Goal: Task Accomplishment & Management: Use online tool/utility

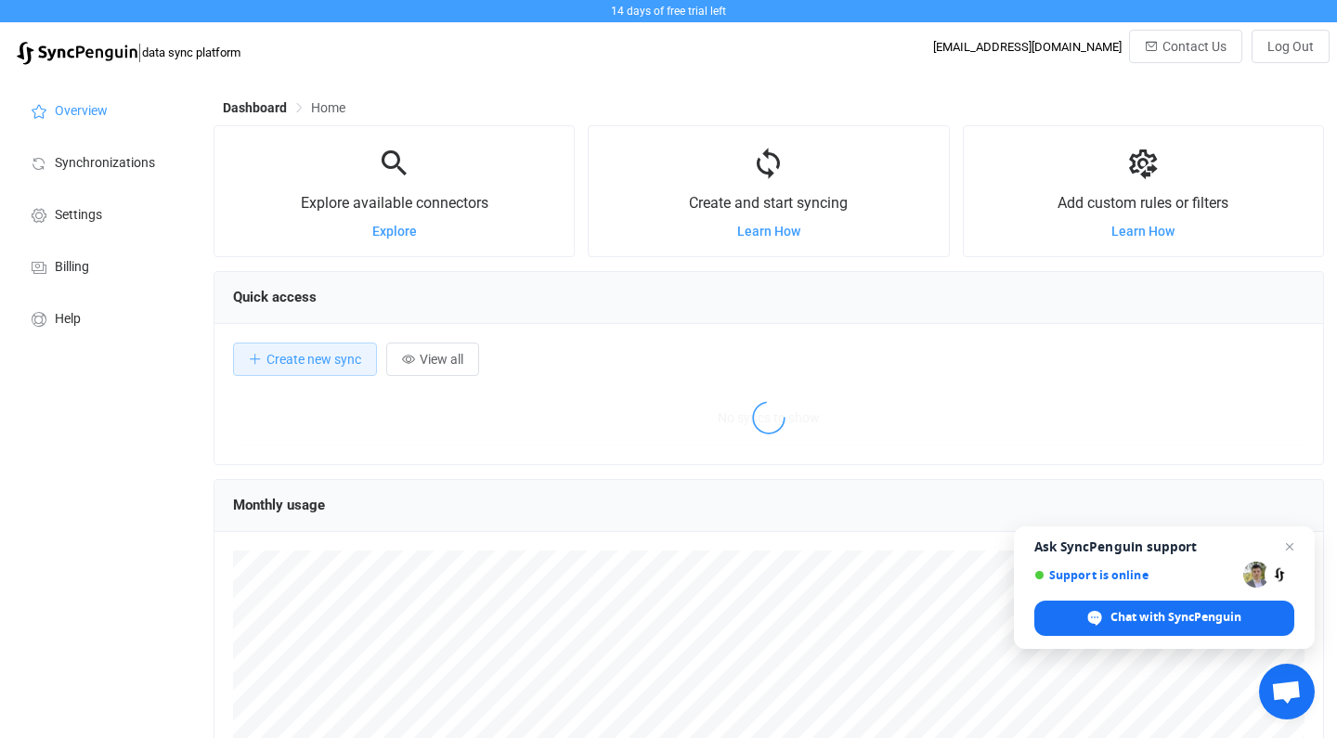
scroll to position [360, 1110]
click at [946, 421] on span "No syncs to show" at bounding box center [769, 418] width 536 height 56
click at [83, 167] on span "Synchronizations" at bounding box center [105, 163] width 100 height 15
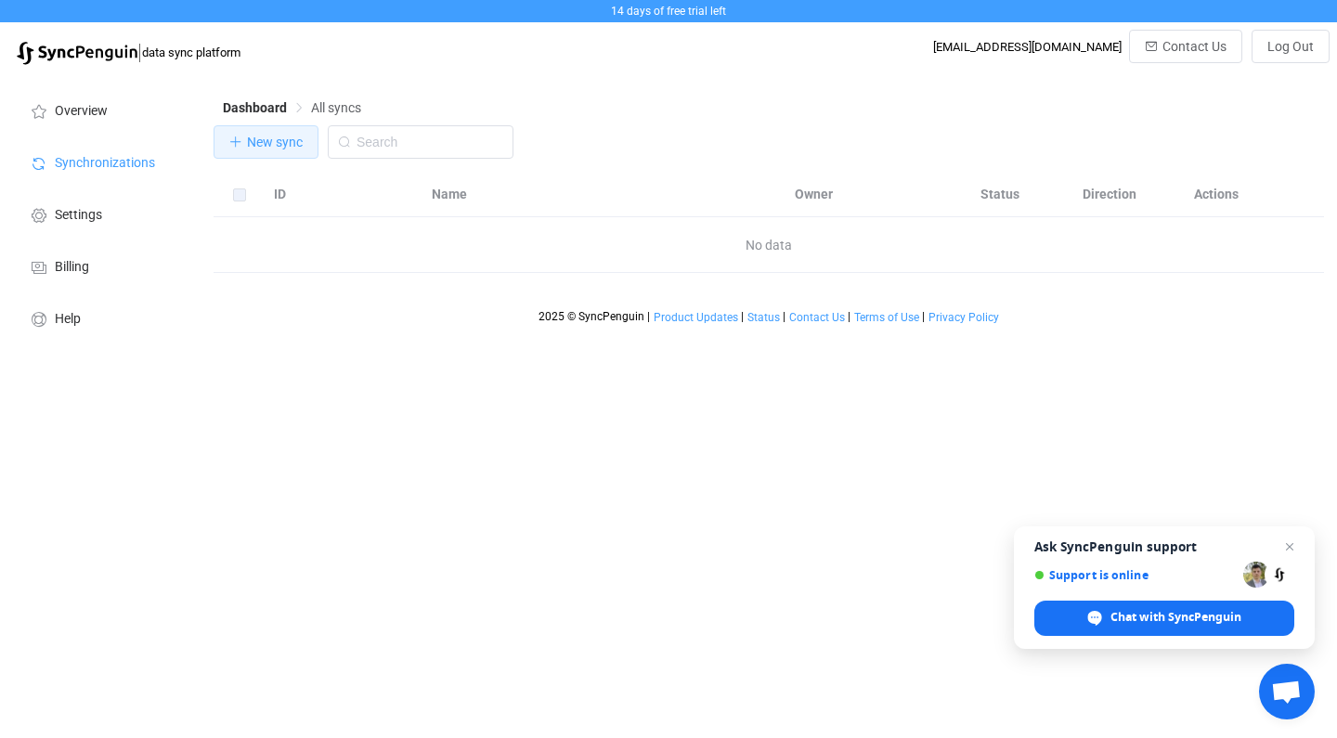
click at [239, 138] on icon "button" at bounding box center [235, 142] width 13 height 13
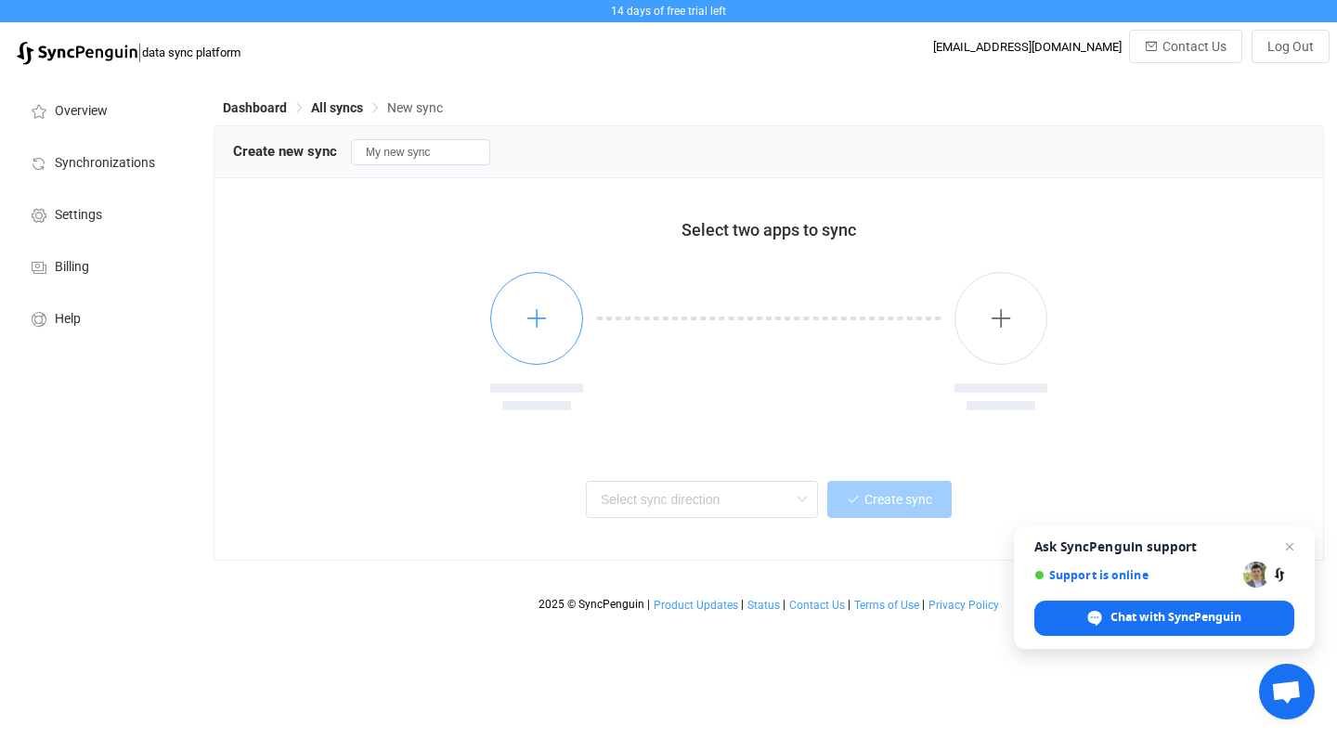
click at [522, 326] on button "button" at bounding box center [536, 318] width 93 height 93
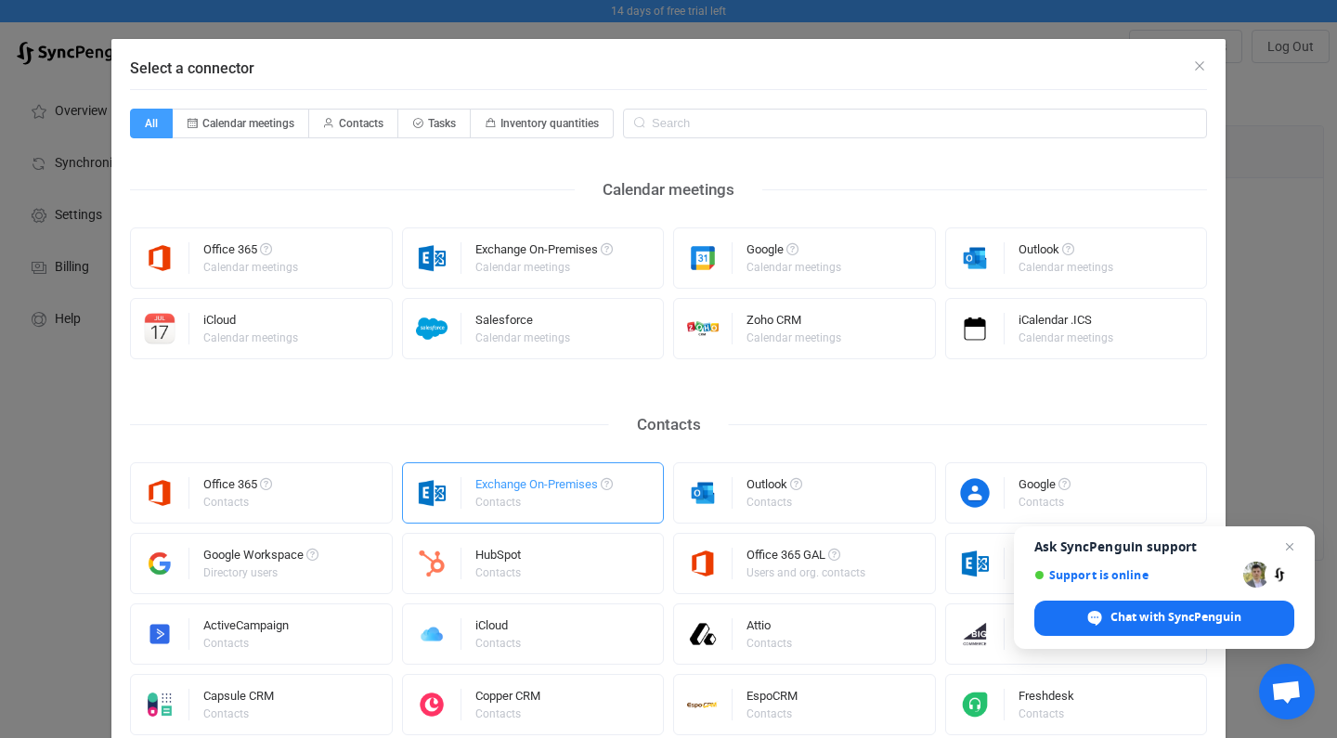
scroll to position [8, 0]
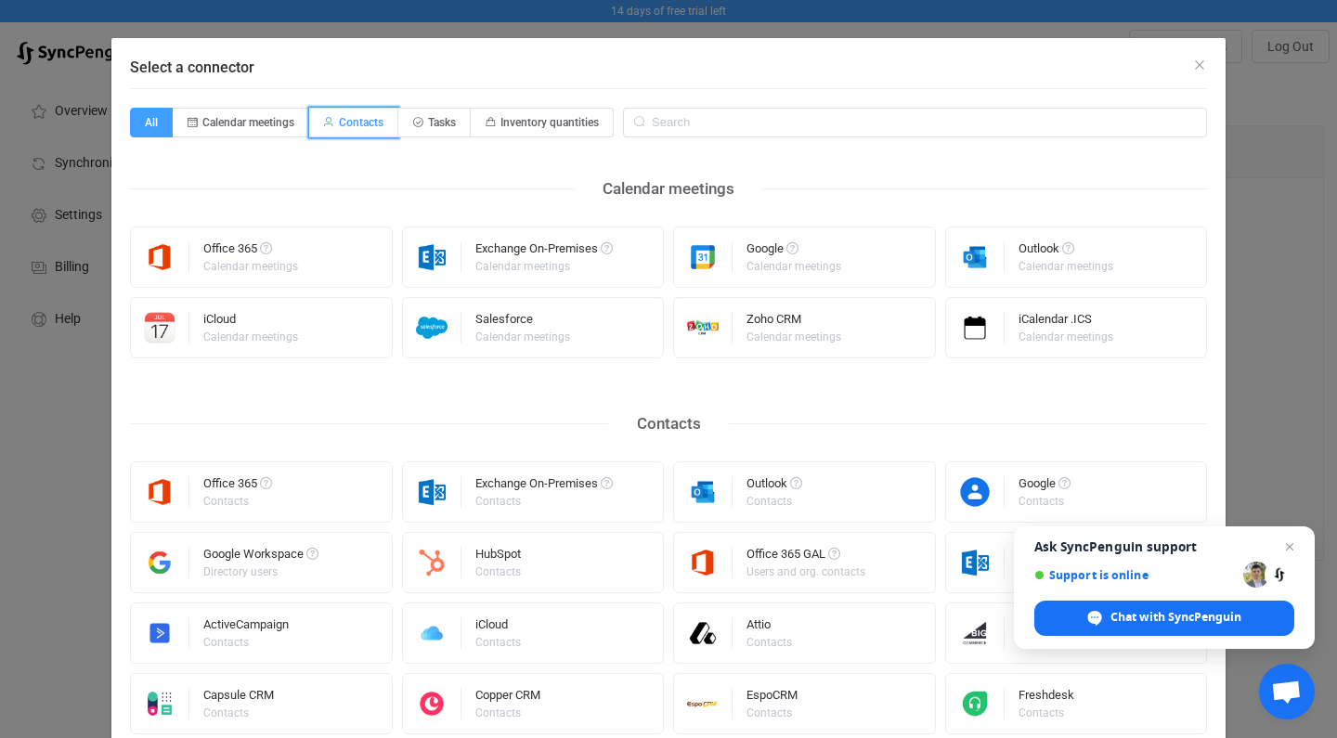
click at [345, 127] on span "Contacts" at bounding box center [361, 122] width 45 height 13
click at [326, 123] on input "Contacts" at bounding box center [320, 116] width 12 height 12
radio input "true"
radio input "false"
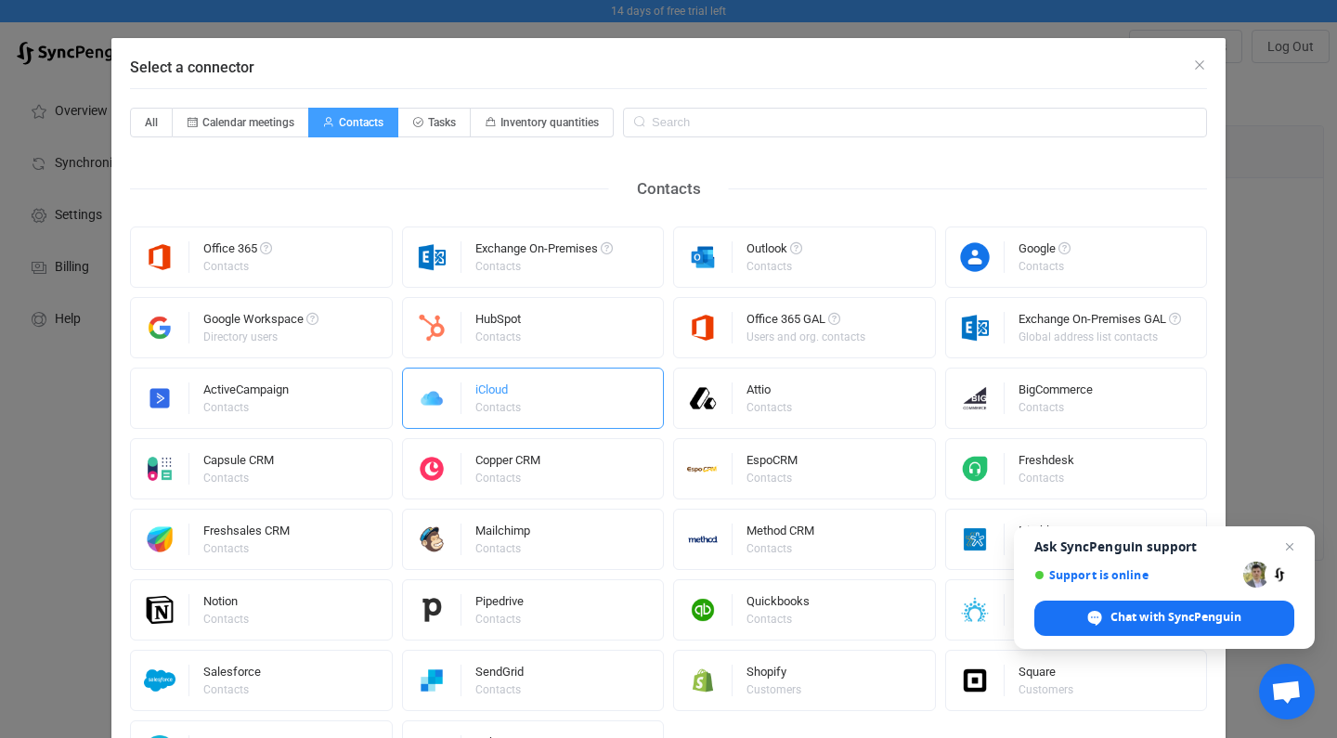
click at [489, 403] on div "Contacts" at bounding box center [497, 407] width 45 height 11
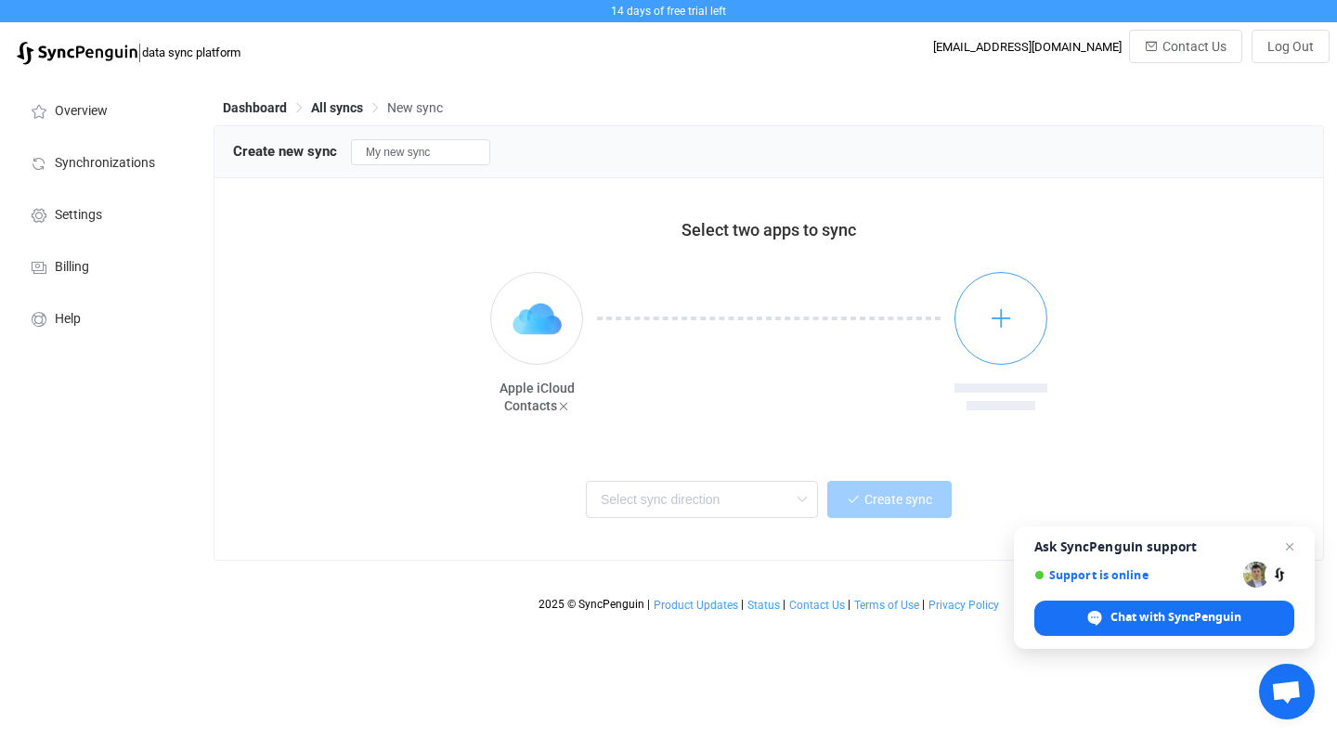
click at [1005, 314] on icon "button" at bounding box center [1000, 317] width 23 height 23
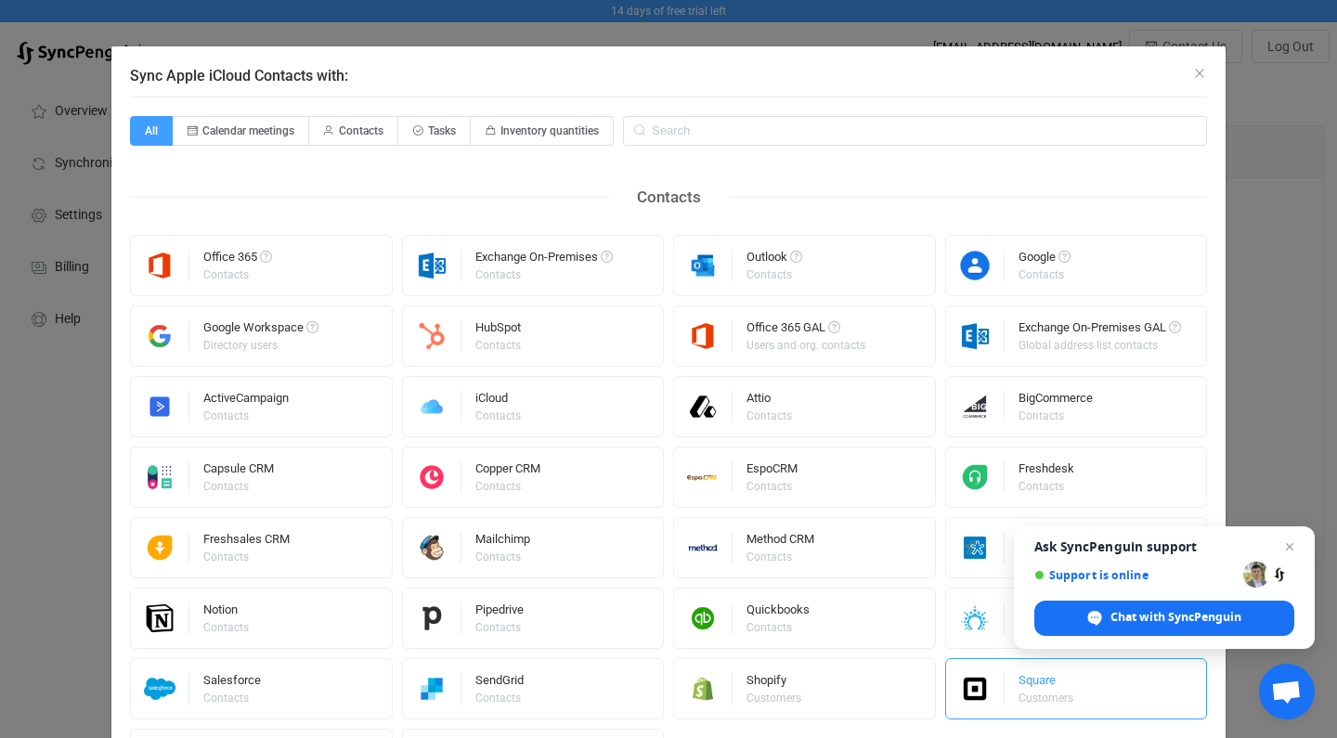
click at [1046, 693] on div "Customers" at bounding box center [1045, 697] width 55 height 11
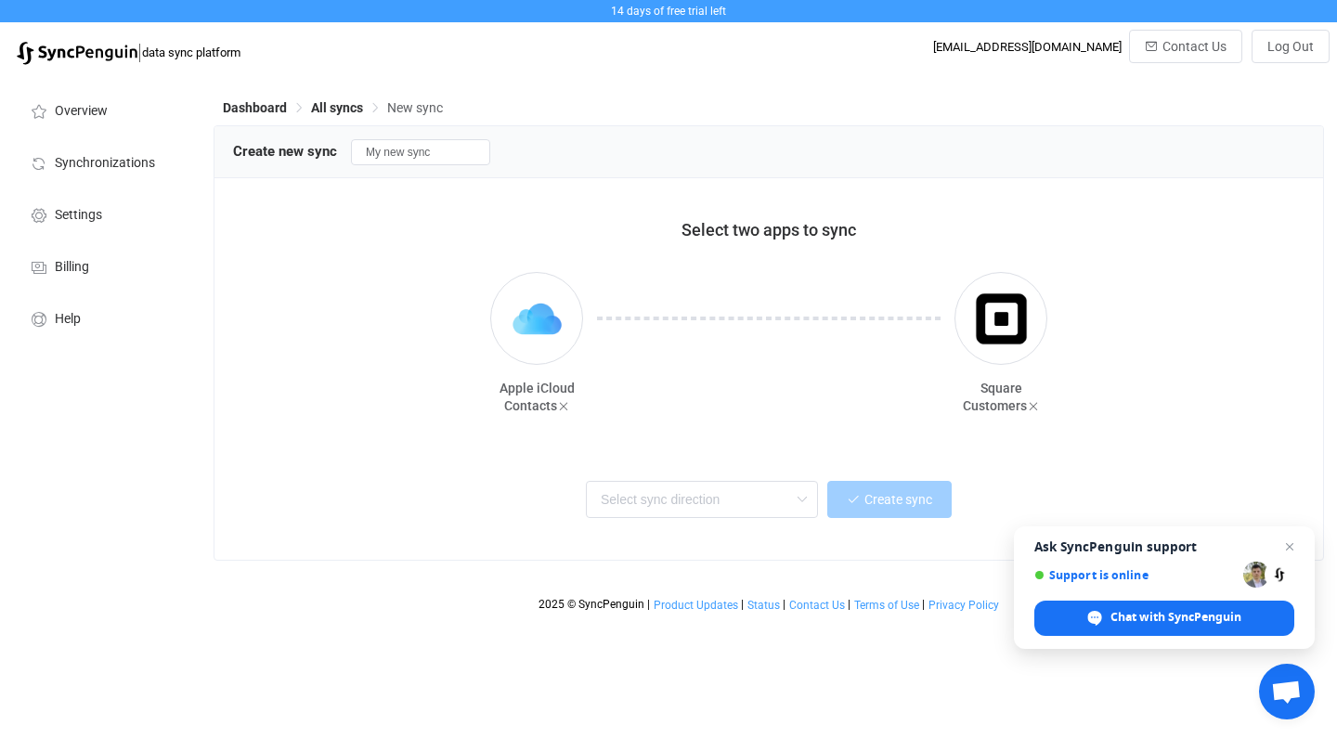
scroll to position [0, 0]
click at [915, 424] on div at bounding box center [768, 355] width 371 height 167
click at [1289, 545] on span "Open chat" at bounding box center [1289, 547] width 23 height 23
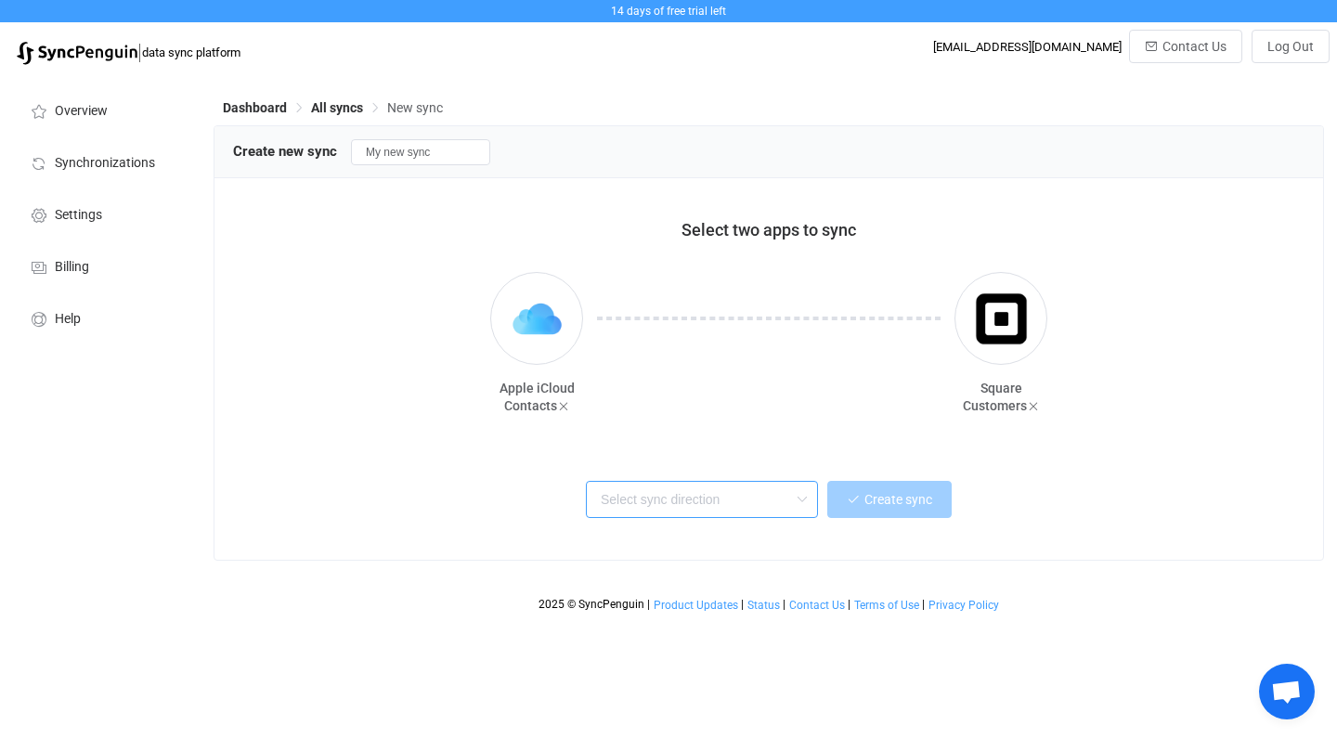
click at [657, 503] on input "text" at bounding box center [702, 499] width 232 height 37
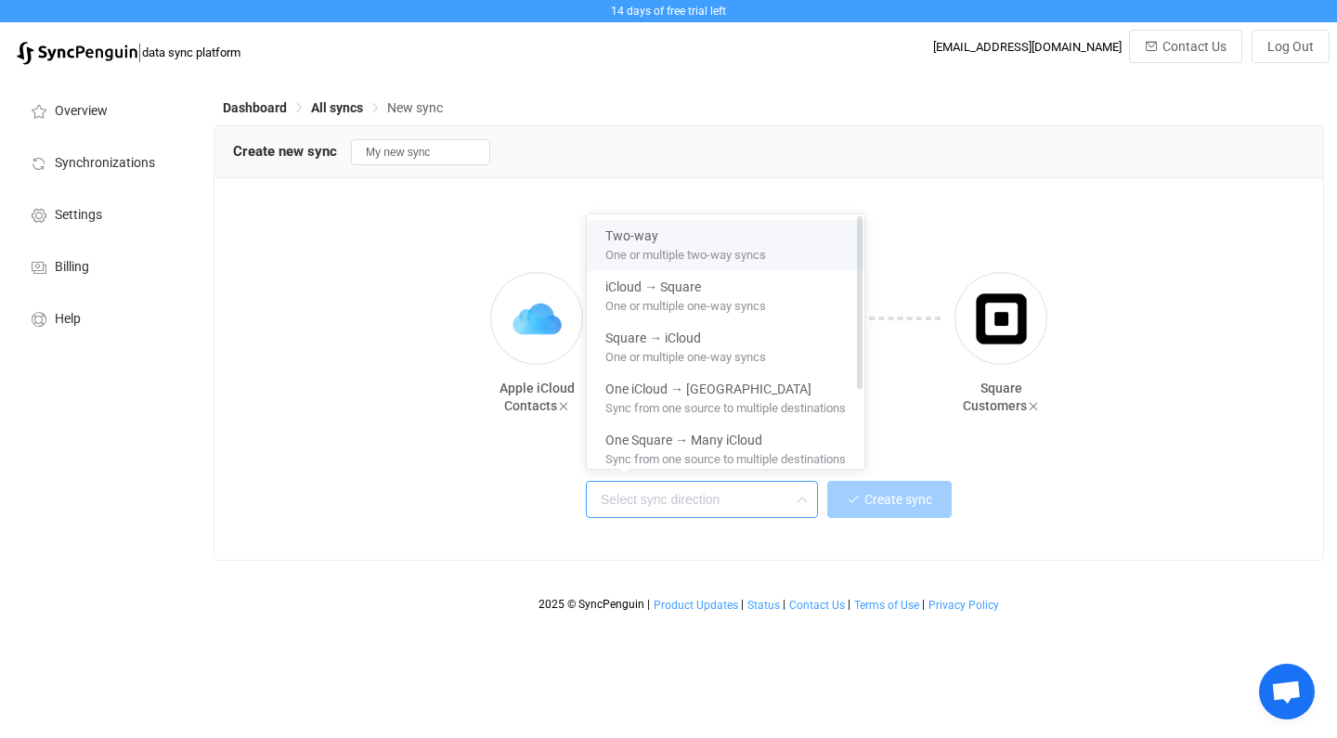
click at [663, 245] on span "One or multiple two-way syncs" at bounding box center [685, 251] width 161 height 20
type input "Two-way"
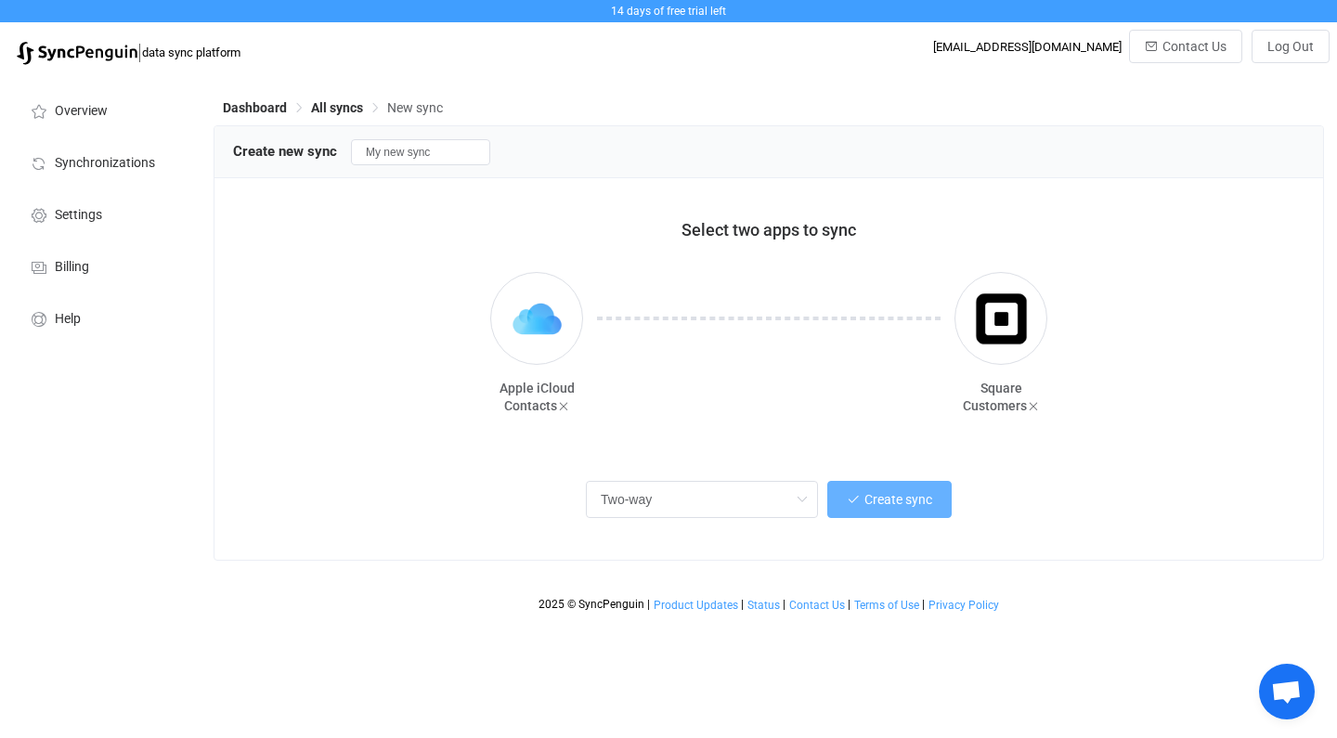
click at [904, 498] on span "Create sync" at bounding box center [898, 499] width 68 height 15
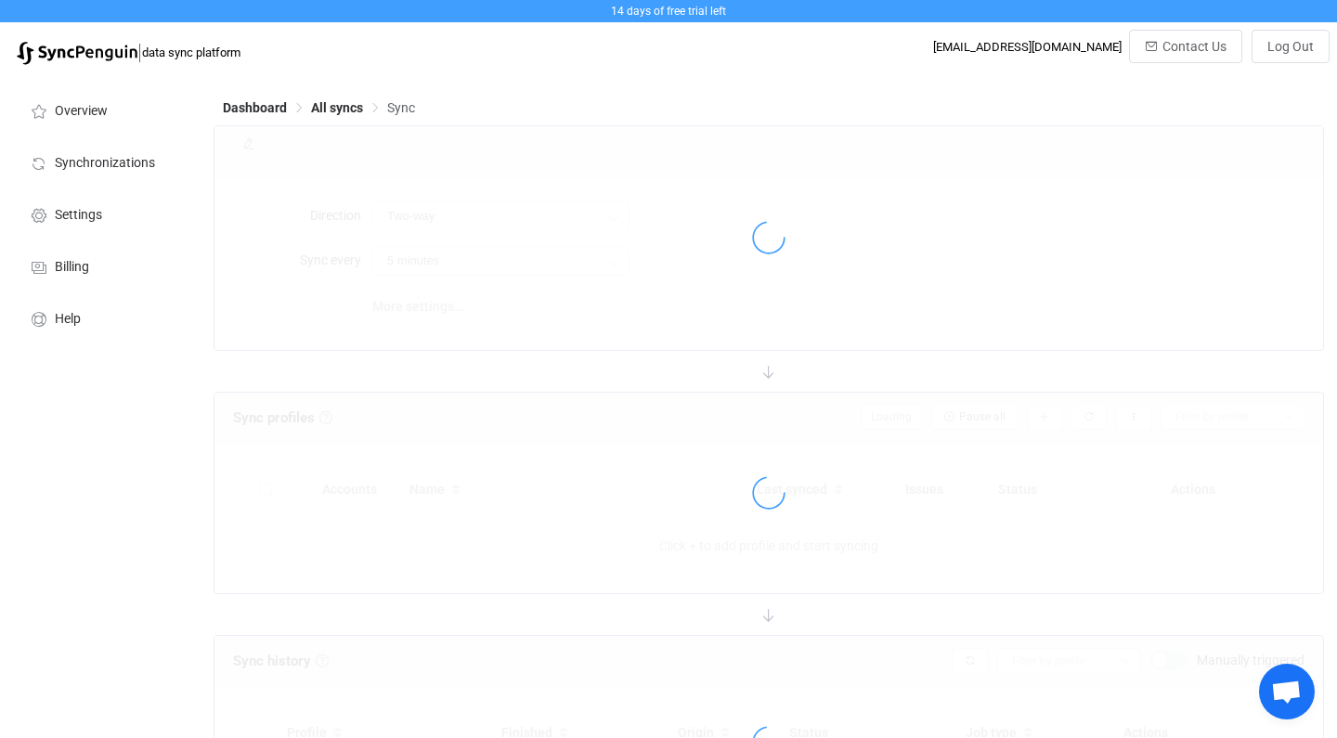
type input "10 minutes"
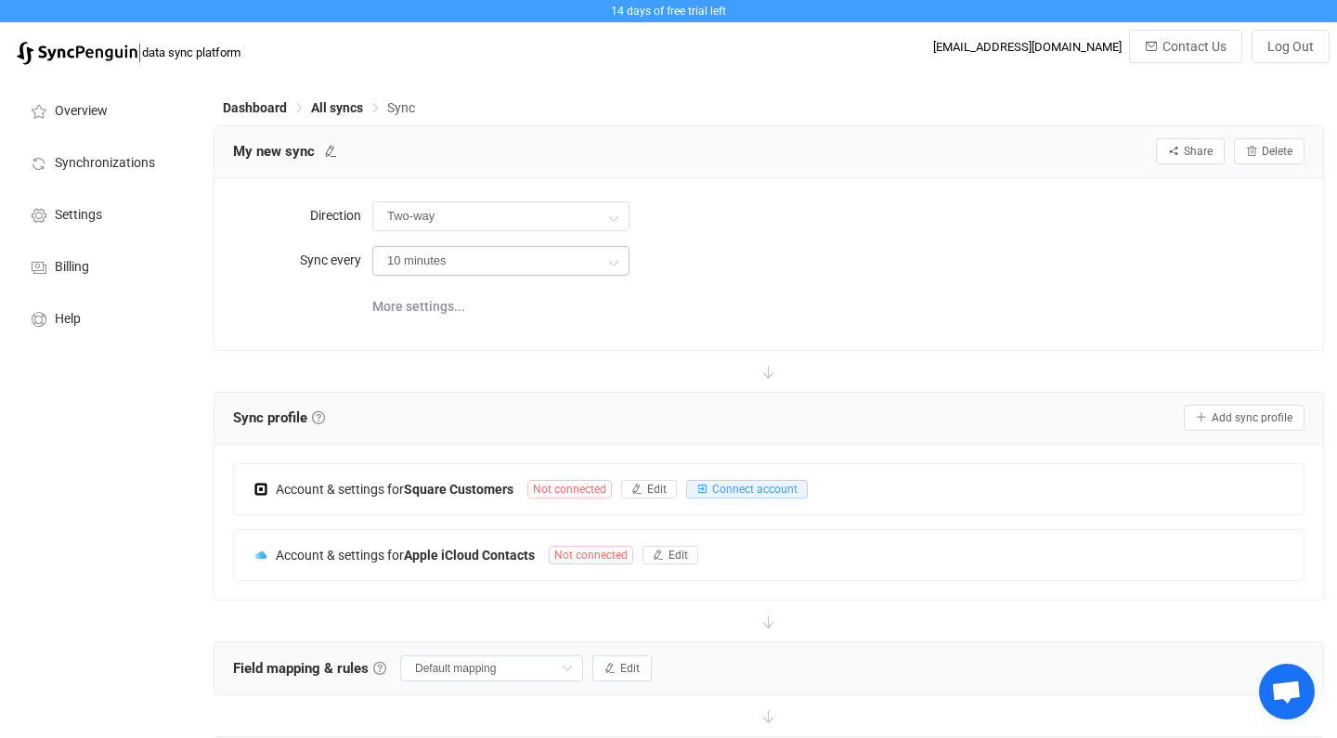
click at [612, 253] on icon at bounding box center [612, 261] width 23 height 37
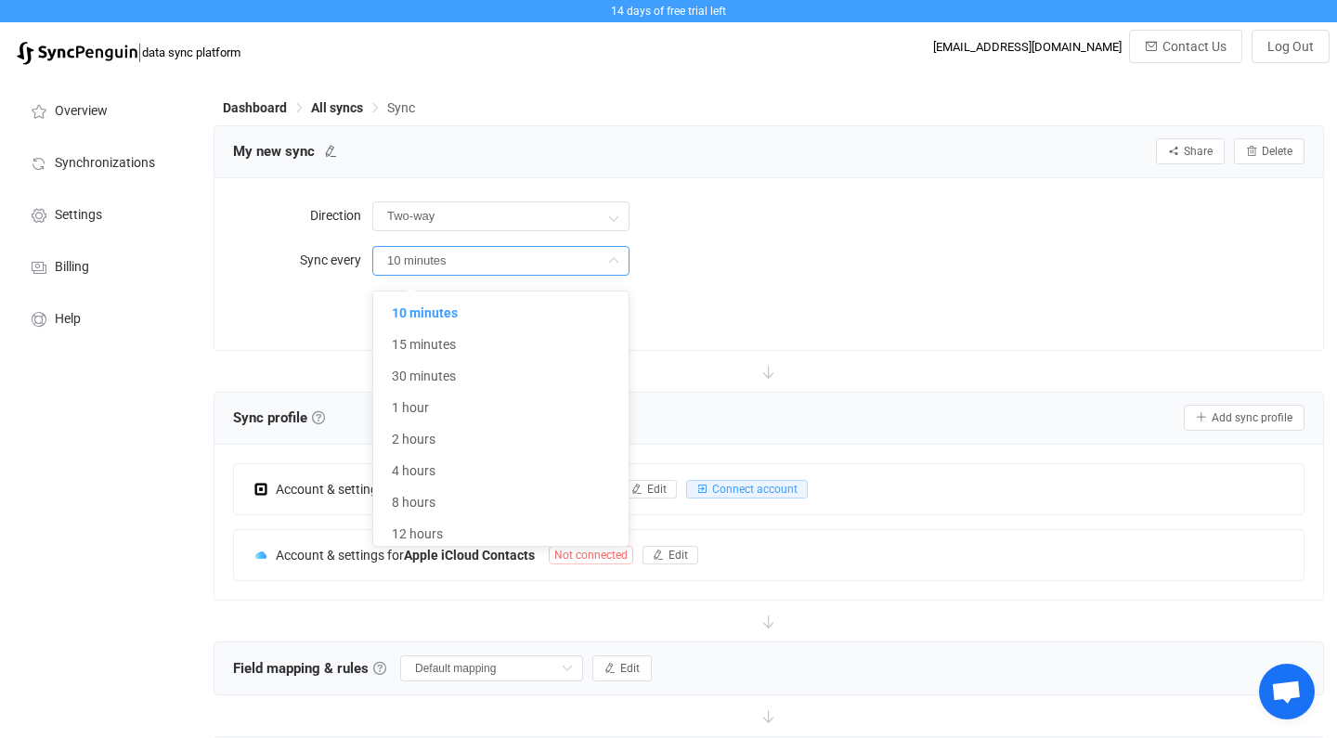
click at [768, 338] on div "Direction Two-way Two-way Square iCloud iCloud Square Sync every 10 minutes Mor…" at bounding box center [768, 263] width 1108 height 171
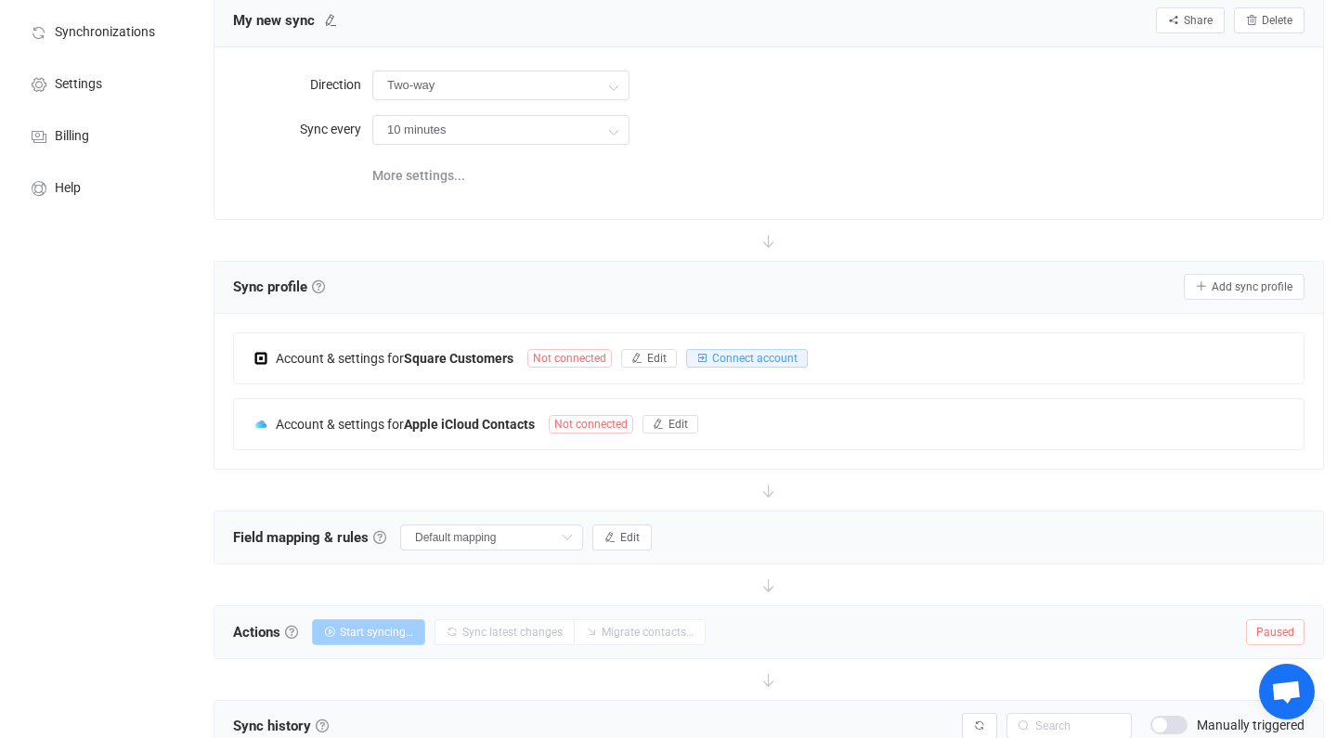
scroll to position [134, 0]
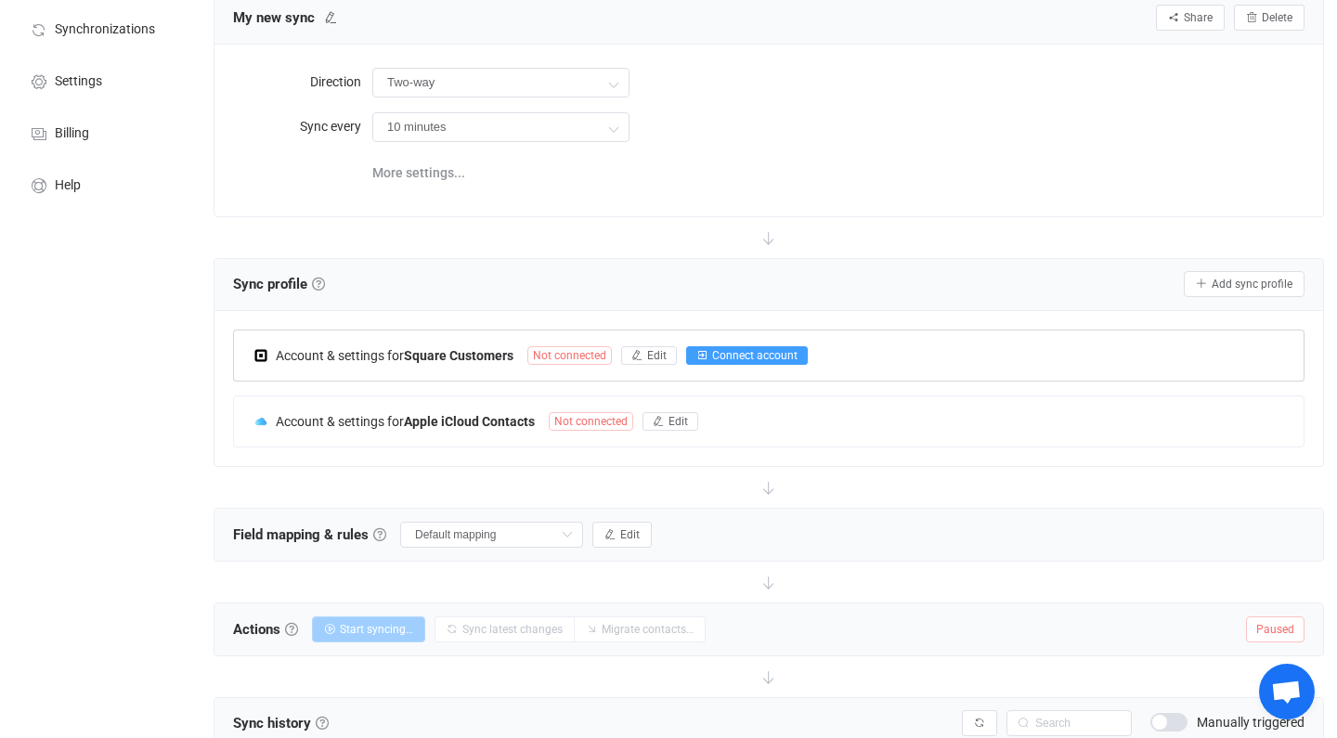
click at [756, 356] on span "Connect account" at bounding box center [754, 355] width 85 height 13
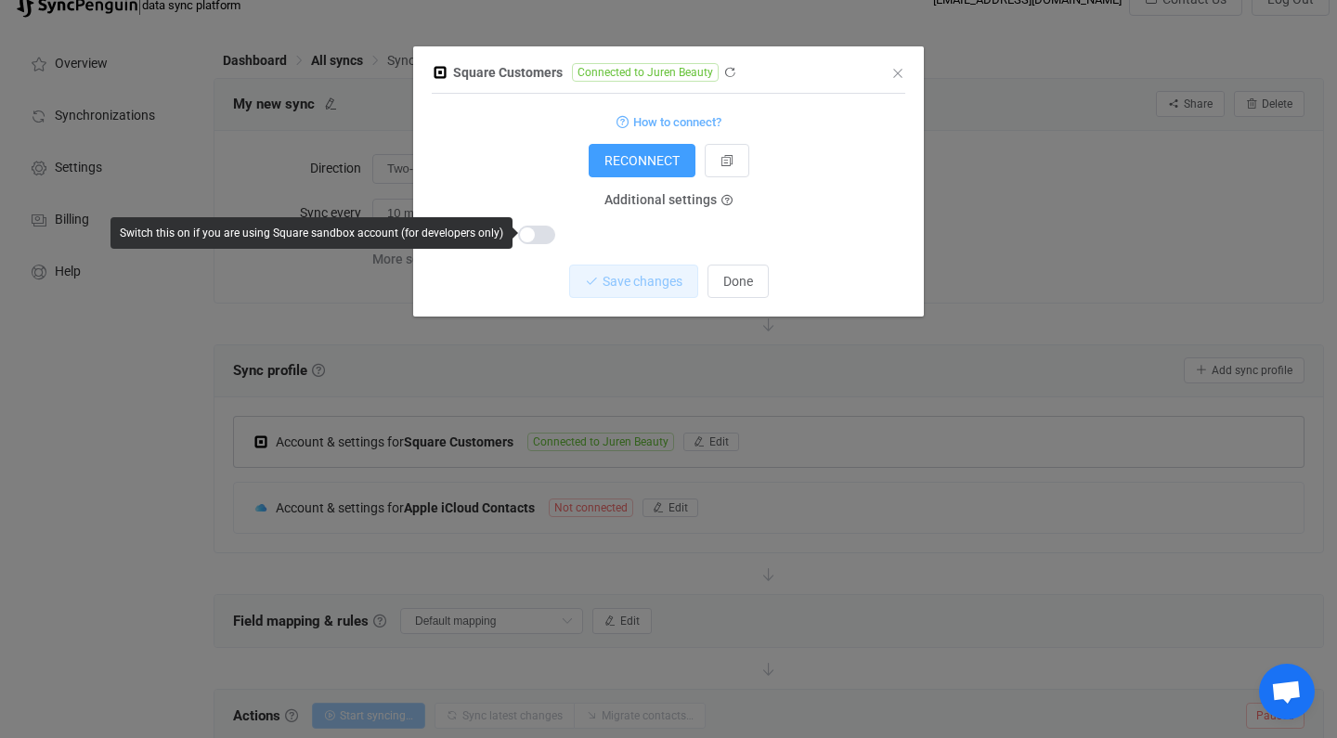
scroll to position [24, 0]
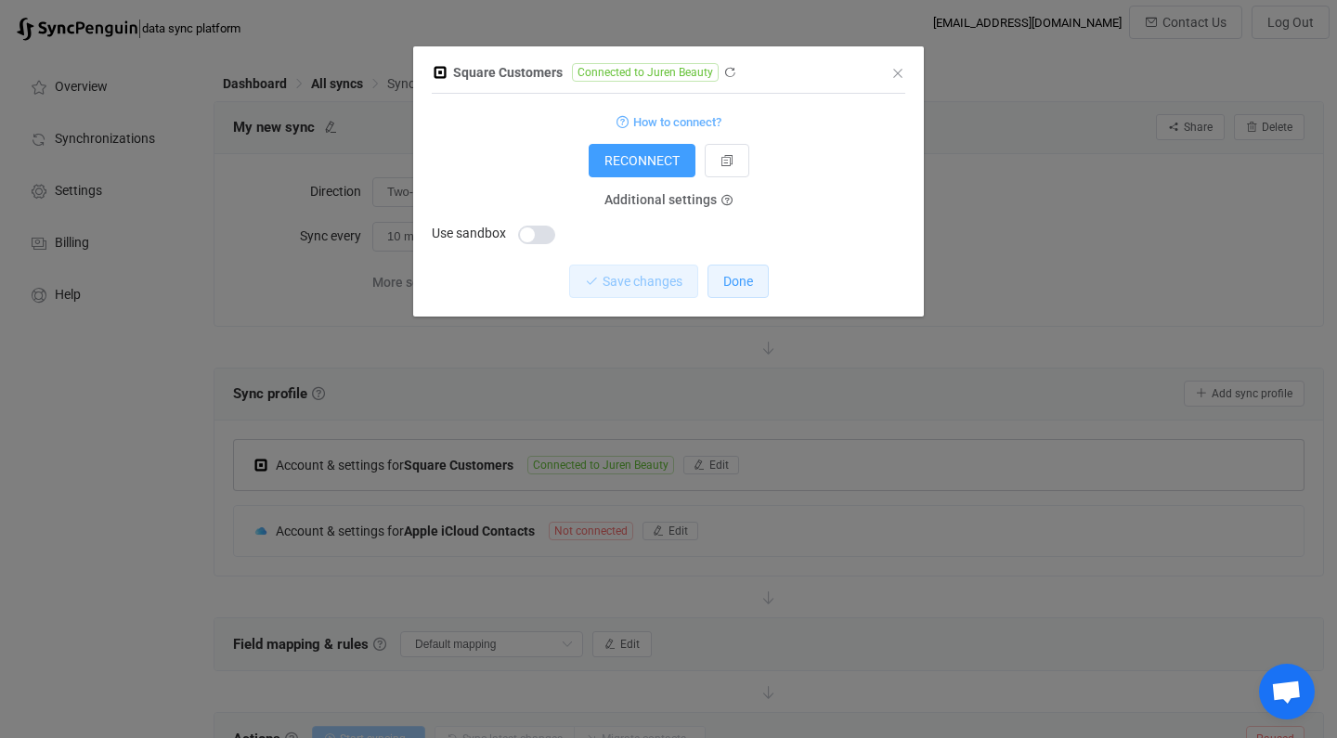
click at [749, 280] on span "Done" at bounding box center [738, 281] width 30 height 15
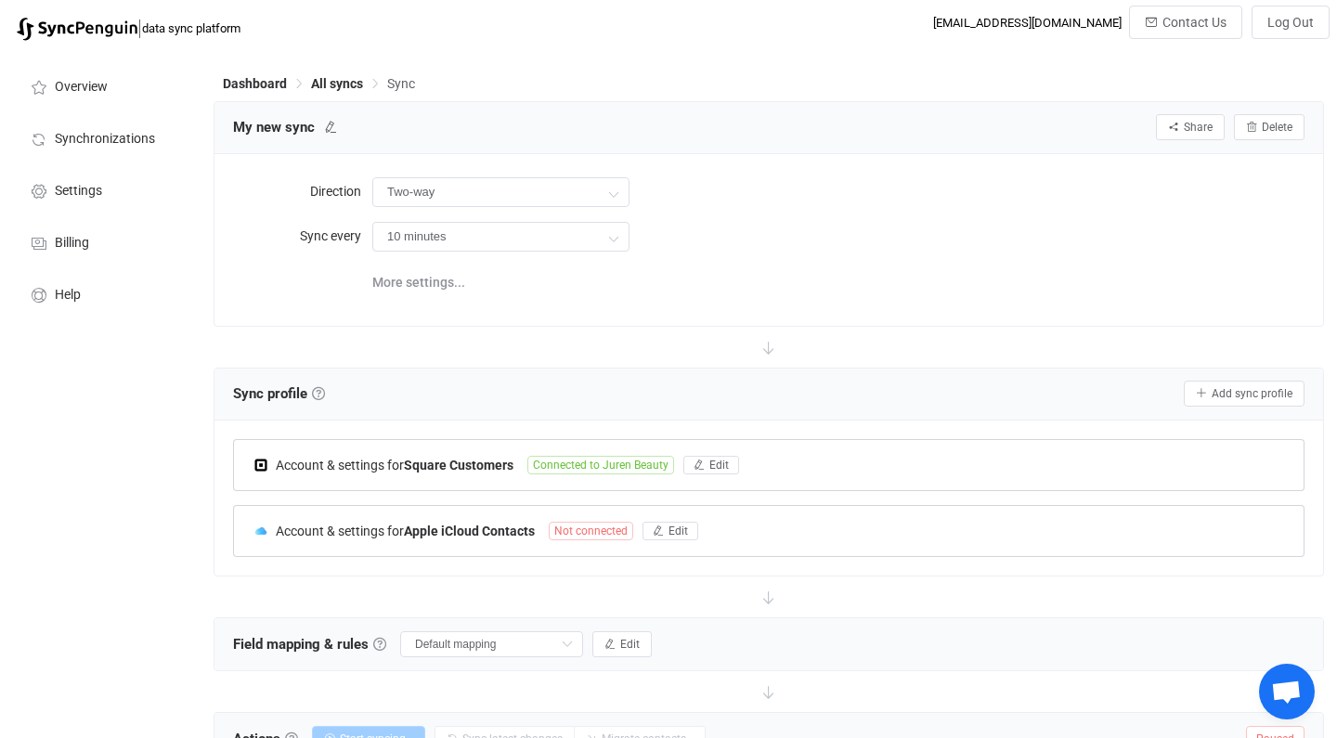
click at [588, 532] on span "Not connected" at bounding box center [591, 531] width 84 height 19
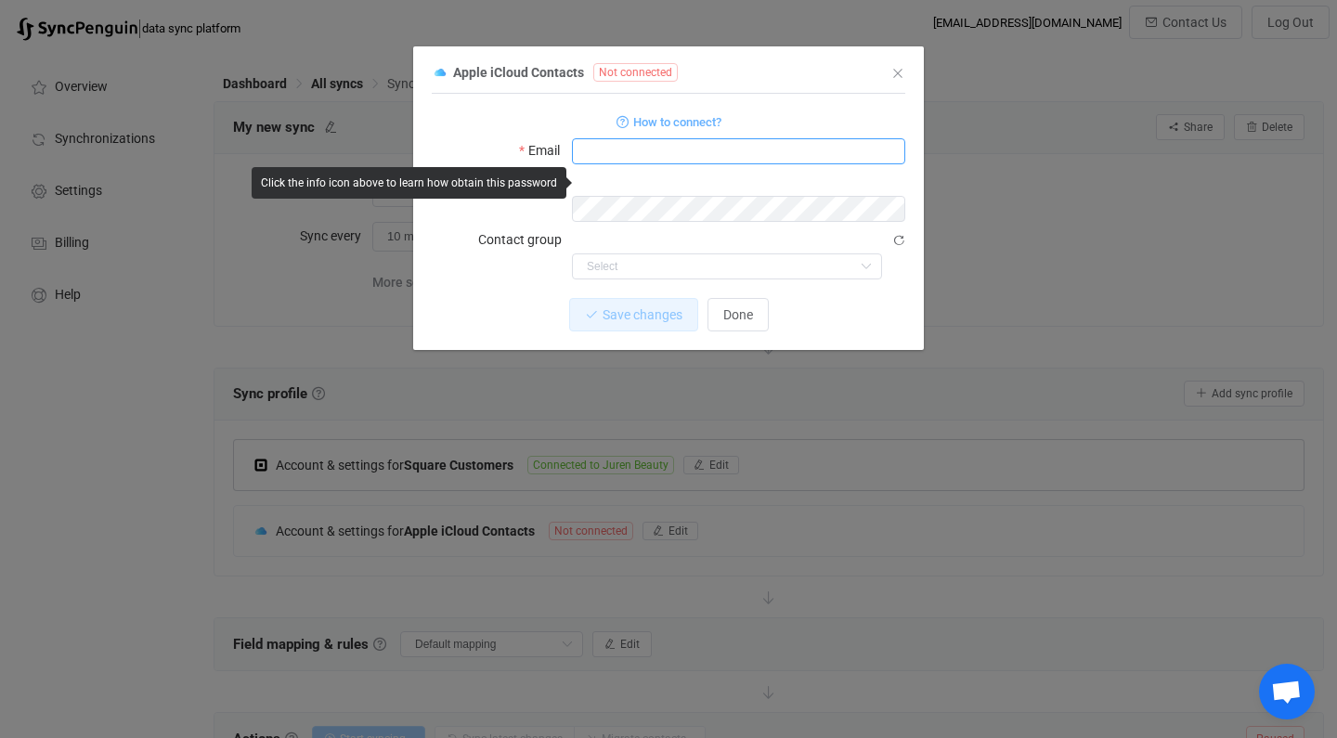
type input "[EMAIL_ADDRESS][DOMAIN_NAME]"
click at [890, 196] on icon "dialog" at bounding box center [888, 209] width 23 height 26
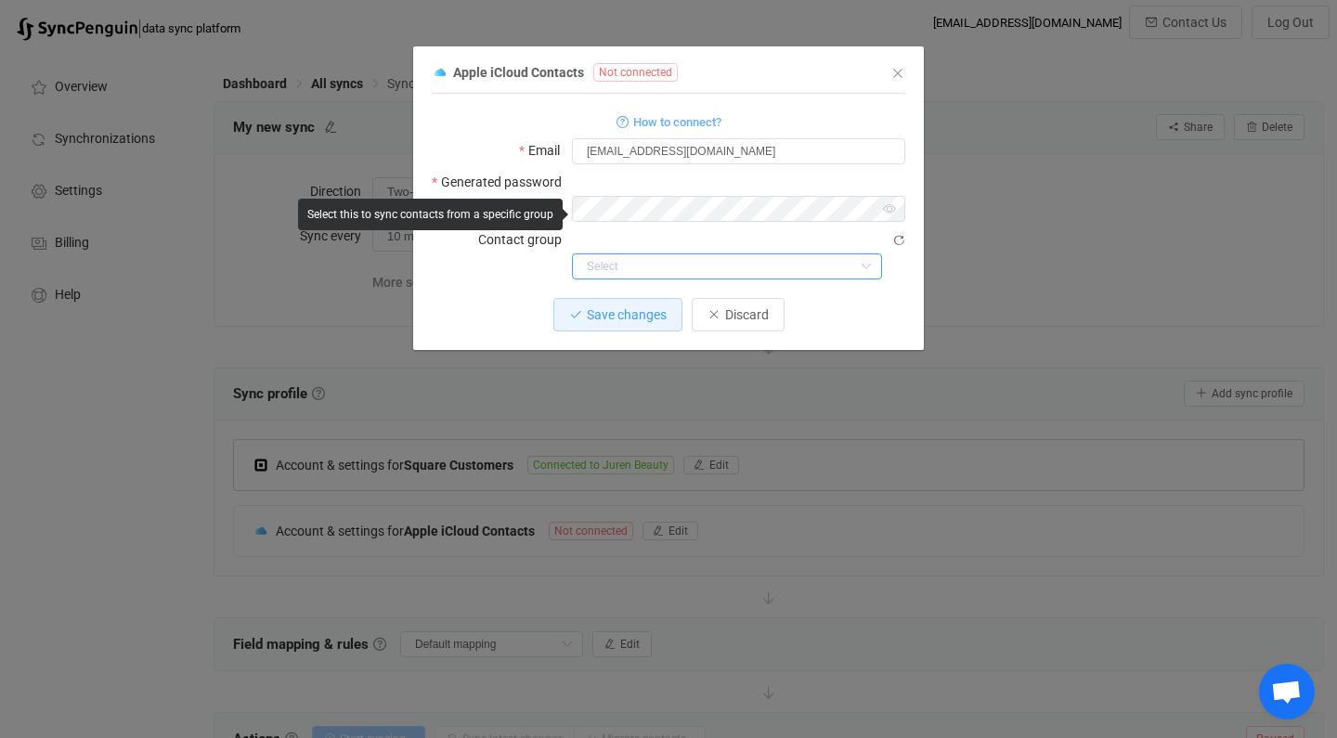
click at [743, 253] on input "dialog" at bounding box center [727, 266] width 310 height 26
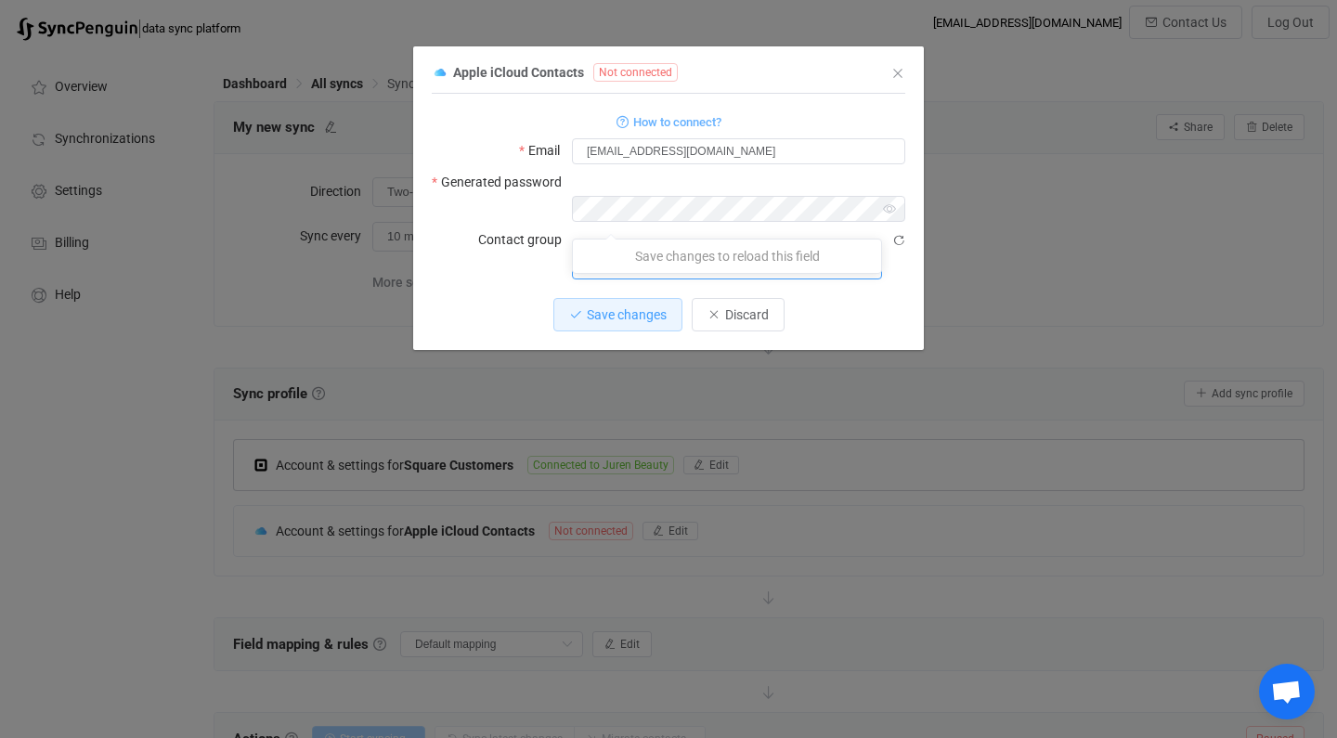
click at [529, 298] on div "Save changes Discard" at bounding box center [668, 314] width 473 height 33
click at [627, 307] on span "Save changes" at bounding box center [627, 314] width 80 height 15
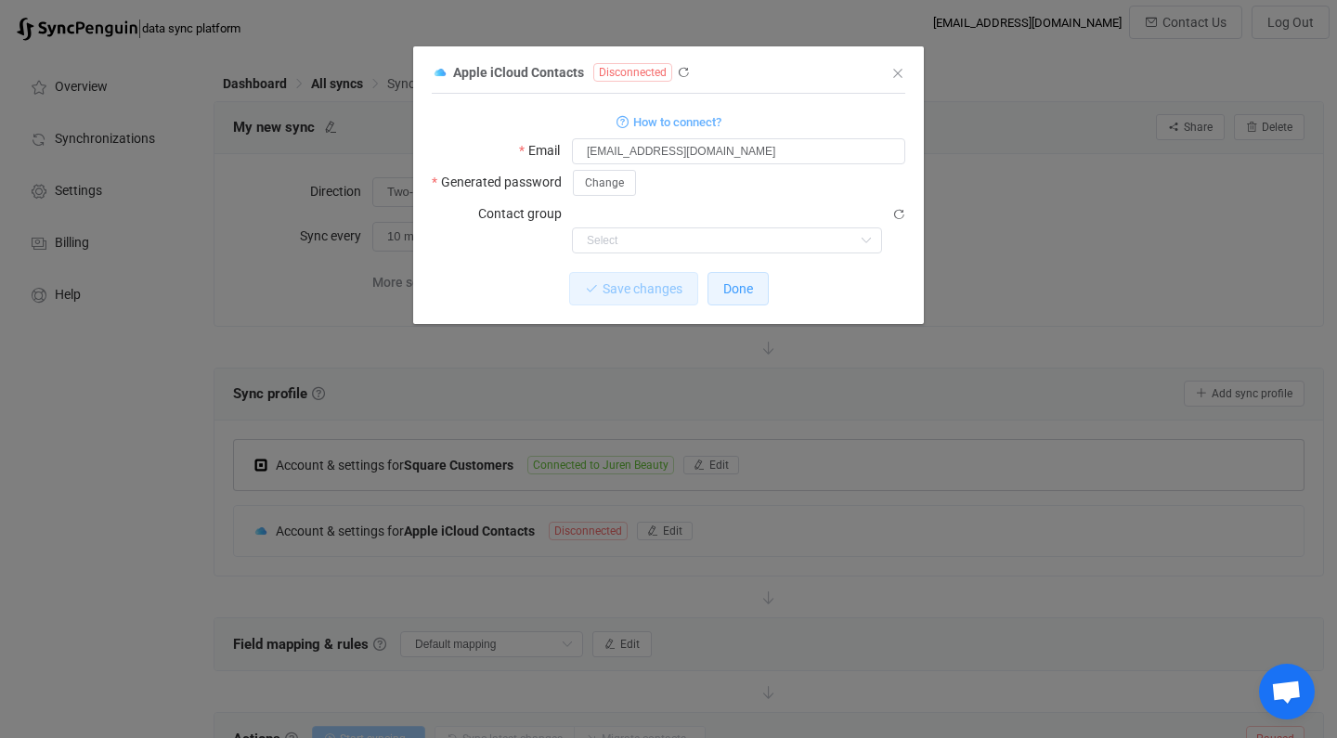
click at [730, 281] on span "Done" at bounding box center [738, 288] width 30 height 15
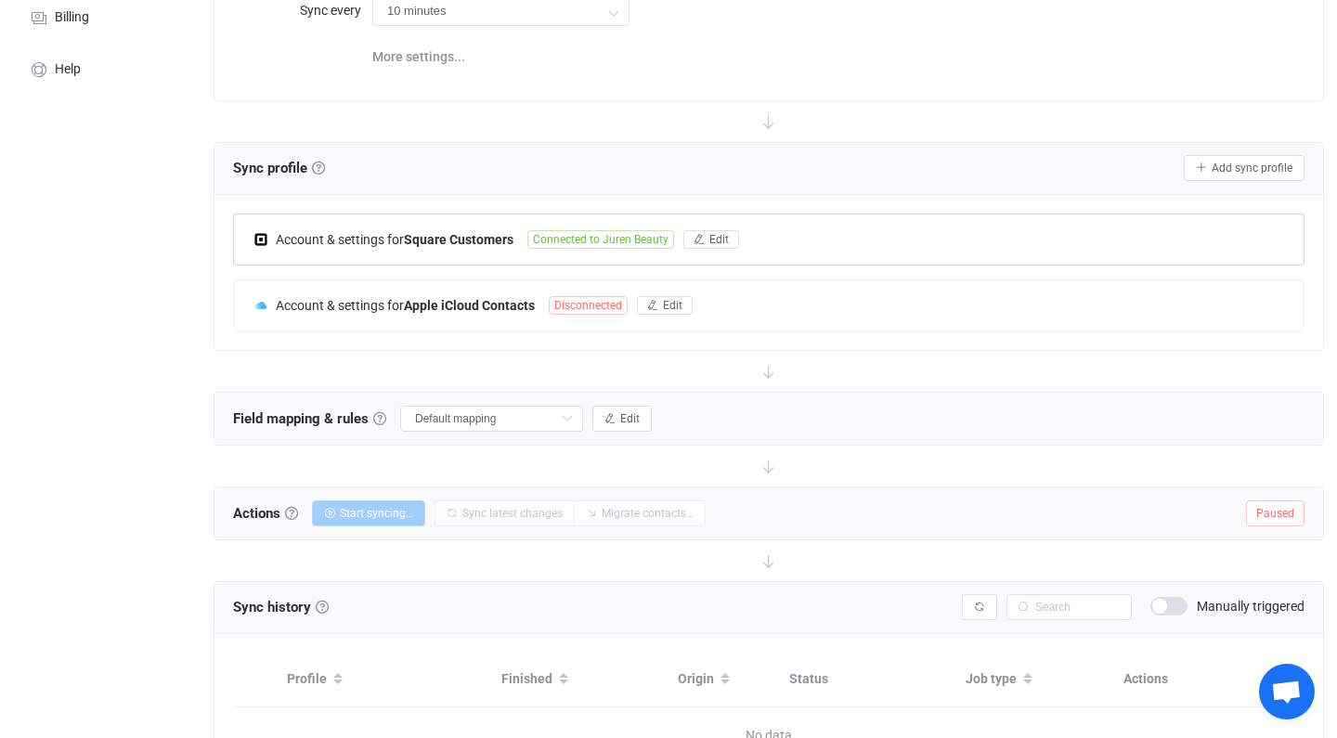
scroll to position [158, 0]
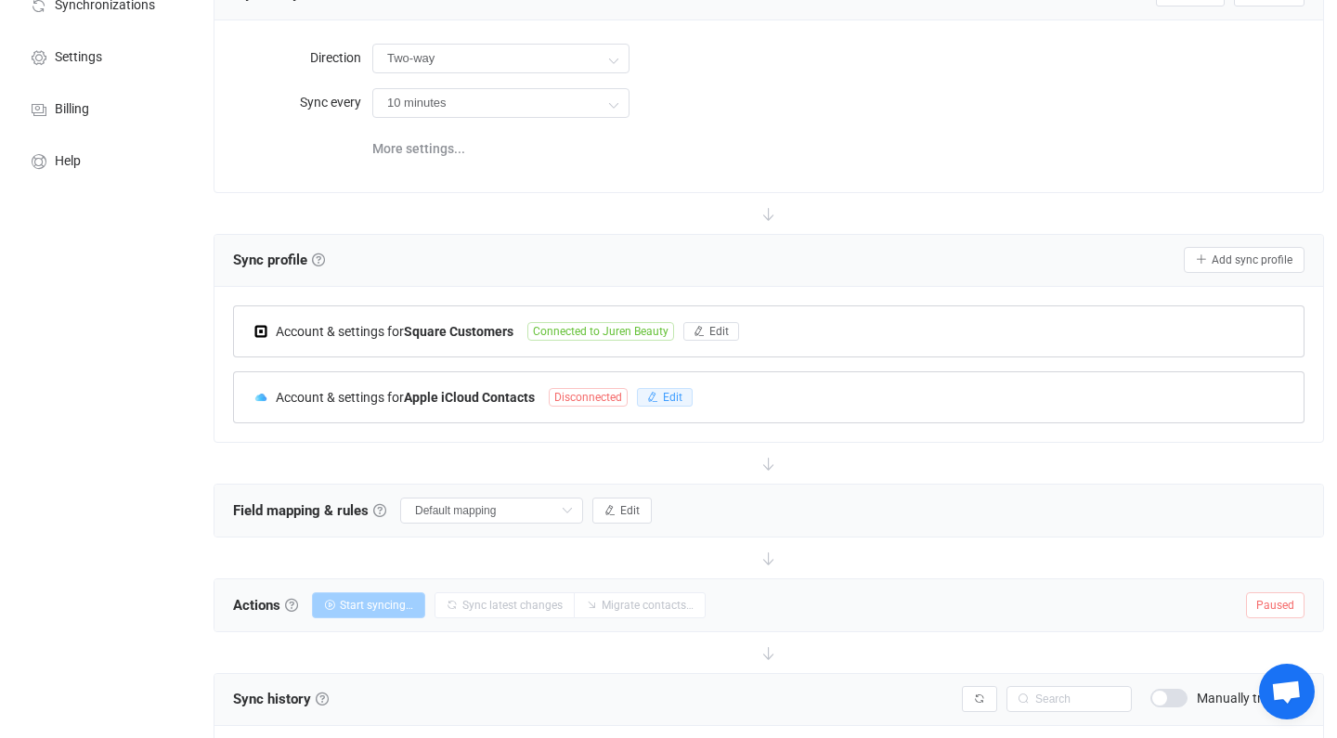
click at [676, 397] on span "Edit" at bounding box center [672, 397] width 19 height 13
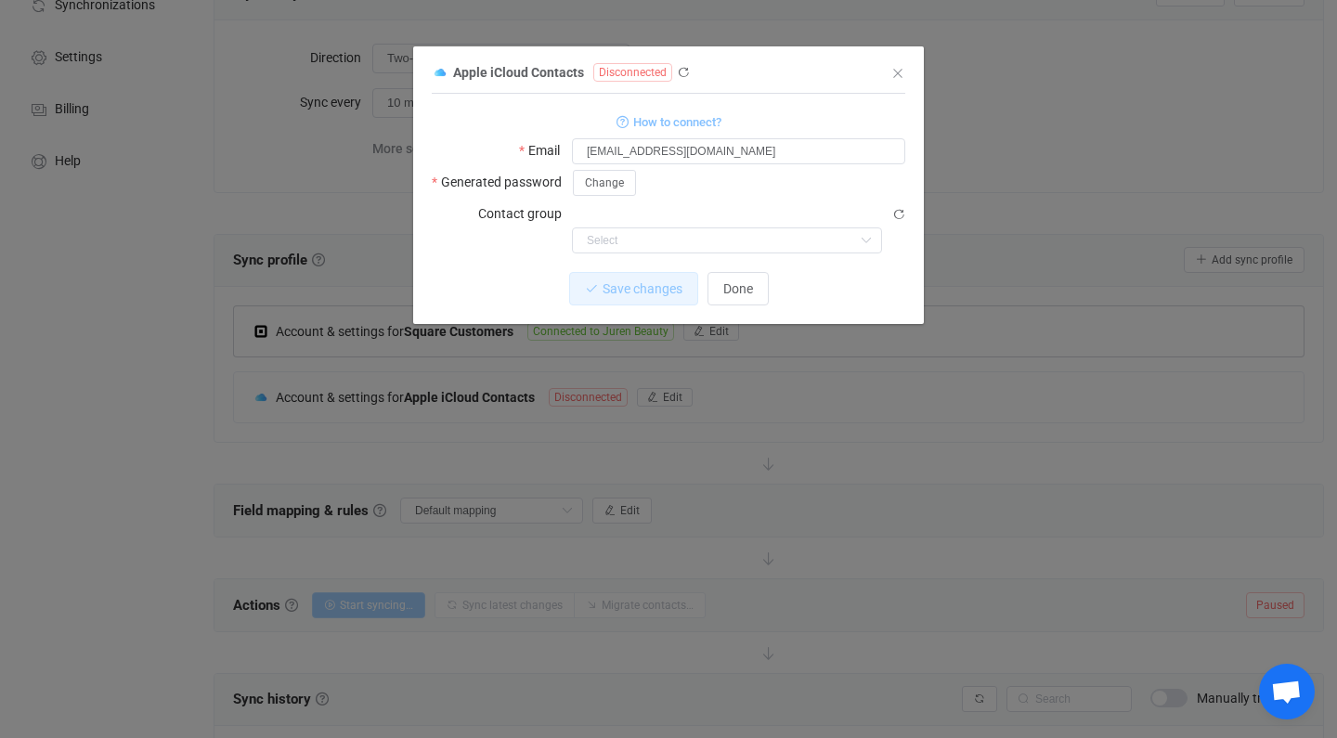
click at [701, 125] on span "How to connect?" at bounding box center [677, 121] width 88 height 21
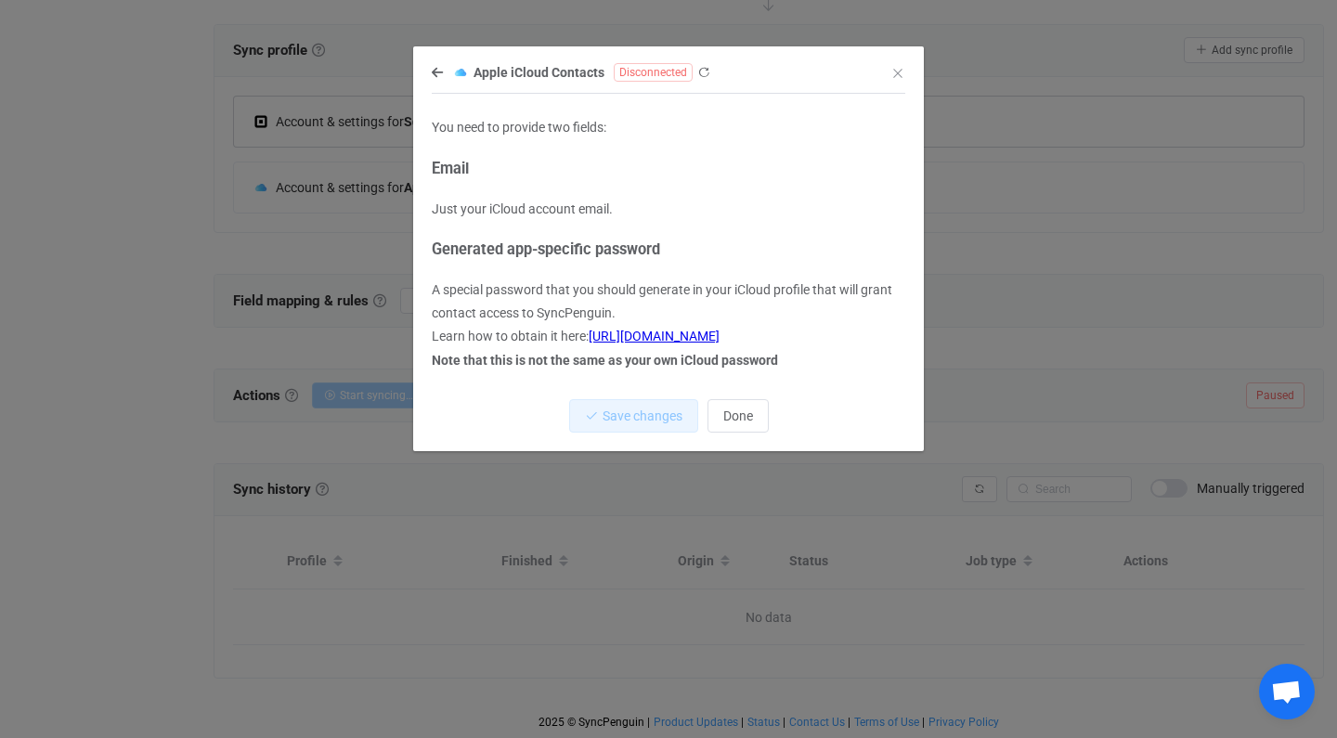
scroll to position [368, 0]
click at [756, 409] on button "Done" at bounding box center [737, 415] width 61 height 33
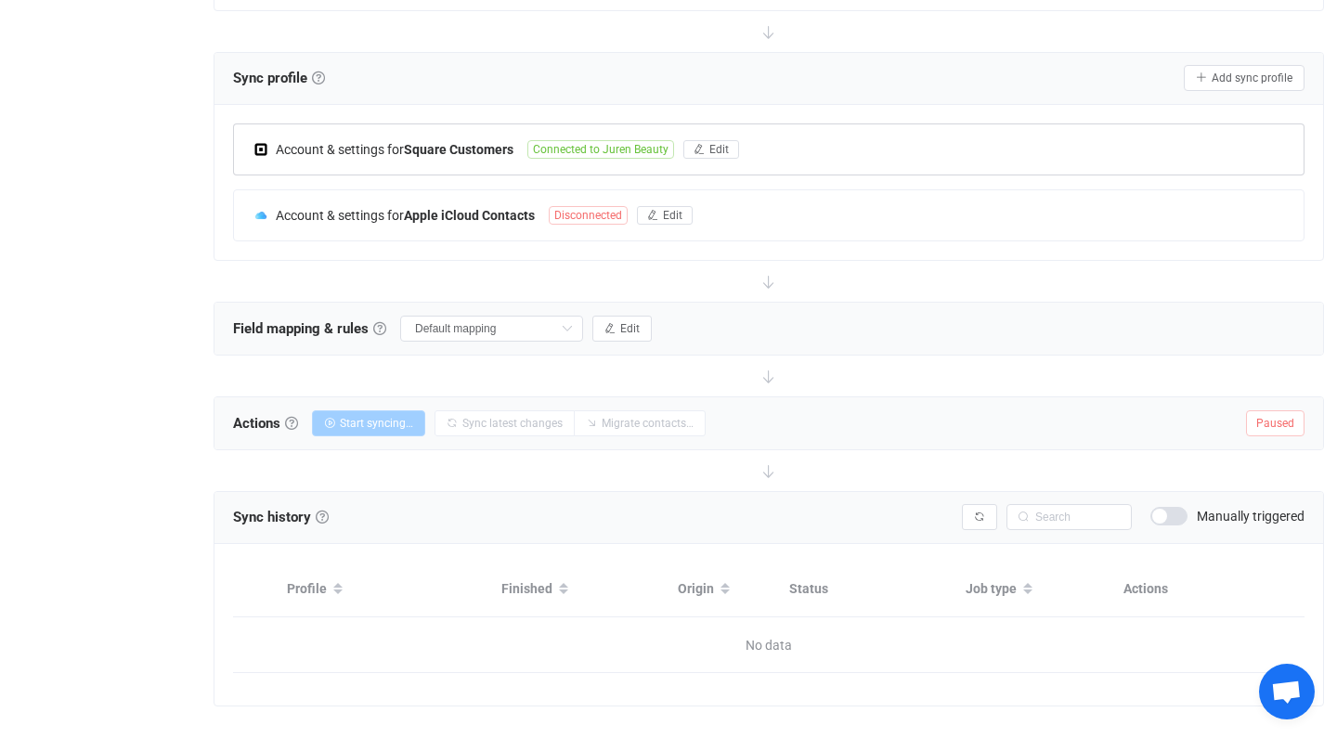
scroll to position [334, 0]
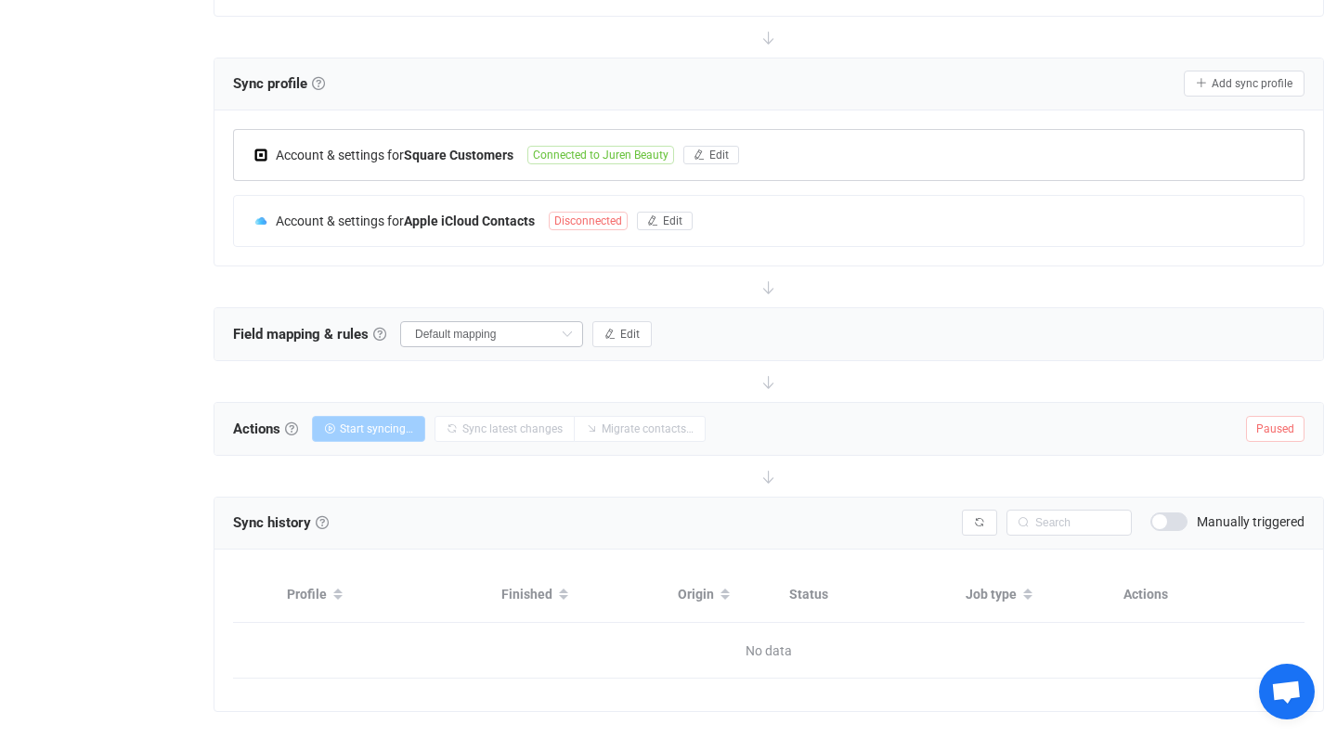
click at [578, 338] on icon at bounding box center [566, 334] width 23 height 26
click at [969, 337] on div "Field mapping & rules Field mapping & rules By default, all contacts of the con…" at bounding box center [768, 334] width 1108 height 52
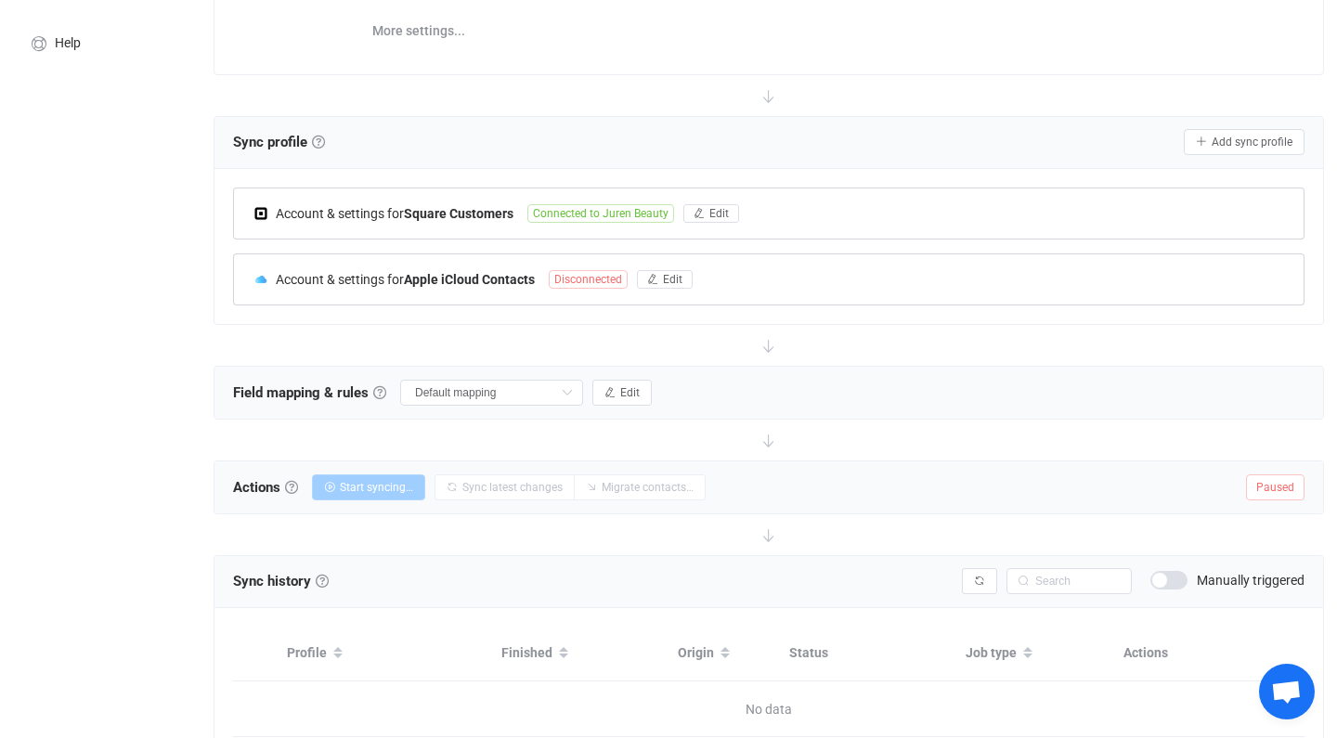
scroll to position [340, 0]
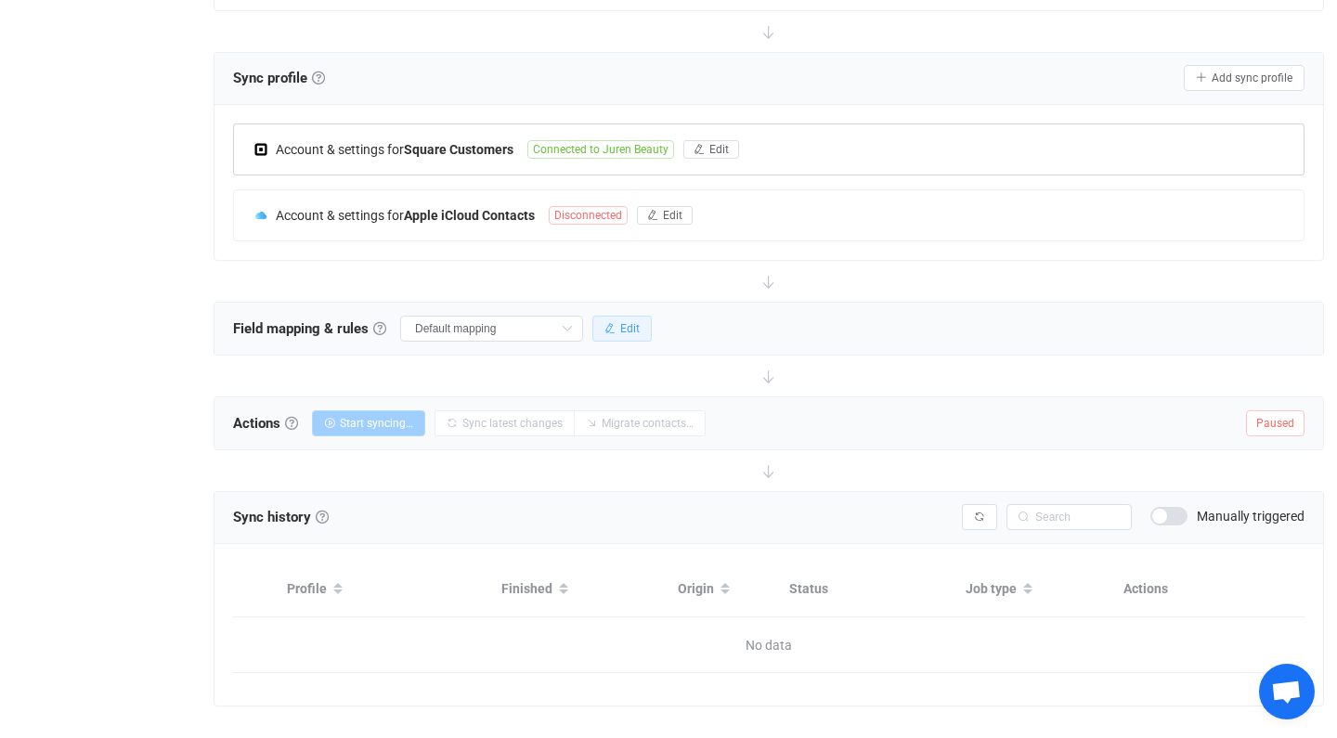
click at [638, 333] on span "Edit" at bounding box center [629, 328] width 19 height 13
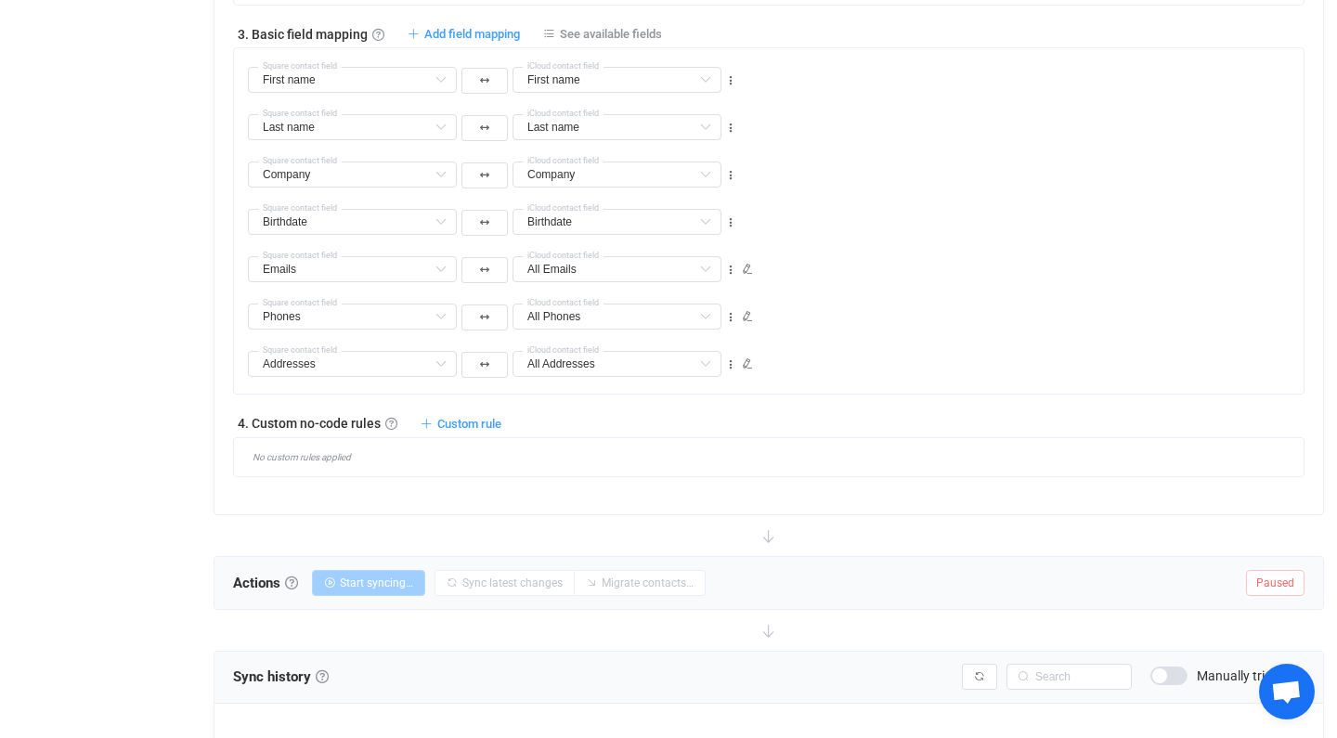
scroll to position [1031, 0]
click at [1274, 583] on span "Paused" at bounding box center [1275, 582] width 58 height 26
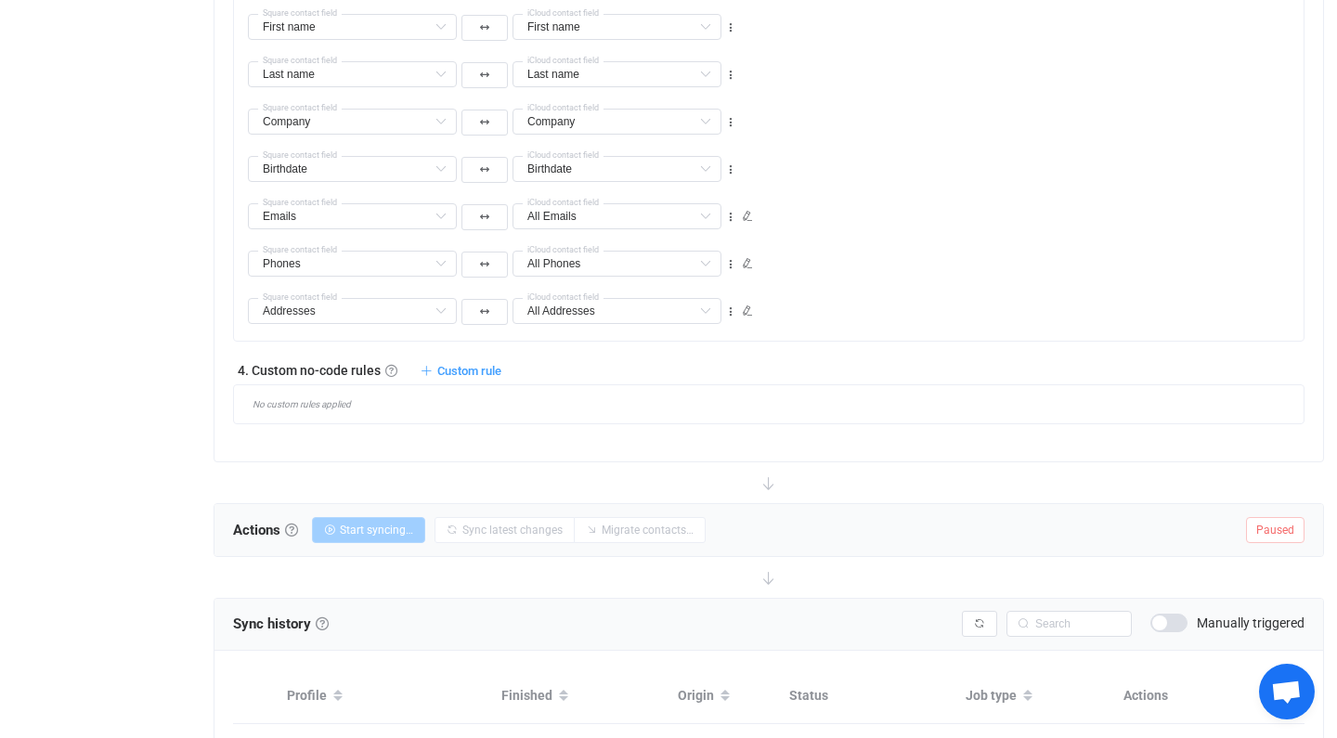
scroll to position [1081, 0]
click at [473, 373] on span "Custom rule" at bounding box center [469, 373] width 64 height 14
click at [658, 376] on div "4. Custom no-code rules Custom no-code rules Further adjust filters or field ma…" at bounding box center [768, 371] width 1071 height 19
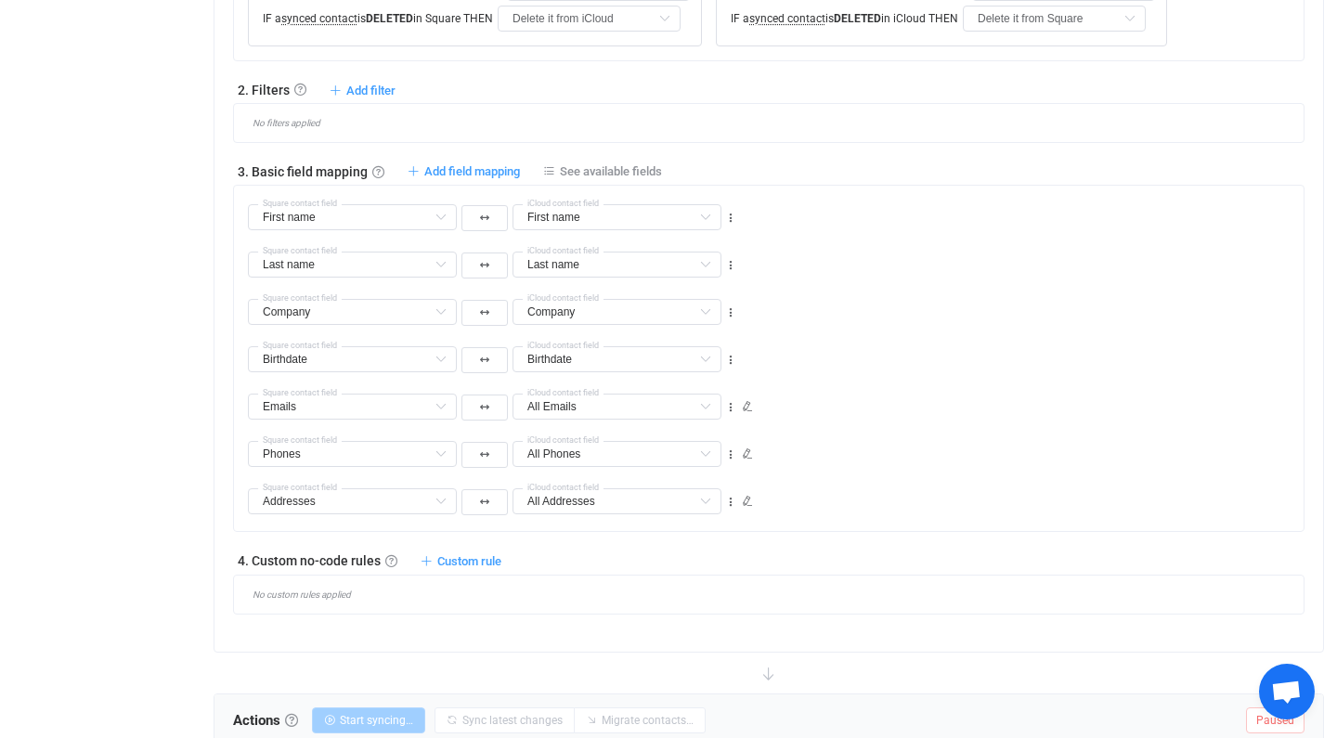
scroll to position [892, 0]
click at [599, 171] on span "See available fields" at bounding box center [611, 172] width 102 height 14
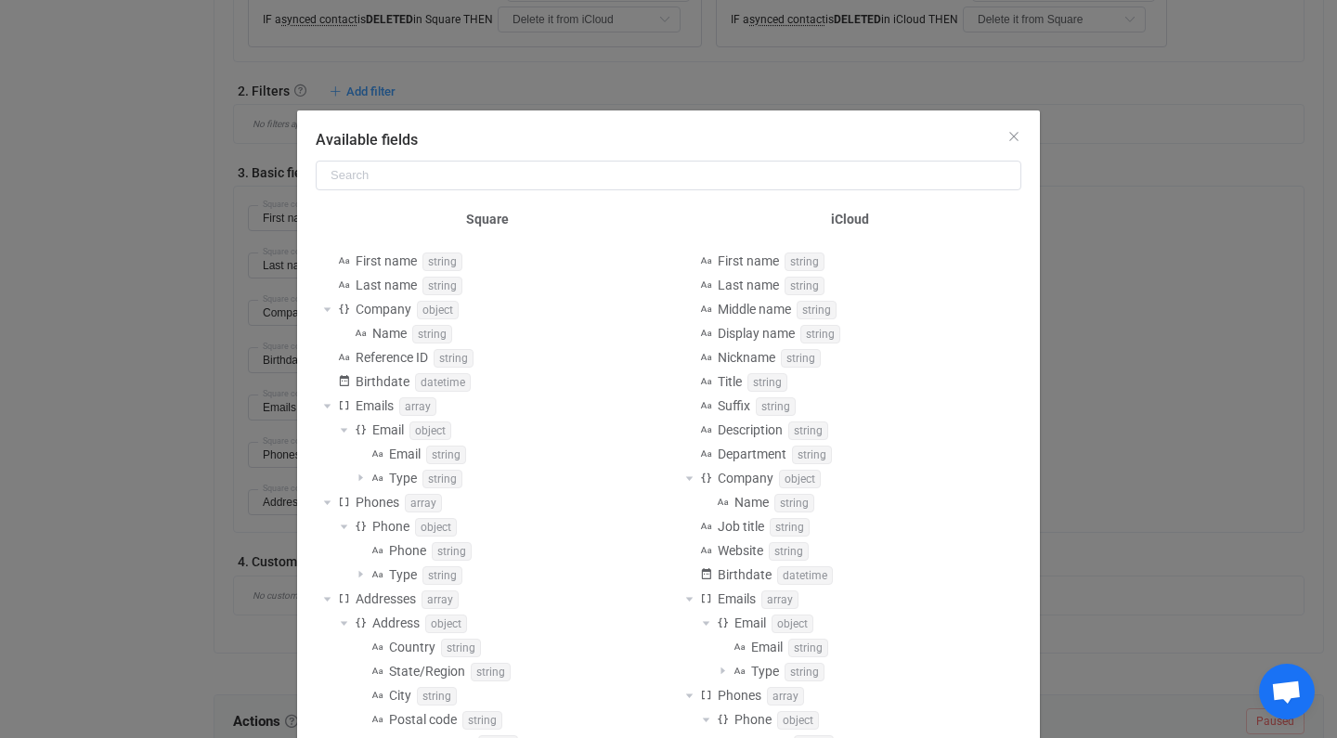
scroll to position [0, 0]
click at [445, 176] on input "Available fields" at bounding box center [668, 176] width 705 height 30
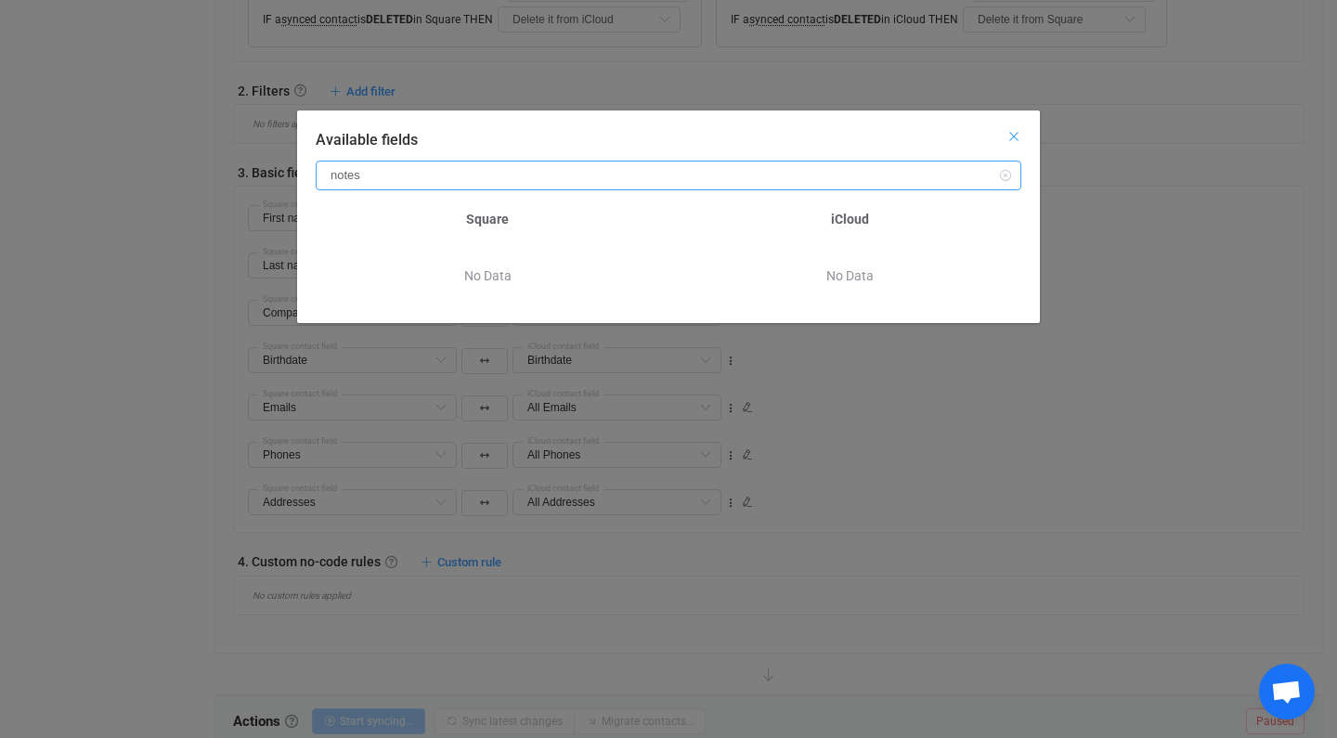
type input "notes"
click at [1012, 141] on icon "Close" at bounding box center [1013, 136] width 15 height 15
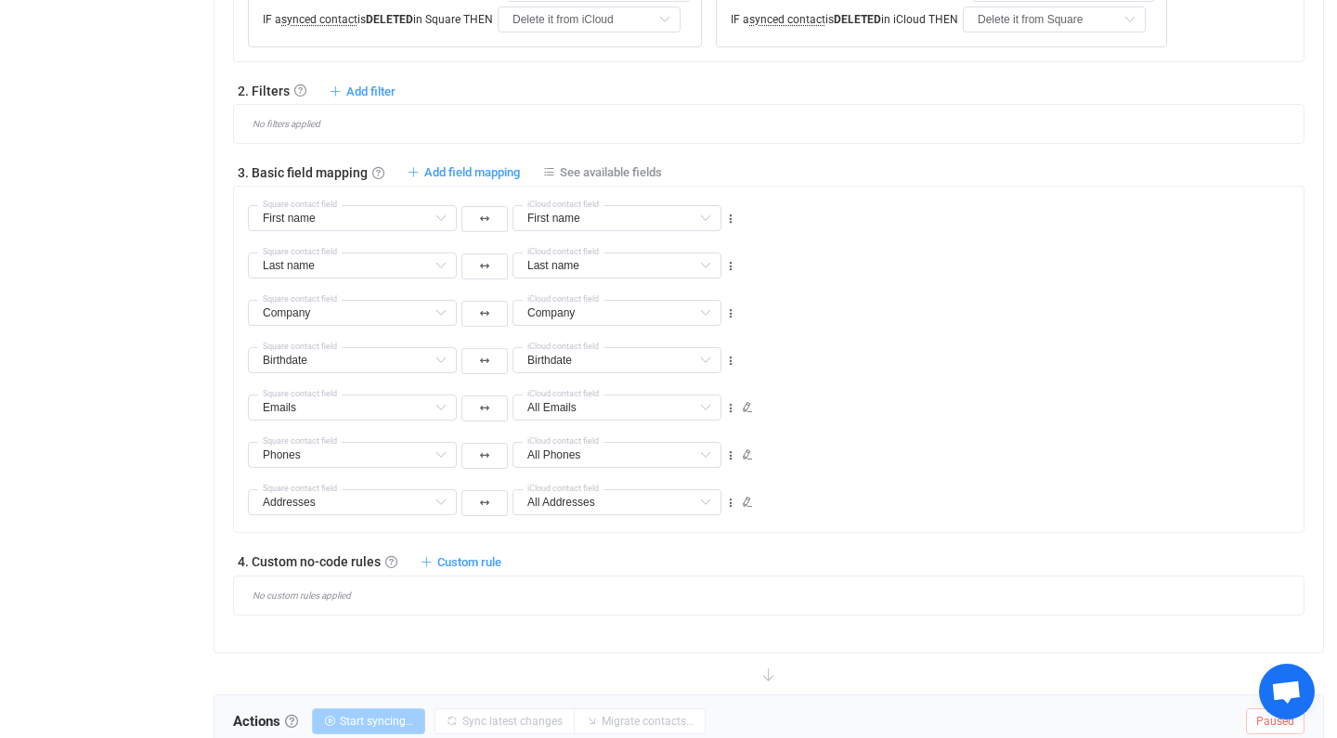
click at [1012, 445] on div "Phones Reference ID Default field Phones Default field Groups (read-only) Defau…" at bounding box center [775, 446] width 1055 height 47
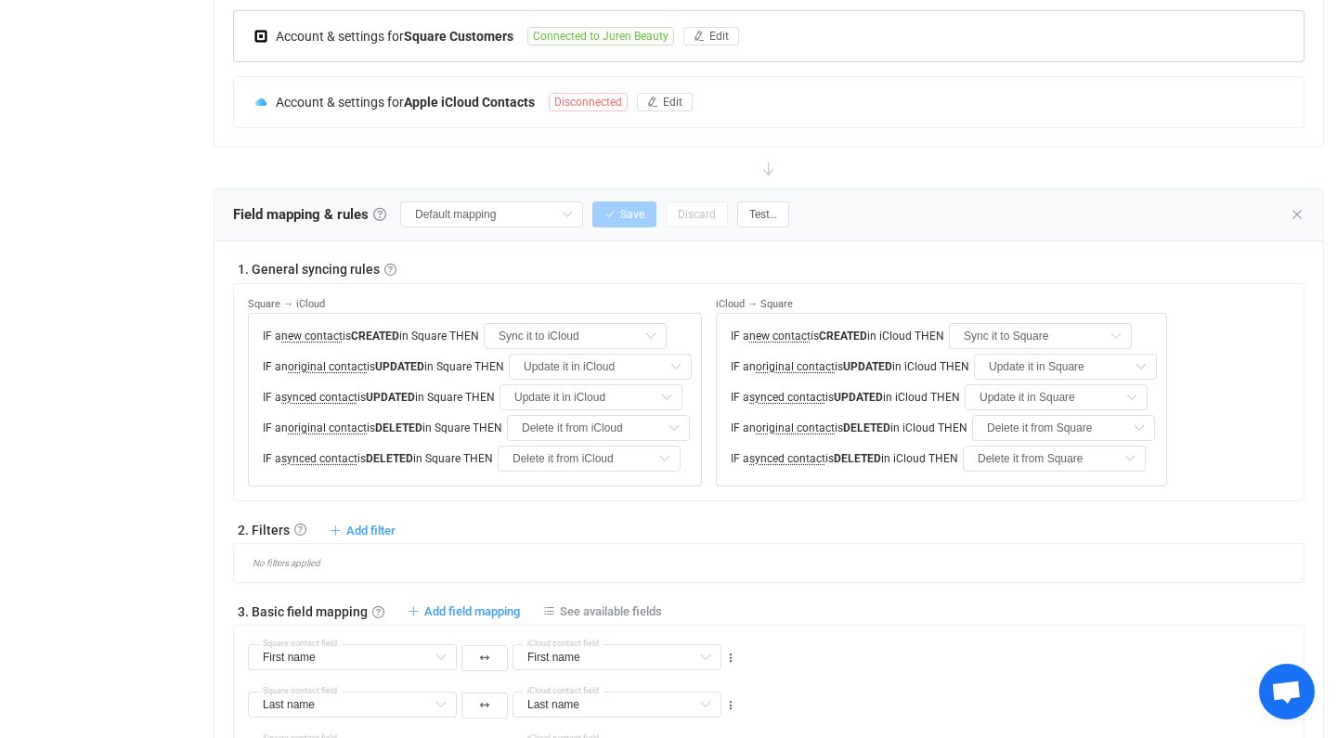
scroll to position [199, 0]
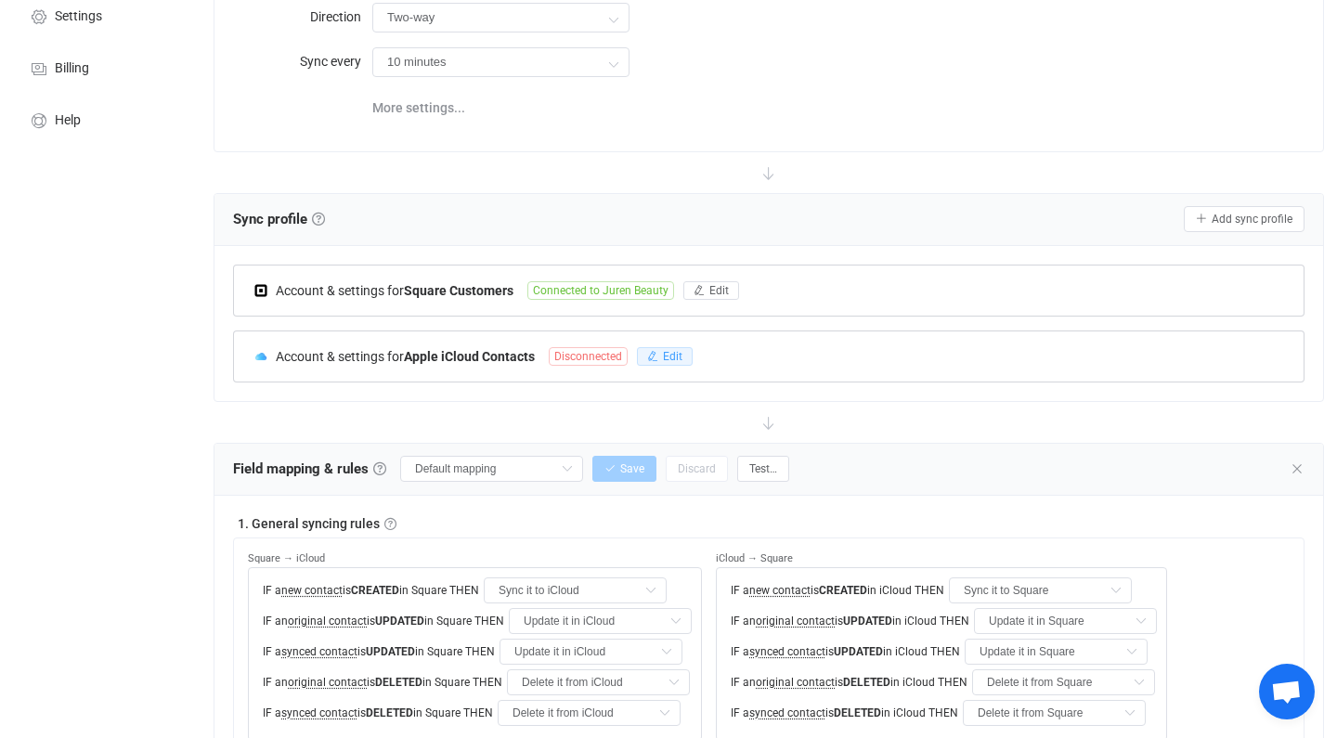
click at [679, 355] on span "Edit" at bounding box center [672, 356] width 19 height 13
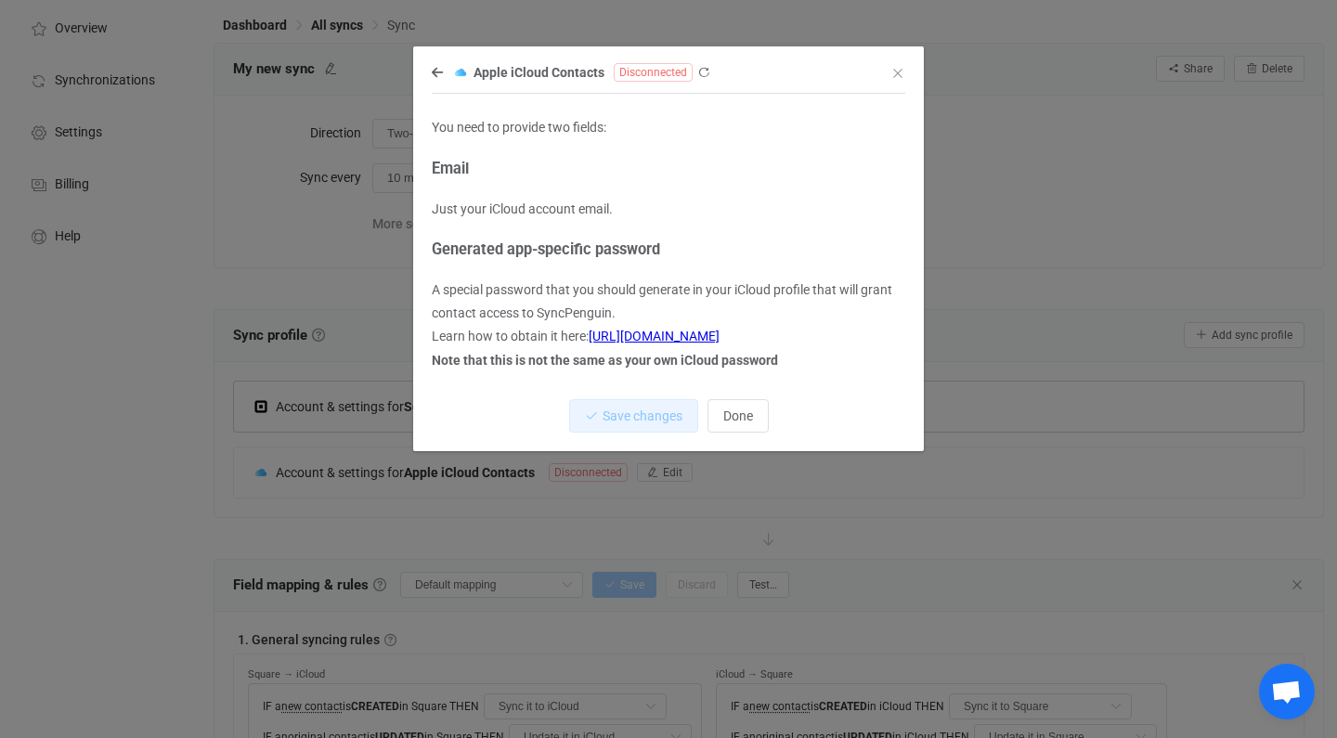
scroll to position [63, 0]
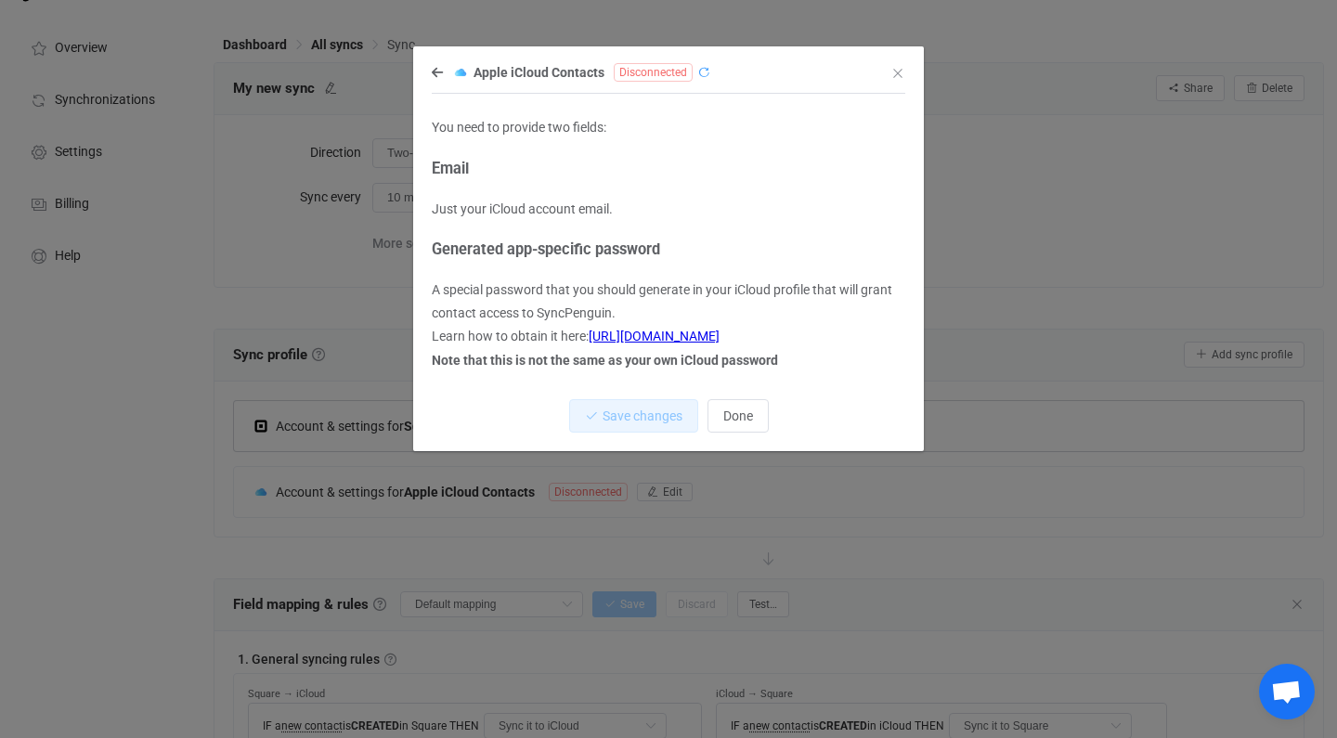
click at [705, 70] on icon "dialog" at bounding box center [703, 72] width 13 height 13
click at [727, 418] on span "Done" at bounding box center [738, 415] width 30 height 15
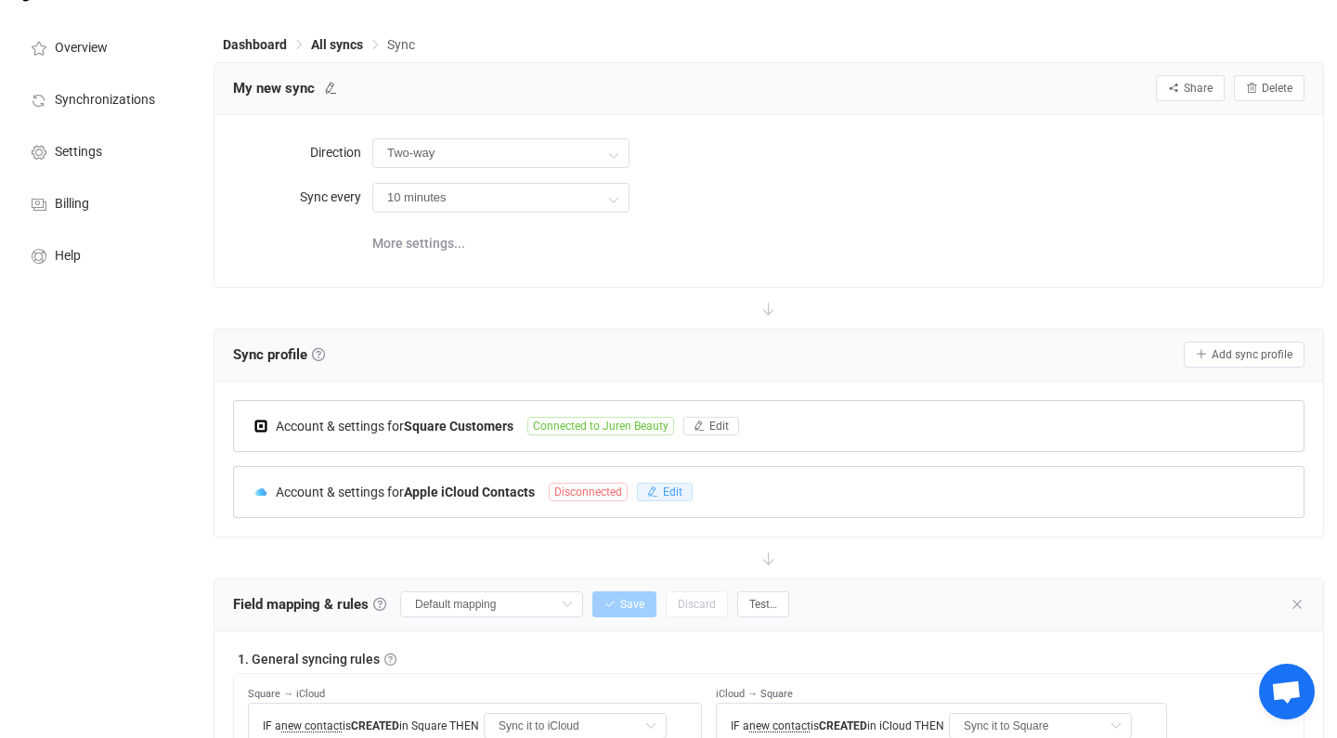
click at [666, 496] on span "Edit" at bounding box center [672, 491] width 19 height 13
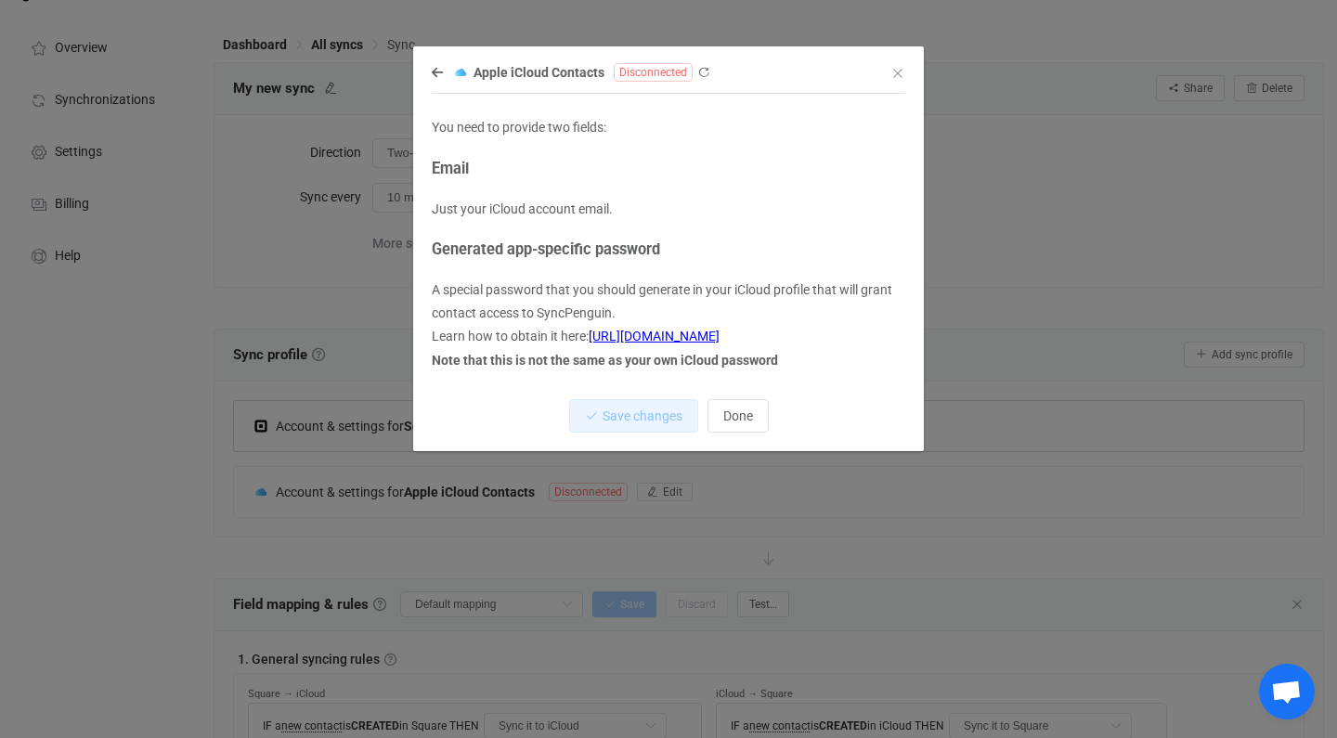
click at [679, 72] on span "Disconnected" at bounding box center [653, 72] width 79 height 19
click at [742, 418] on span "Done" at bounding box center [738, 415] width 30 height 15
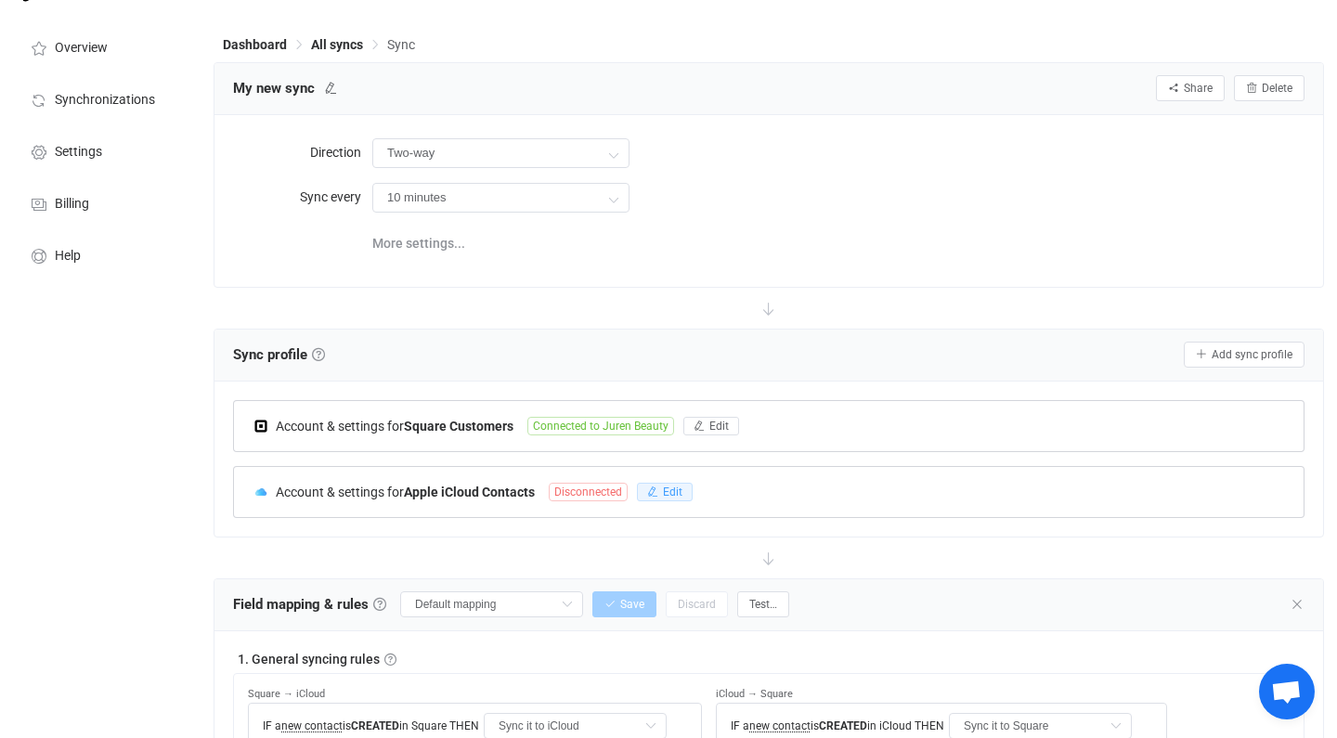
click at [676, 494] on span "Edit" at bounding box center [672, 491] width 19 height 13
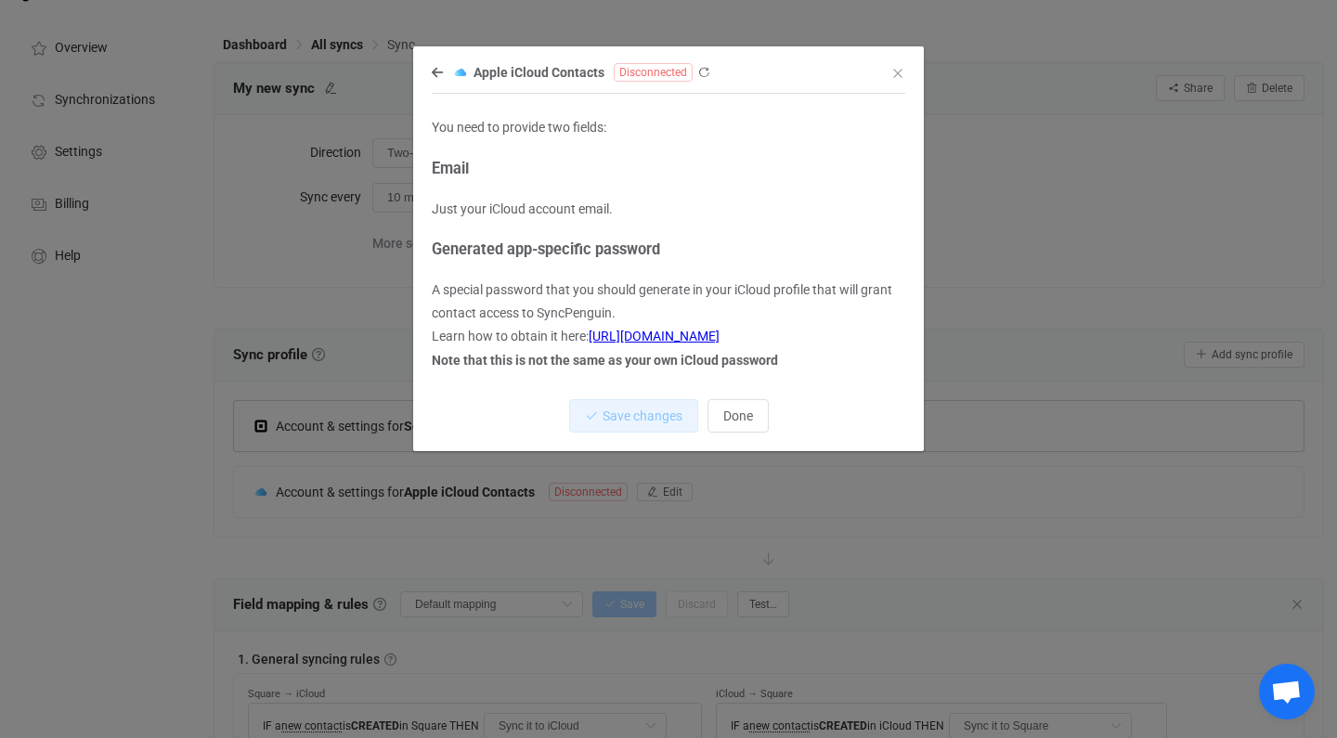
click at [644, 66] on span "Disconnected" at bounding box center [653, 72] width 79 height 19
click at [701, 76] on icon "dialog" at bounding box center [703, 72] width 13 height 13
click at [748, 413] on span "Done" at bounding box center [738, 415] width 30 height 15
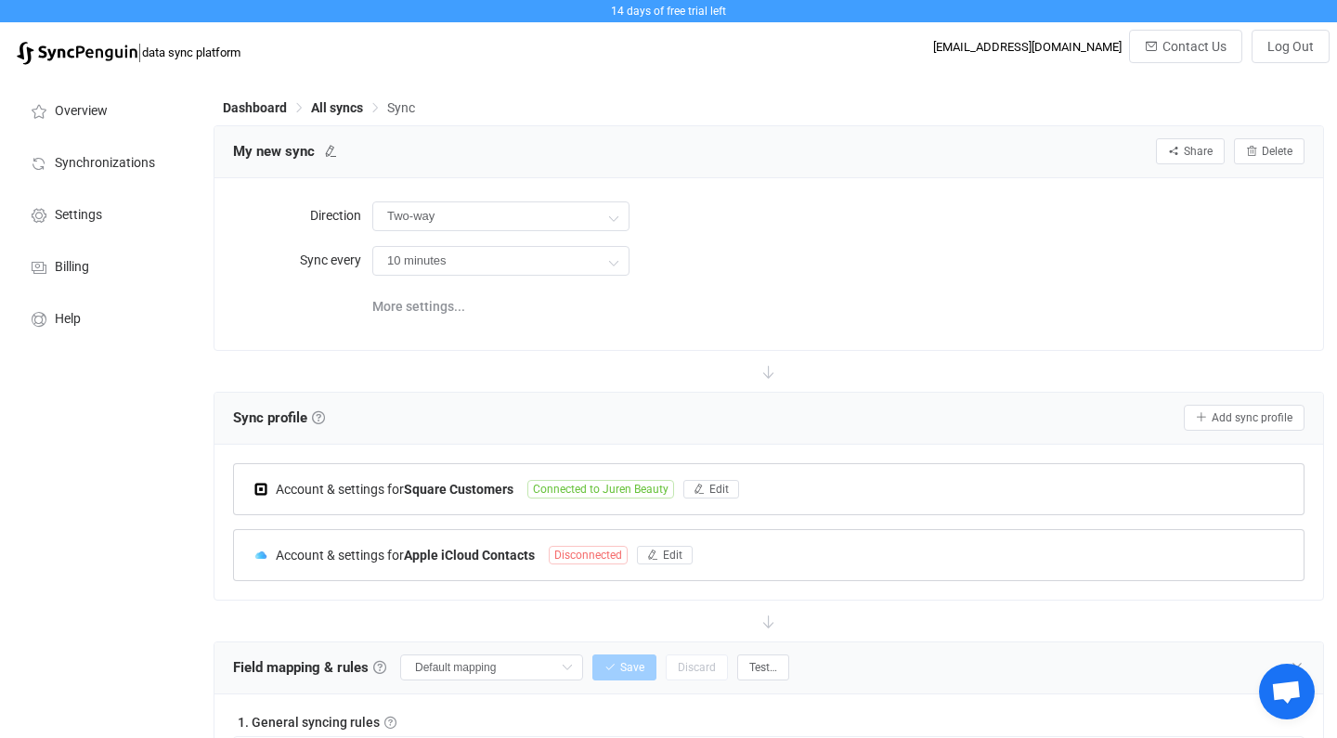
scroll to position [0, 0]
click at [1270, 143] on button "Delete" at bounding box center [1269, 151] width 71 height 26
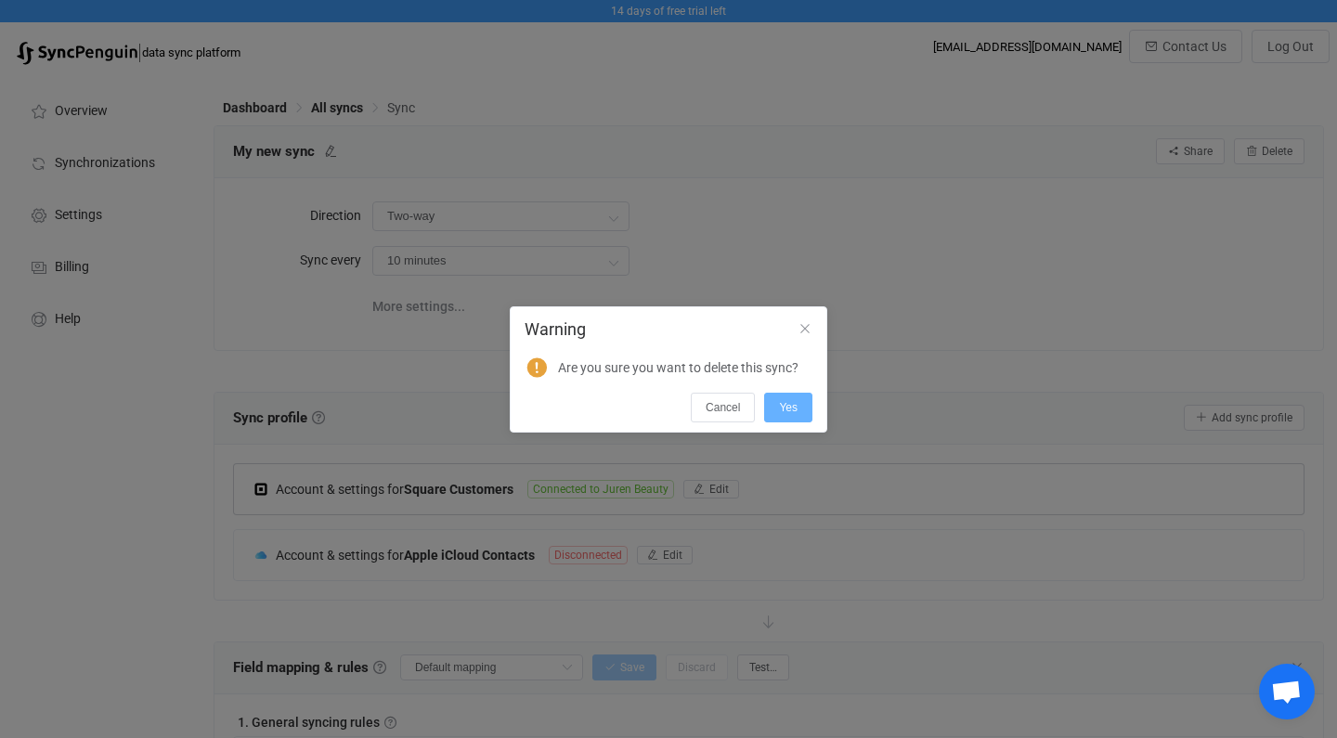
click at [790, 401] on span "Yes" at bounding box center [788, 407] width 19 height 13
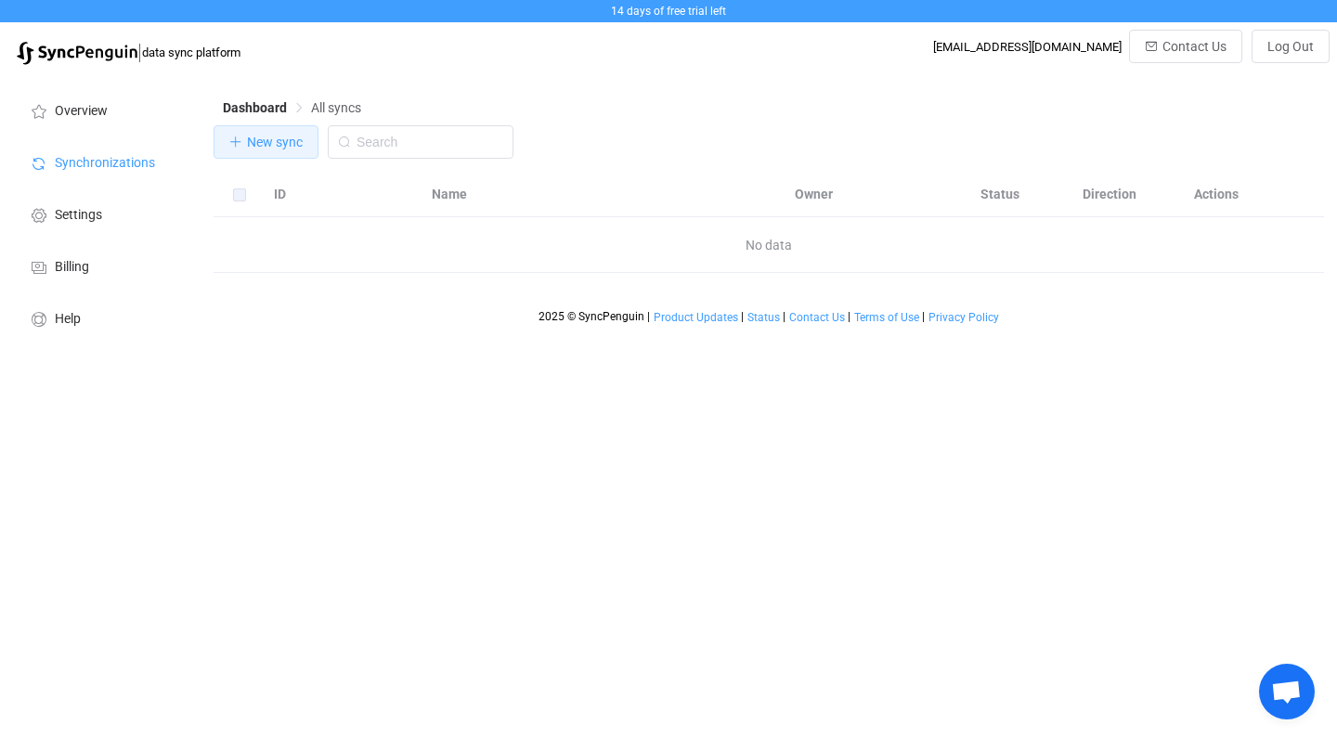
click at [289, 134] on button "New sync" at bounding box center [265, 141] width 105 height 33
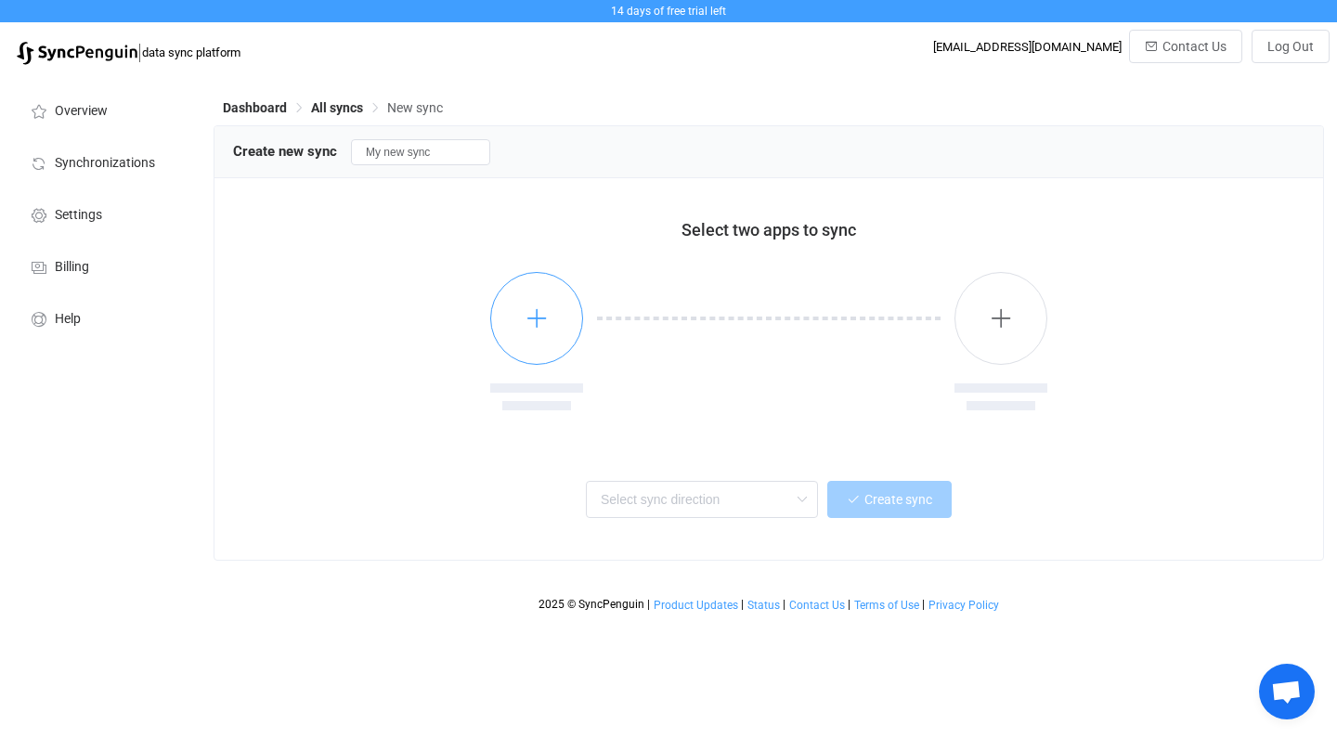
click at [568, 337] on button "button" at bounding box center [536, 318] width 93 height 93
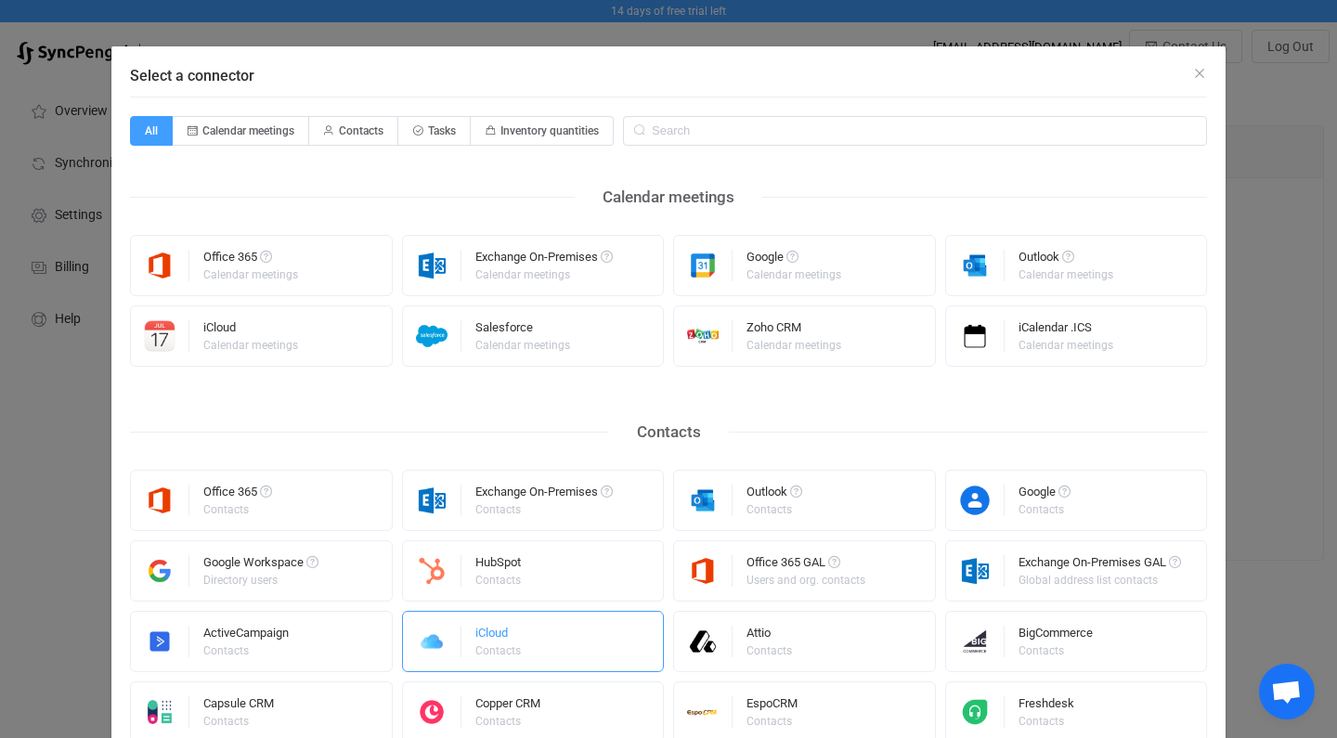
click at [447, 637] on img "Select a connector" at bounding box center [432, 642] width 58 height 32
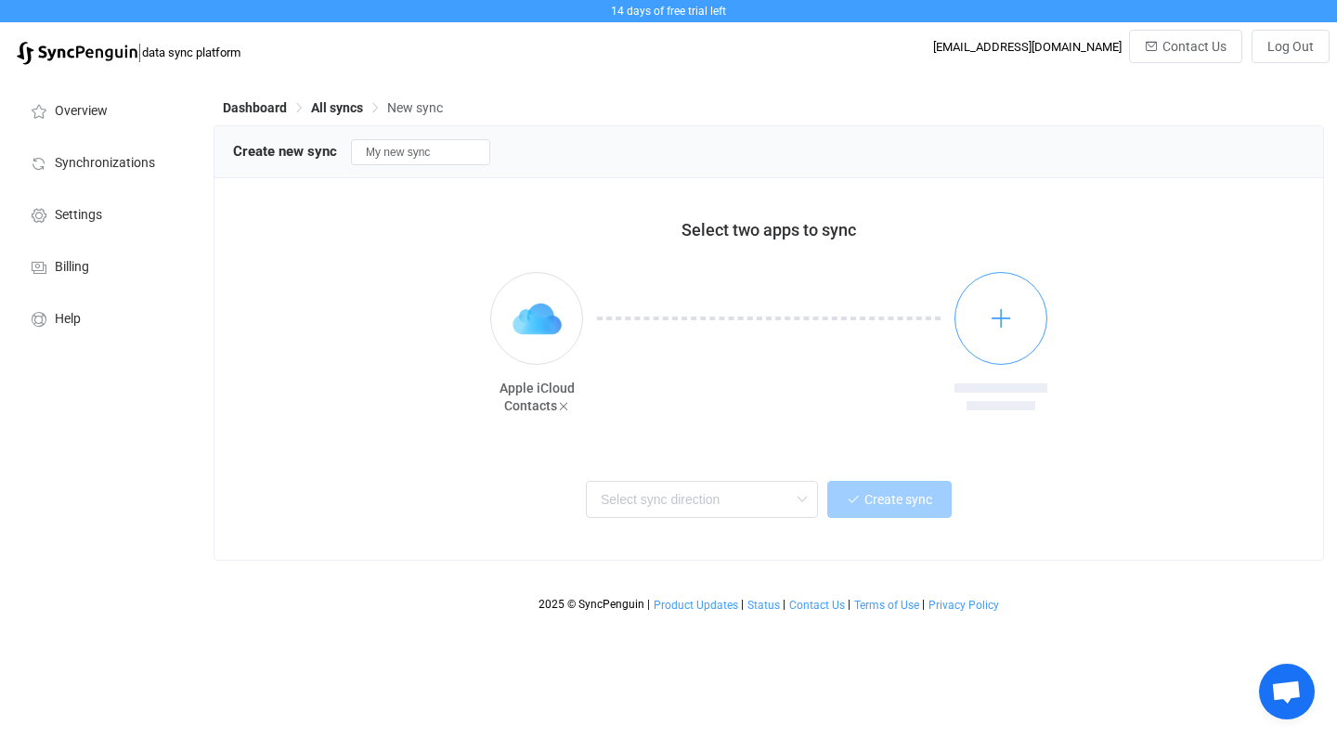
click at [1013, 343] on button "button" at bounding box center [1000, 318] width 93 height 93
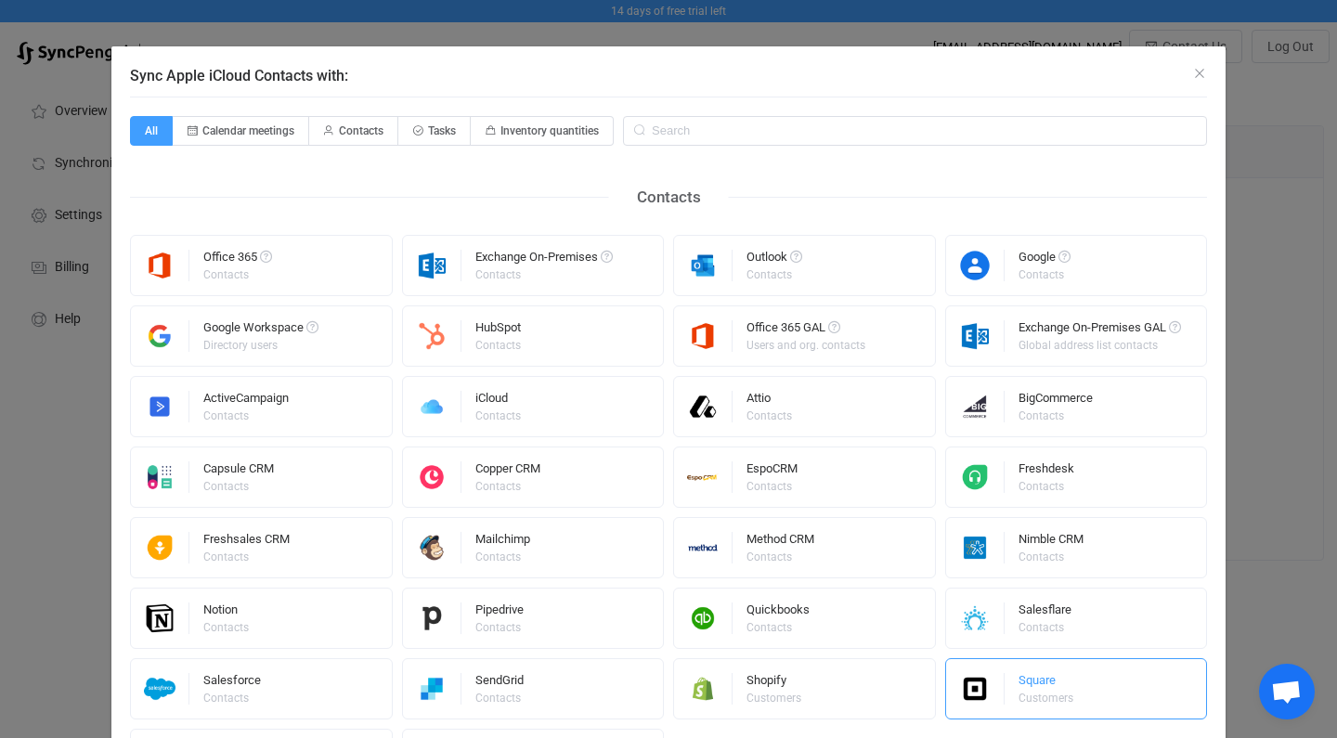
click at [989, 699] on img "Sync Apple iCloud Contacts with:" at bounding box center [975, 689] width 58 height 32
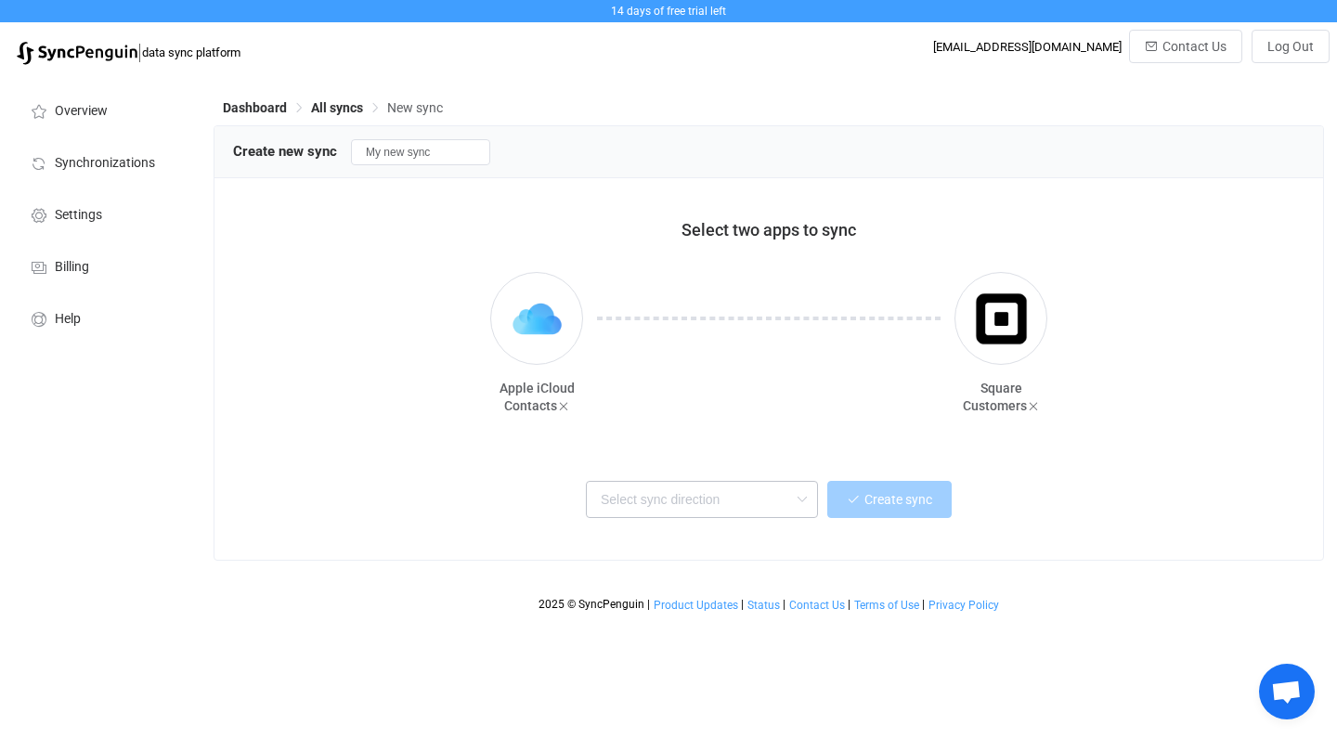
click at [806, 489] on icon at bounding box center [801, 499] width 23 height 37
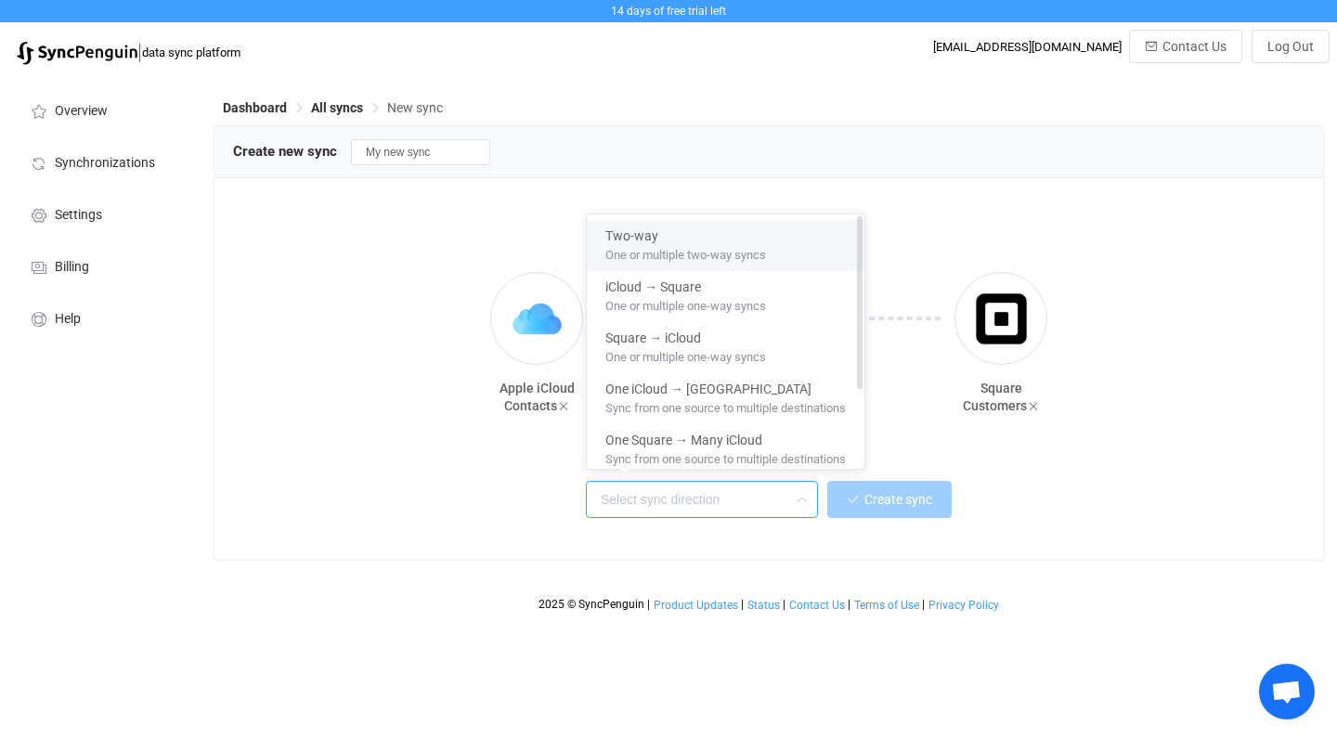
click at [684, 235] on div "Two-way" at bounding box center [725, 232] width 240 height 25
type input "Two-way"
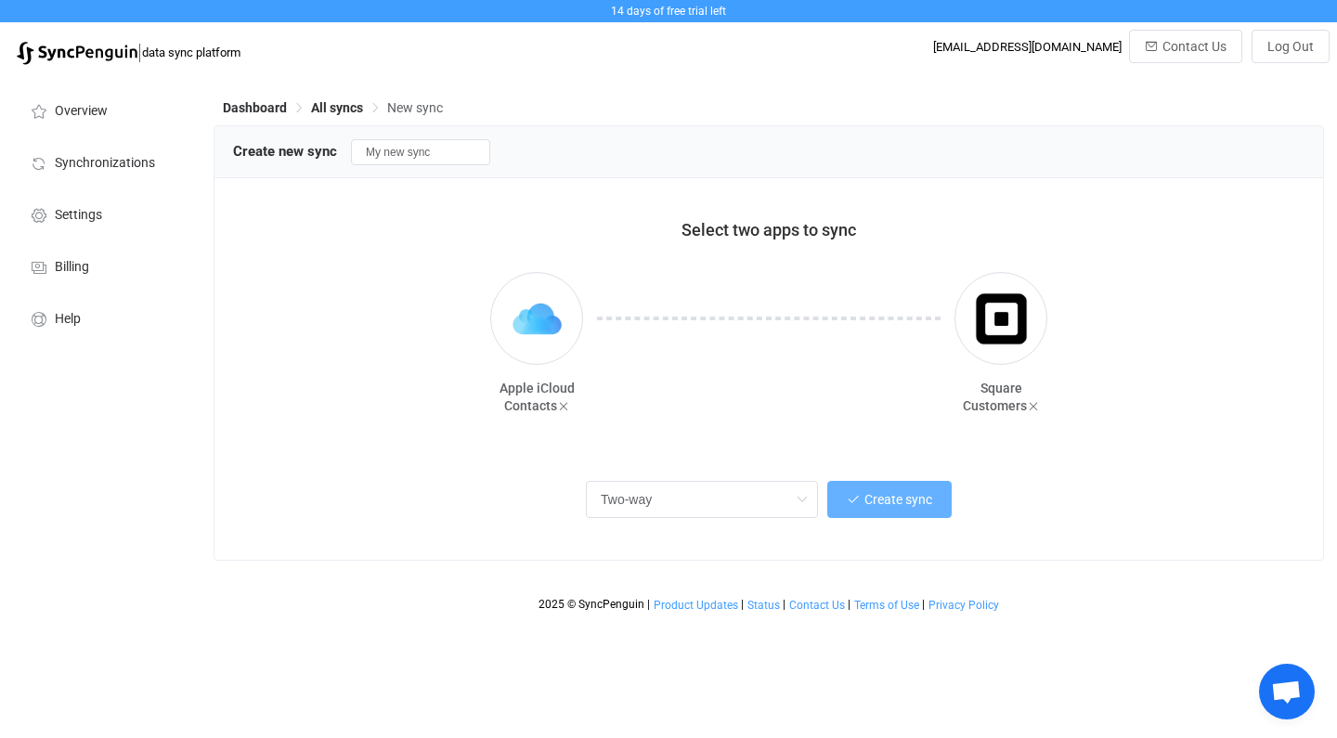
click at [903, 506] on span "Create sync" at bounding box center [898, 499] width 68 height 15
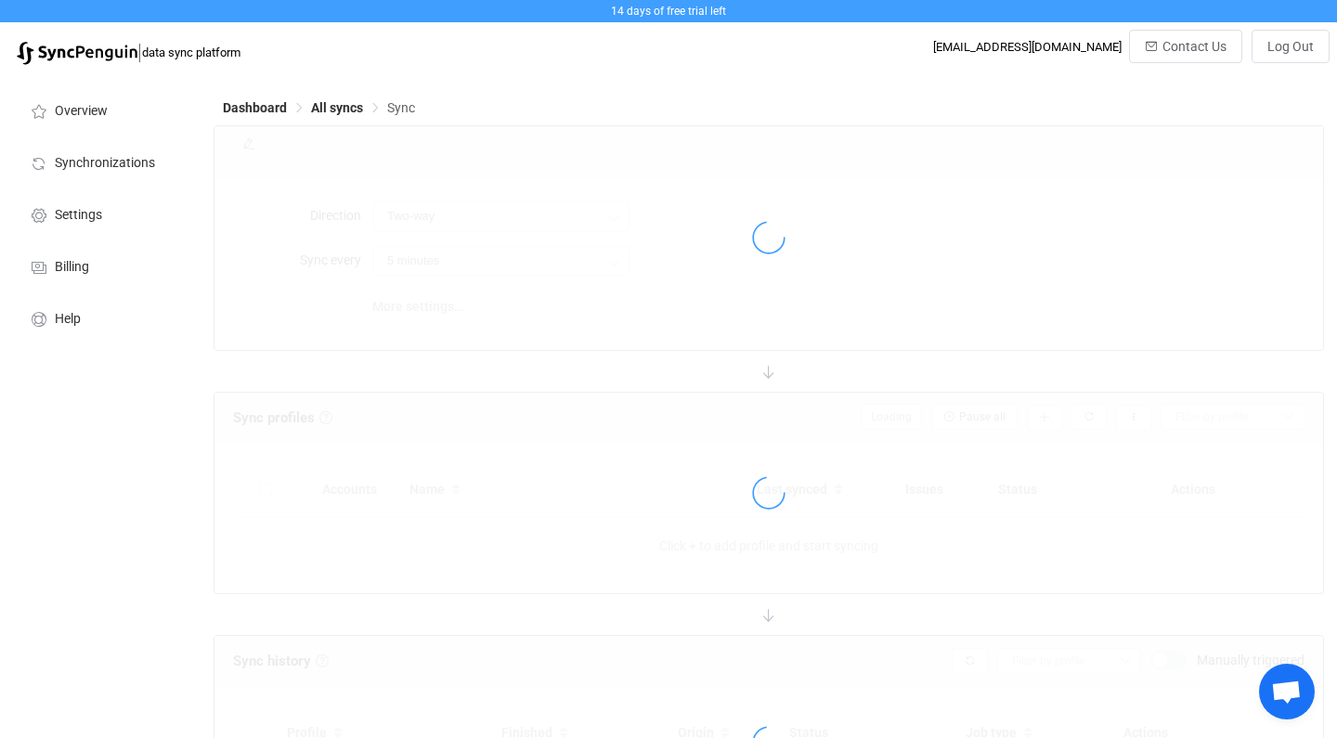
type input "10 minutes"
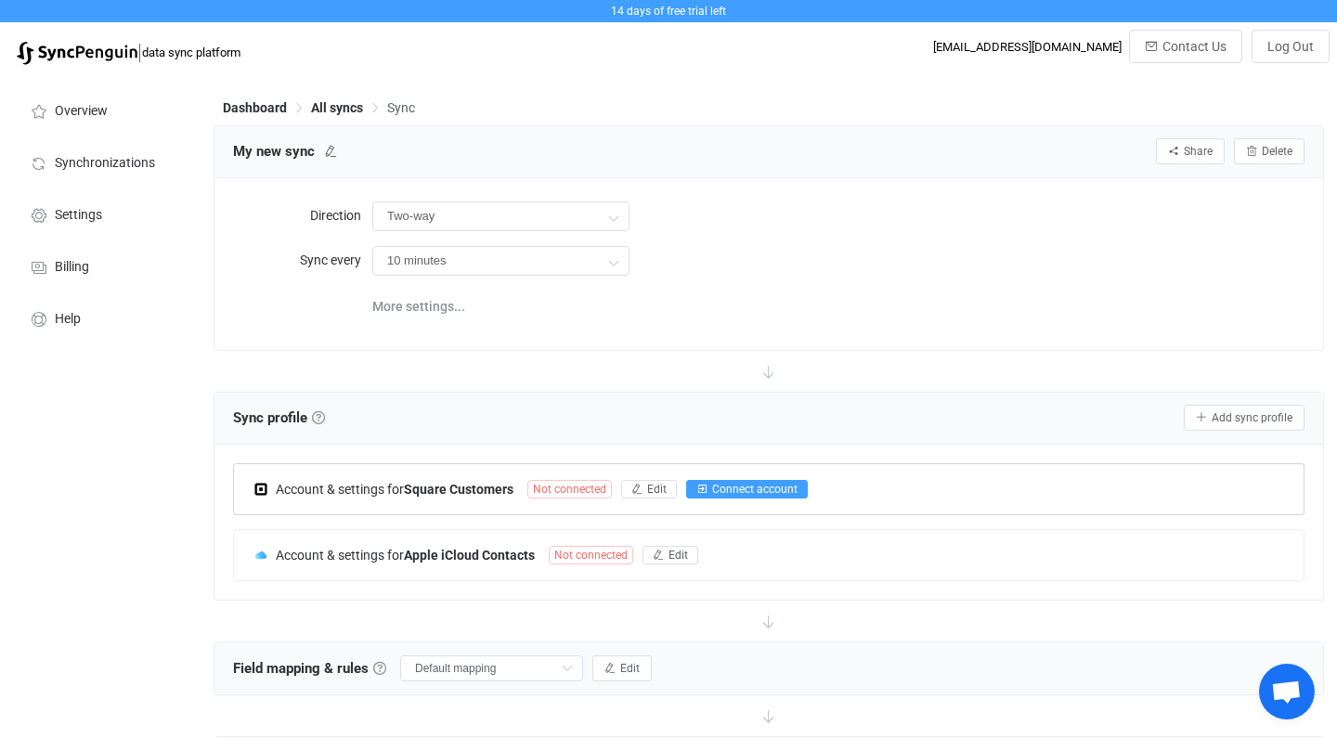
click at [722, 491] on span "Connect account" at bounding box center [754, 489] width 85 height 13
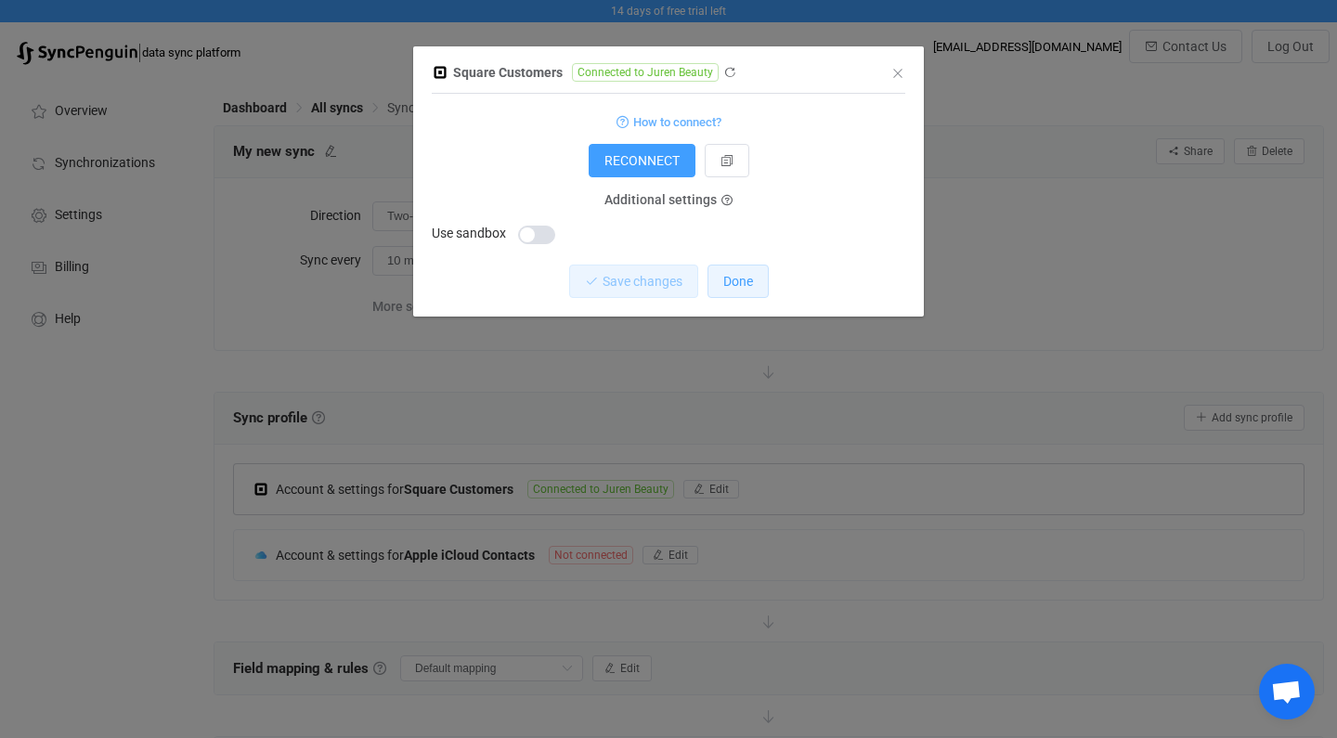
click at [736, 279] on span "Done" at bounding box center [738, 281] width 30 height 15
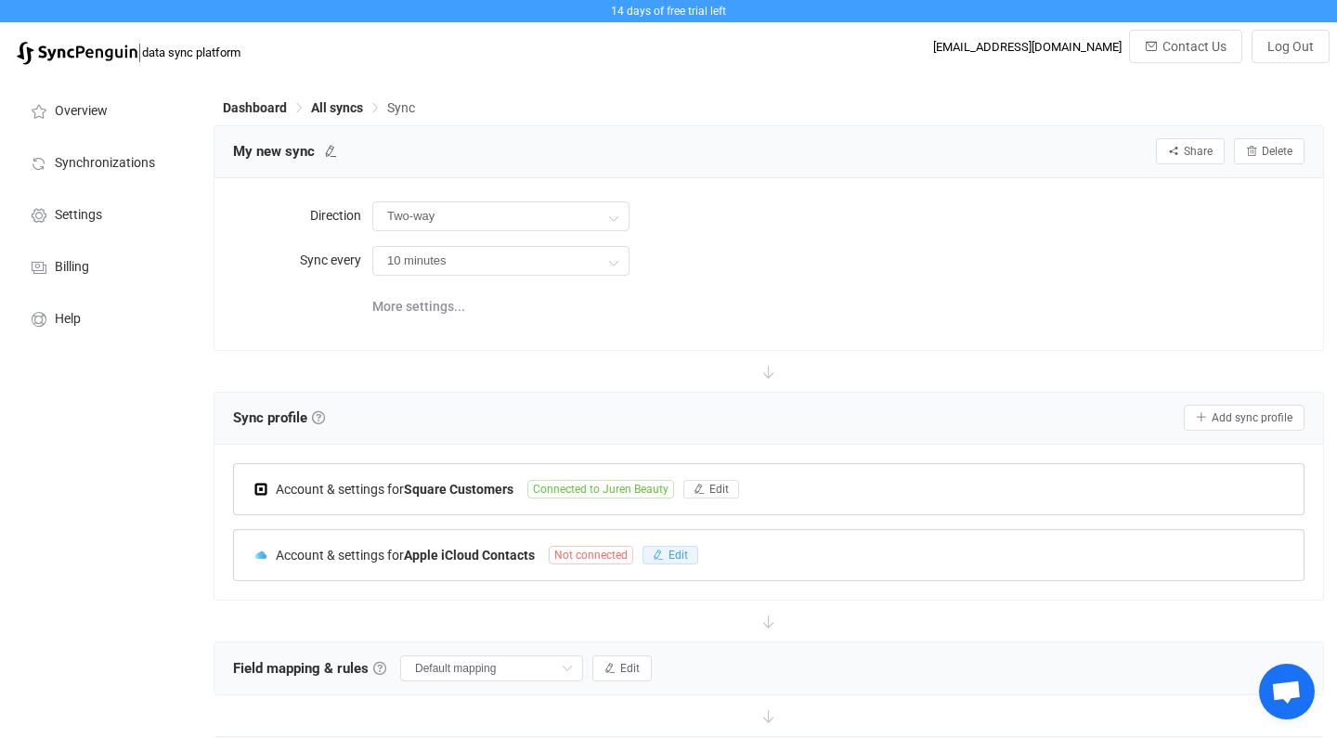
click at [672, 554] on span "Edit" at bounding box center [677, 555] width 19 height 13
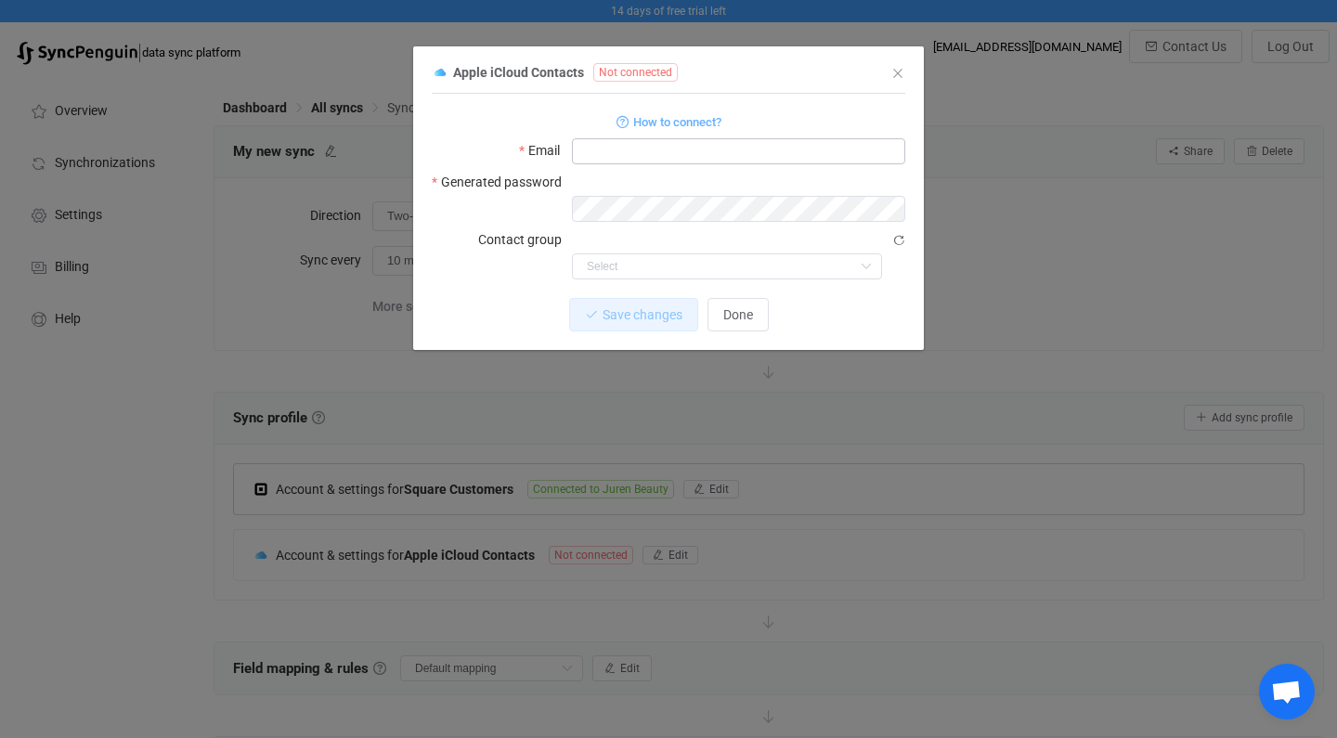
click at [603, 149] on input "dialog" at bounding box center [738, 151] width 333 height 26
type input "I"
type input "info"
type input "[EMAIL_ADDRESS][DOMAIN_NAME]"
click at [501, 239] on div "1 { { "username": "[EMAIL_ADDRESS][DOMAIN_NAME]", "password": null, "groupId": …" at bounding box center [668, 222] width 473 height 256
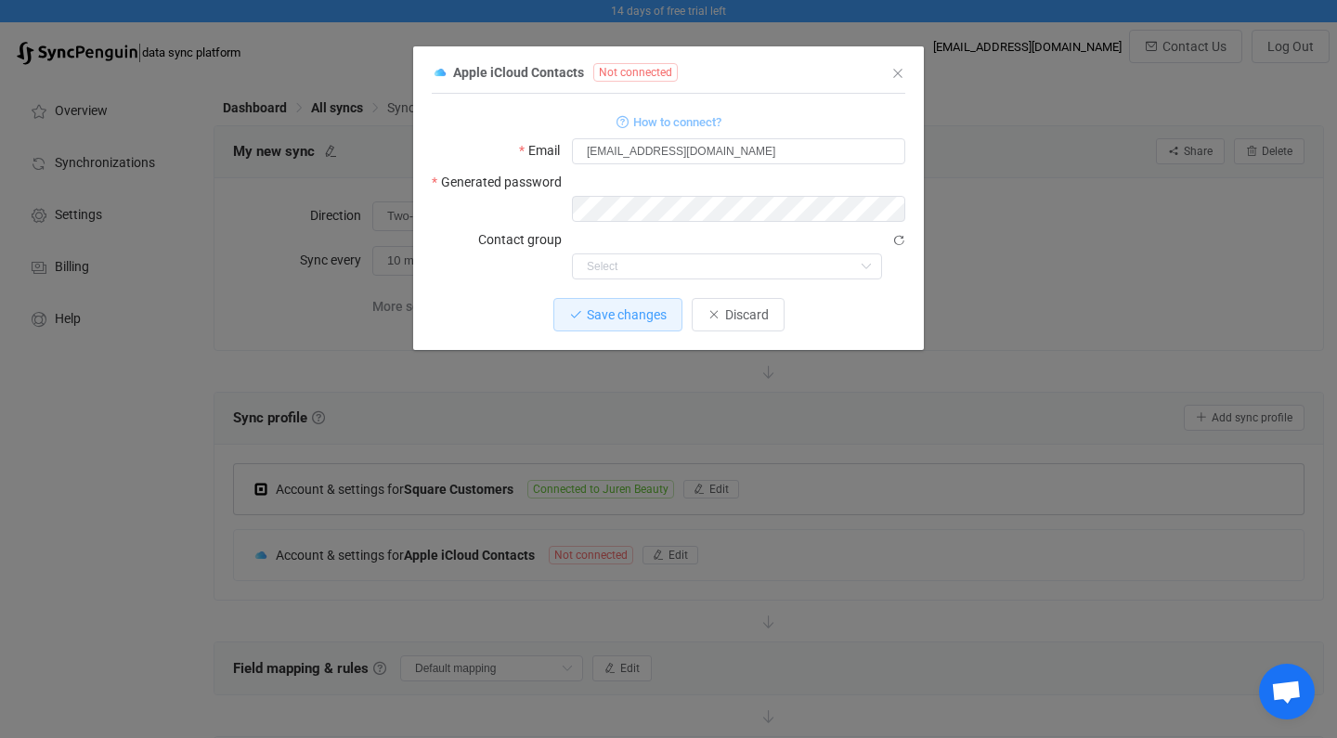
click at [620, 123] on icon "dialog" at bounding box center [622, 122] width 12 height 12
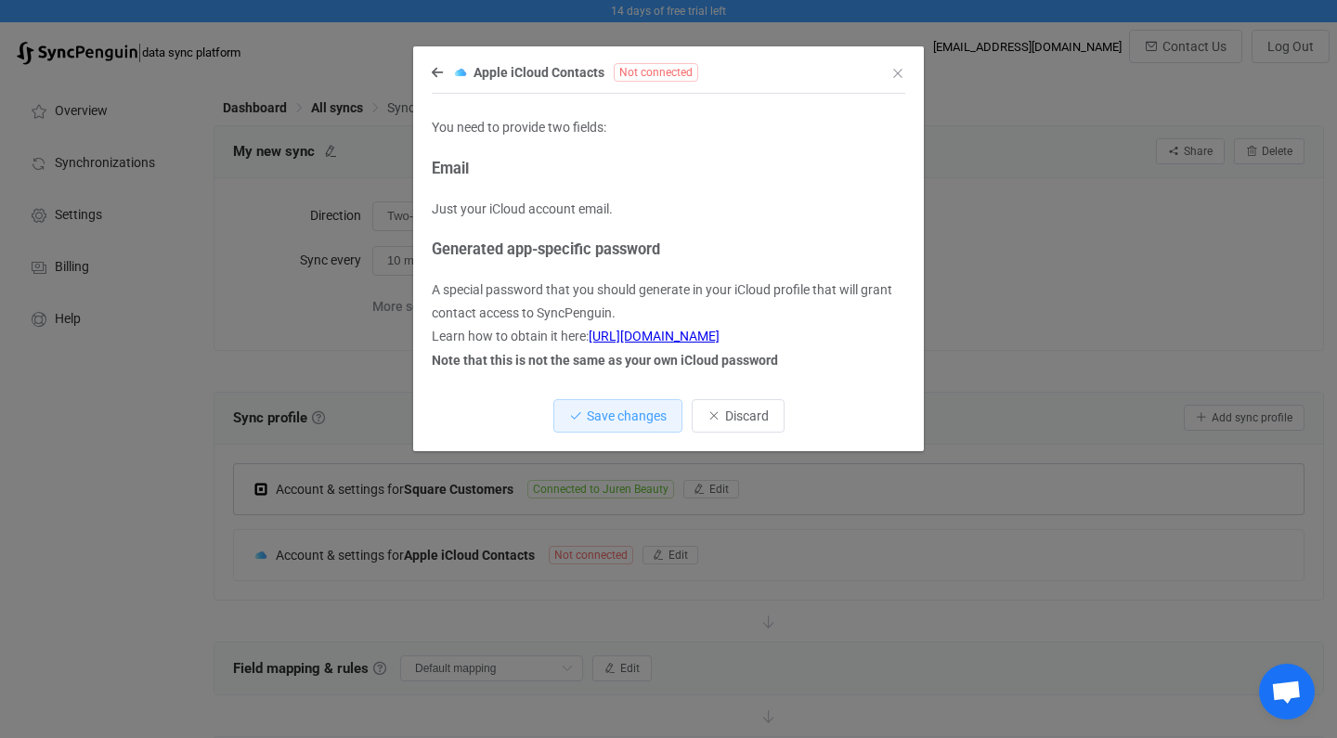
click at [703, 335] on link "[URL][DOMAIN_NAME]" at bounding box center [653, 336] width 131 height 15
click at [637, 409] on span "Save changes" at bounding box center [627, 415] width 80 height 15
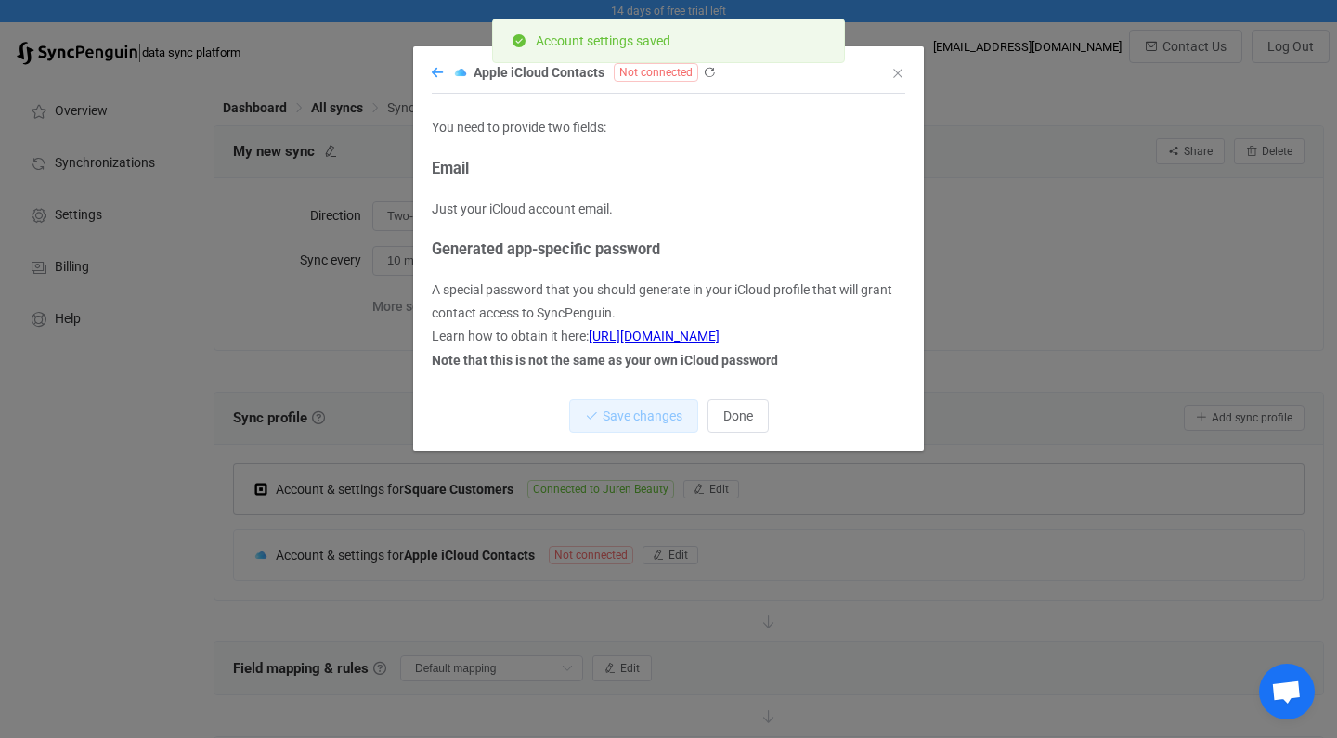
click at [433, 73] on icon "dialog" at bounding box center [437, 72] width 11 height 13
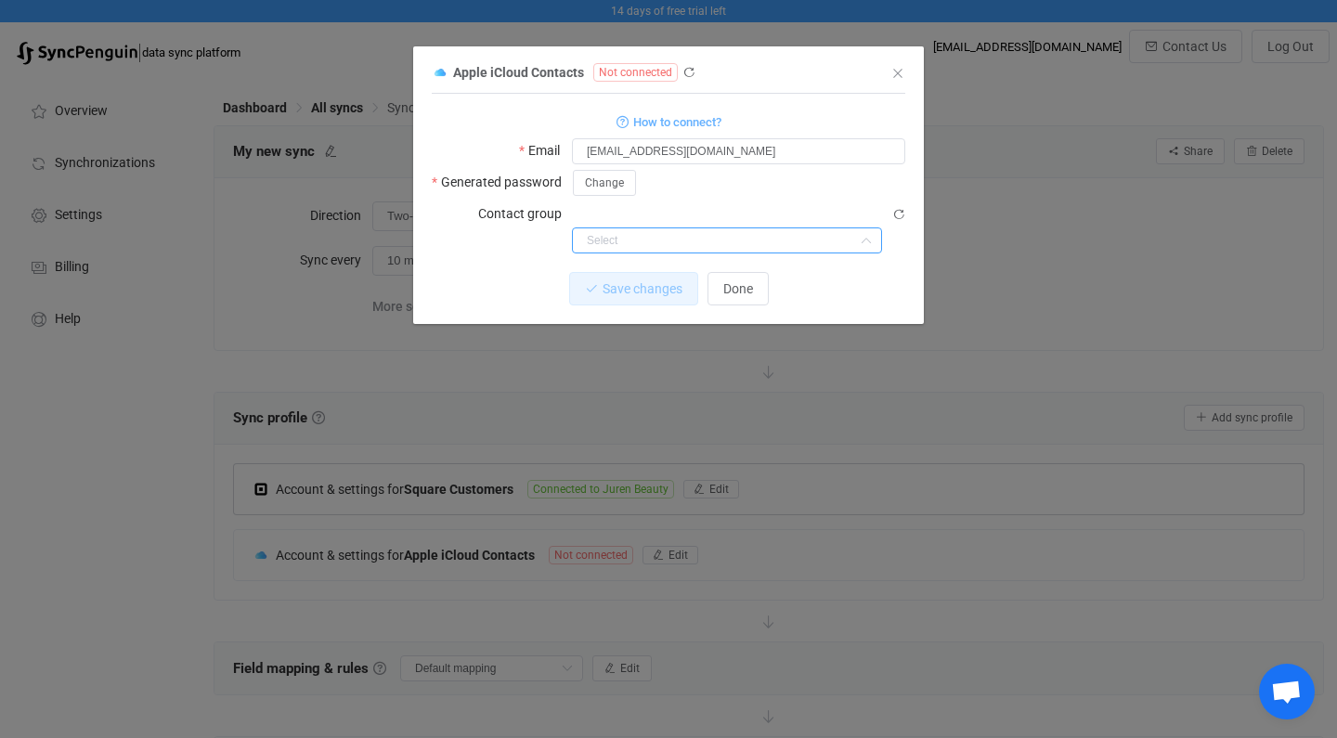
click at [596, 227] on input "dialog" at bounding box center [727, 240] width 310 height 26
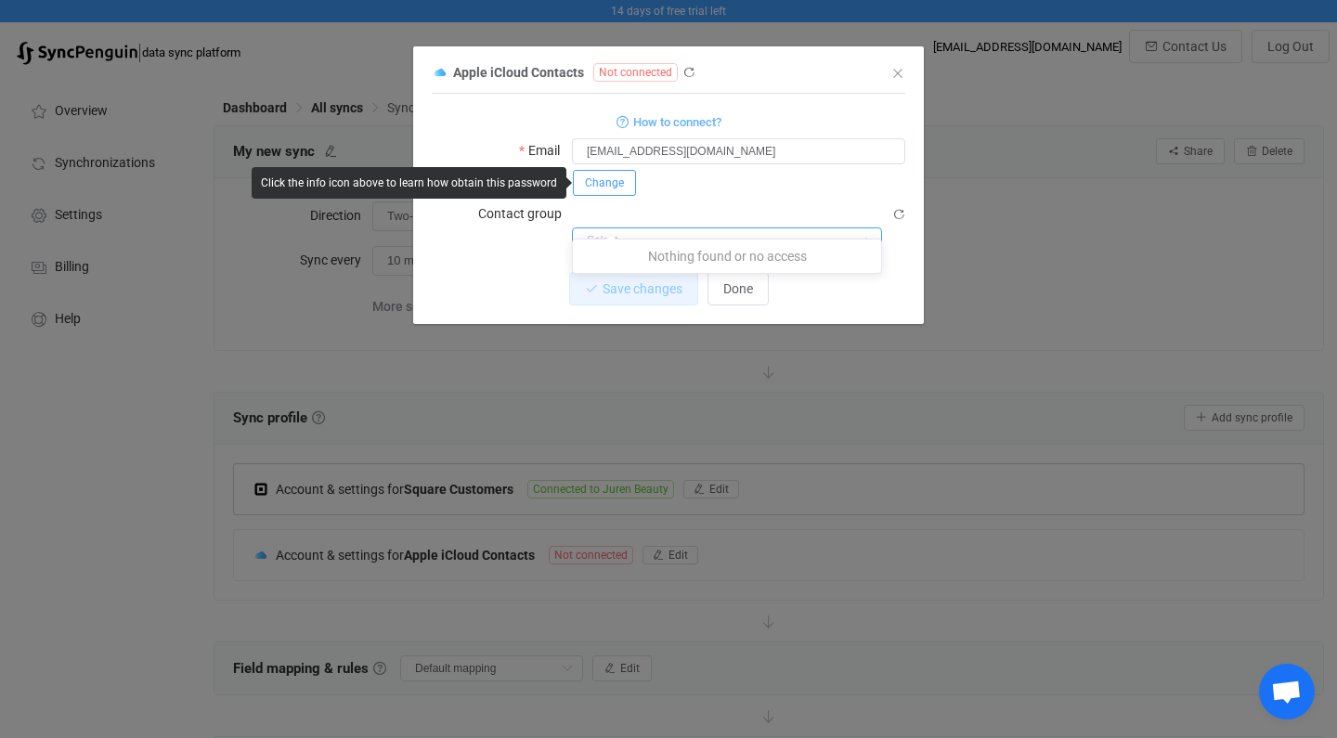
click at [610, 181] on span "Change" at bounding box center [604, 182] width 39 height 13
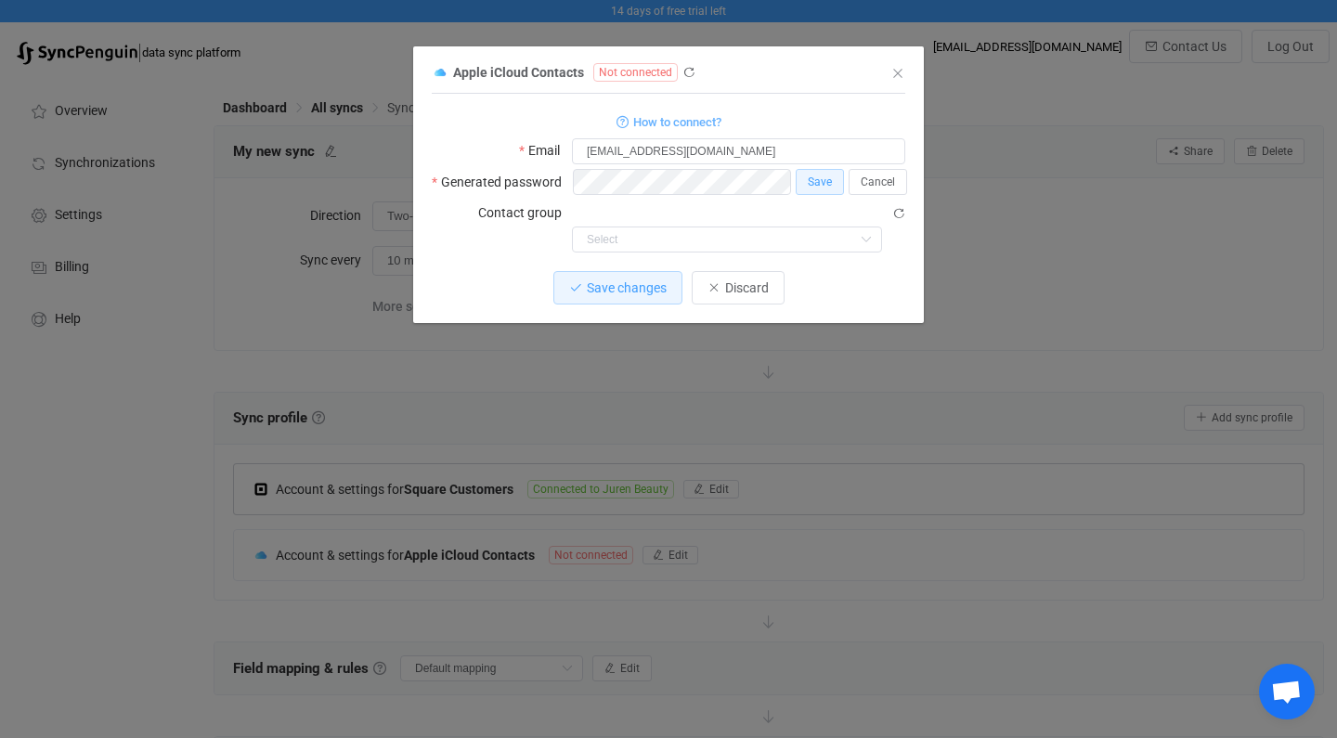
click at [778, 122] on div "How to connect?" at bounding box center [668, 121] width 473 height 23
click at [819, 188] on button "Save" at bounding box center [819, 182] width 48 height 26
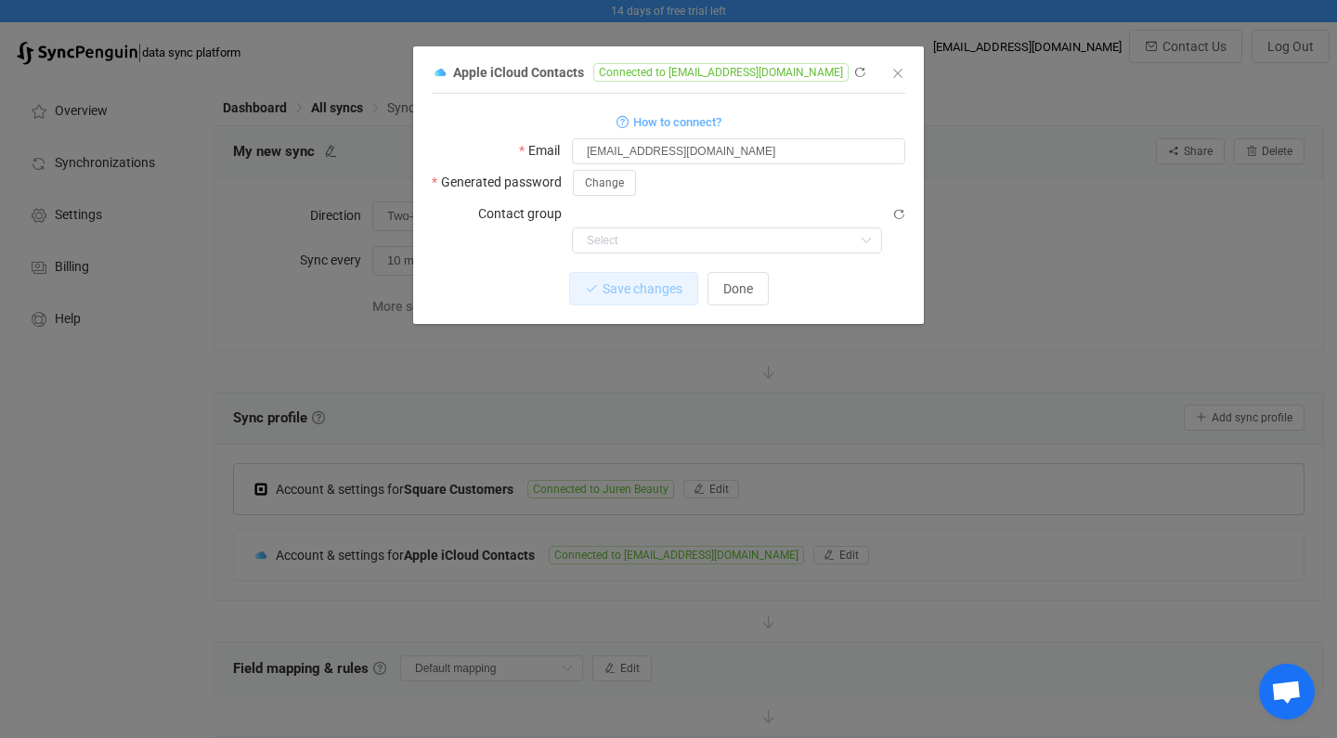
click at [839, 172] on div "Change" at bounding box center [738, 182] width 333 height 27
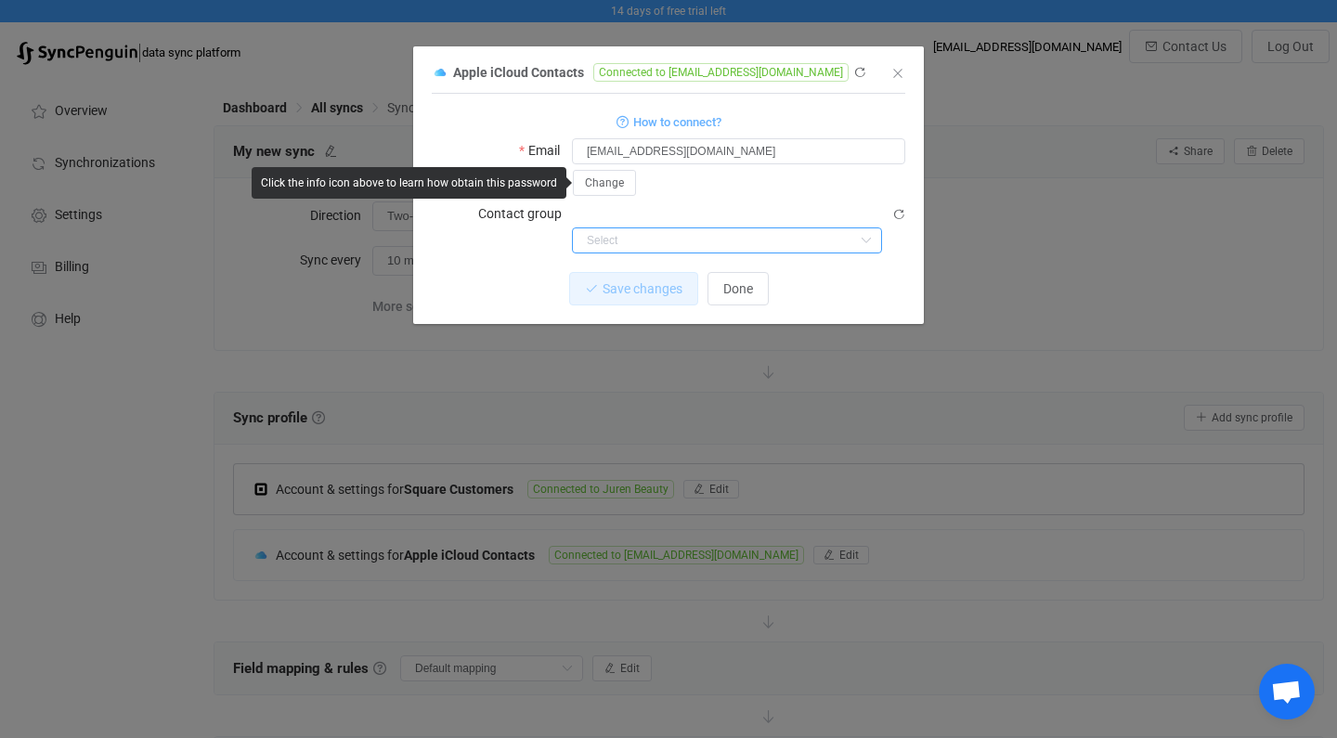
click at [637, 227] on input "dialog" at bounding box center [727, 240] width 310 height 26
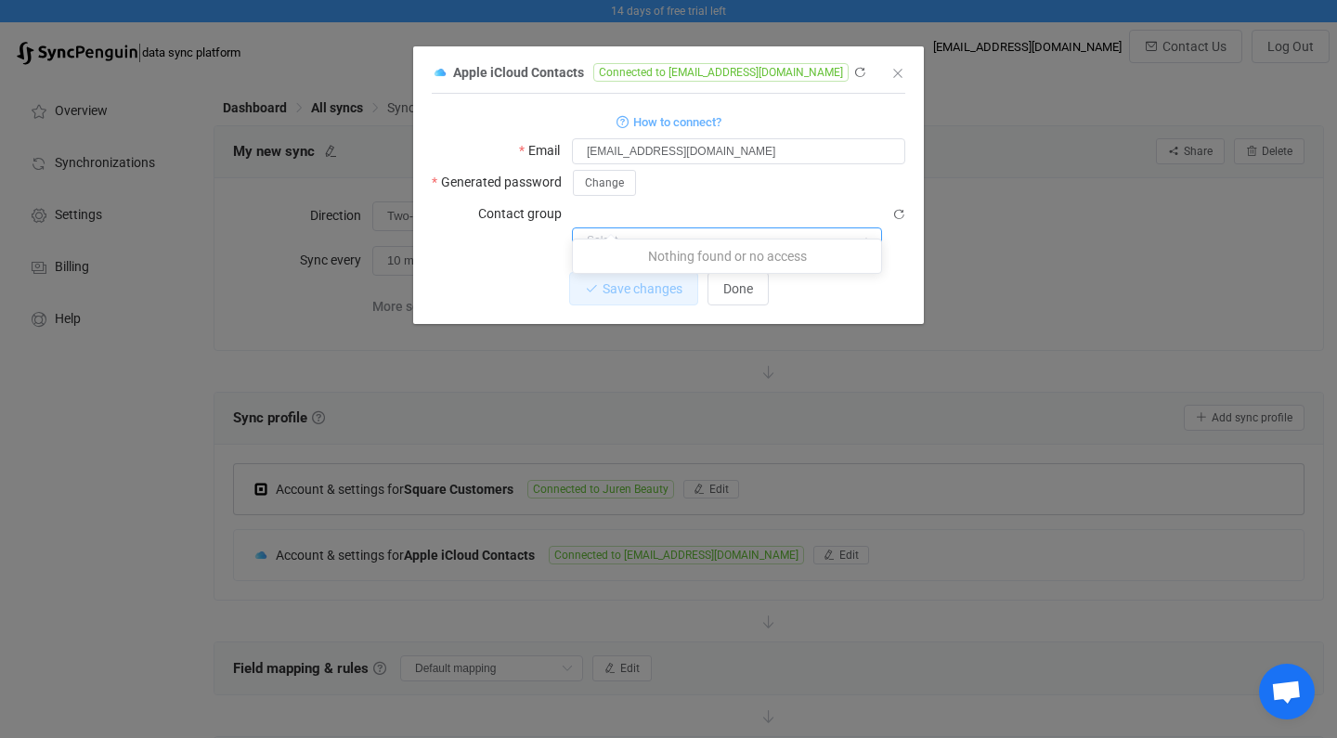
click at [731, 177] on div "Change" at bounding box center [738, 182] width 333 height 27
click at [729, 281] on span "Done" at bounding box center [738, 288] width 30 height 15
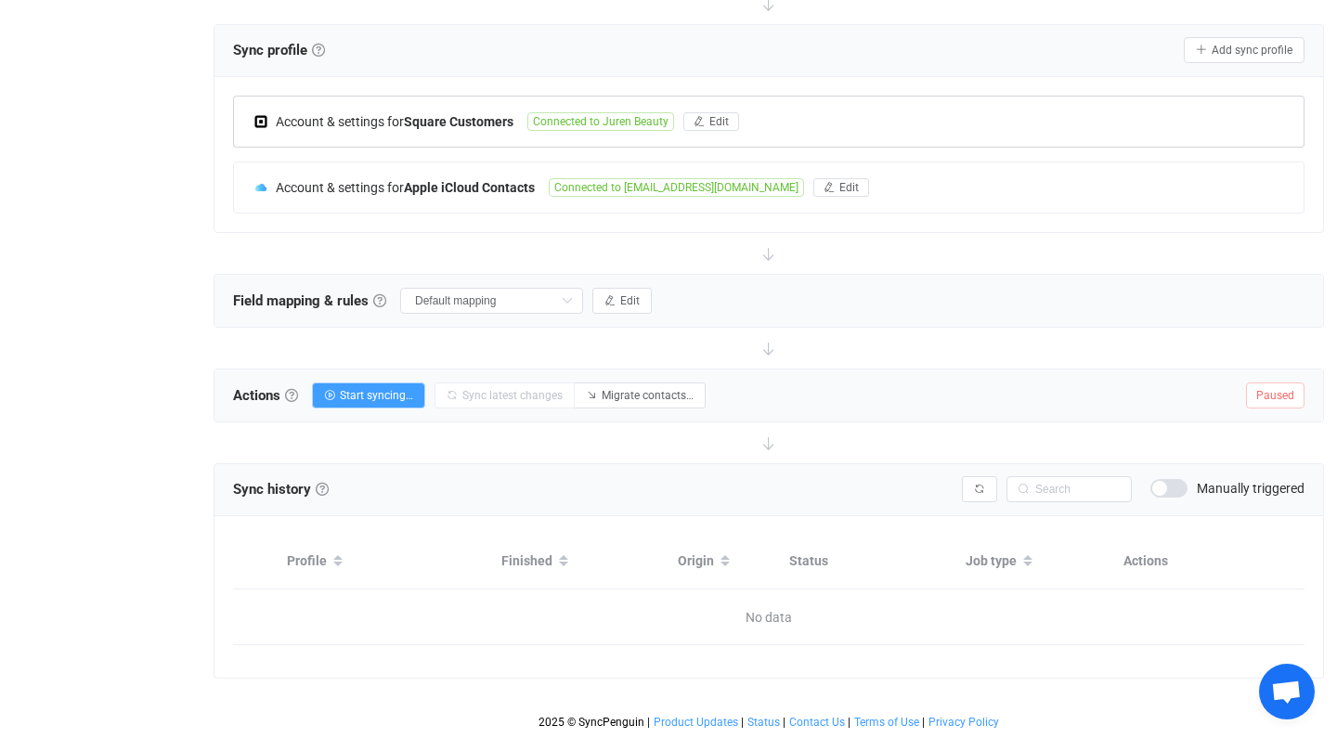
scroll to position [368, 0]
click at [392, 396] on span "Start syncing…" at bounding box center [376, 395] width 73 height 13
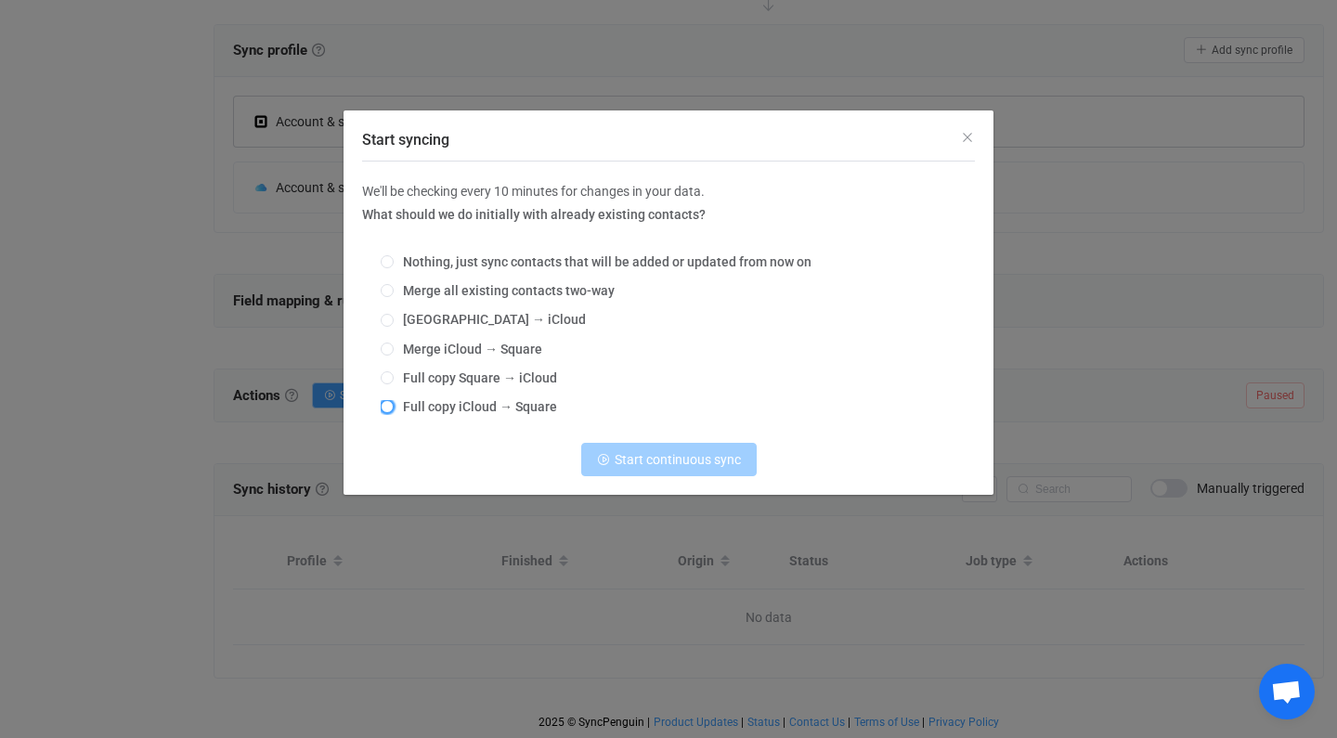
click at [384, 409] on span "Start syncing" at bounding box center [387, 406] width 13 height 13
click at [384, 409] on input "Full copy iCloud → Square" at bounding box center [387, 407] width 13 height 15
radio input "true"
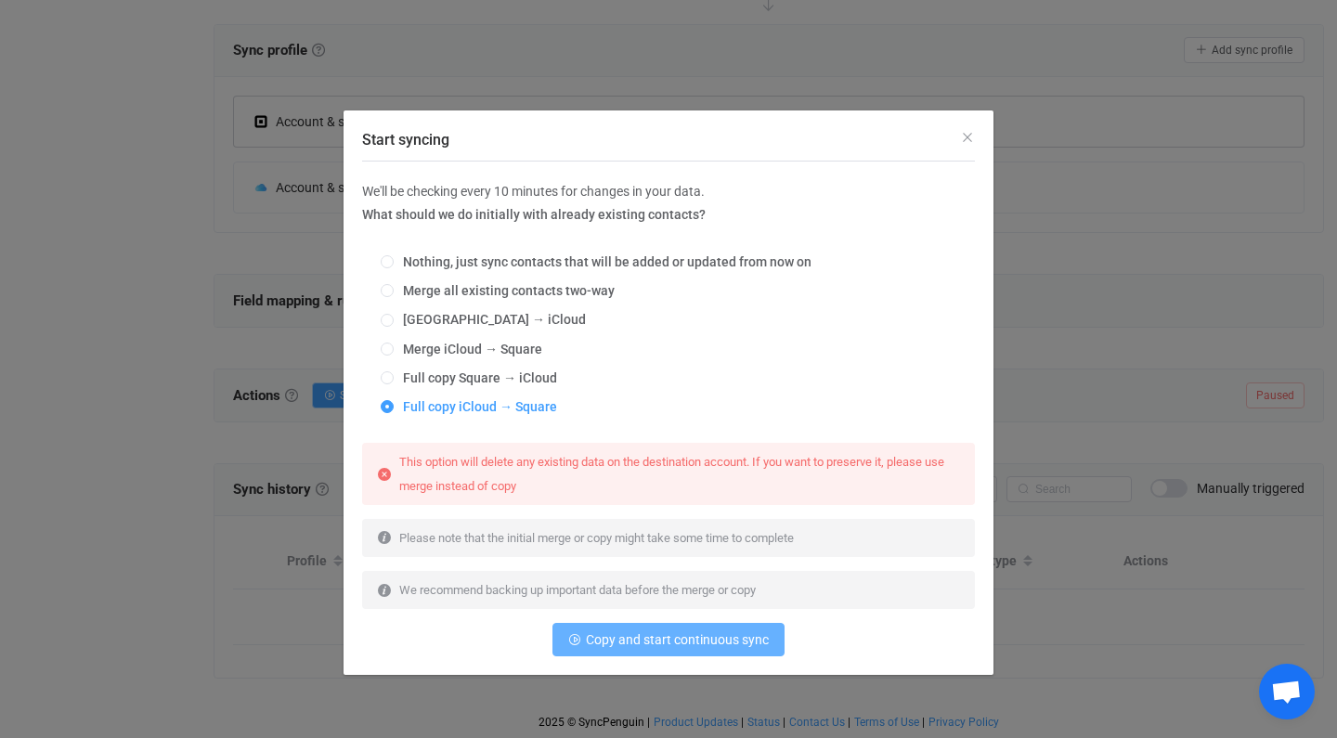
click at [734, 634] on span "Copy and start continuous sync" at bounding box center [677, 639] width 183 height 15
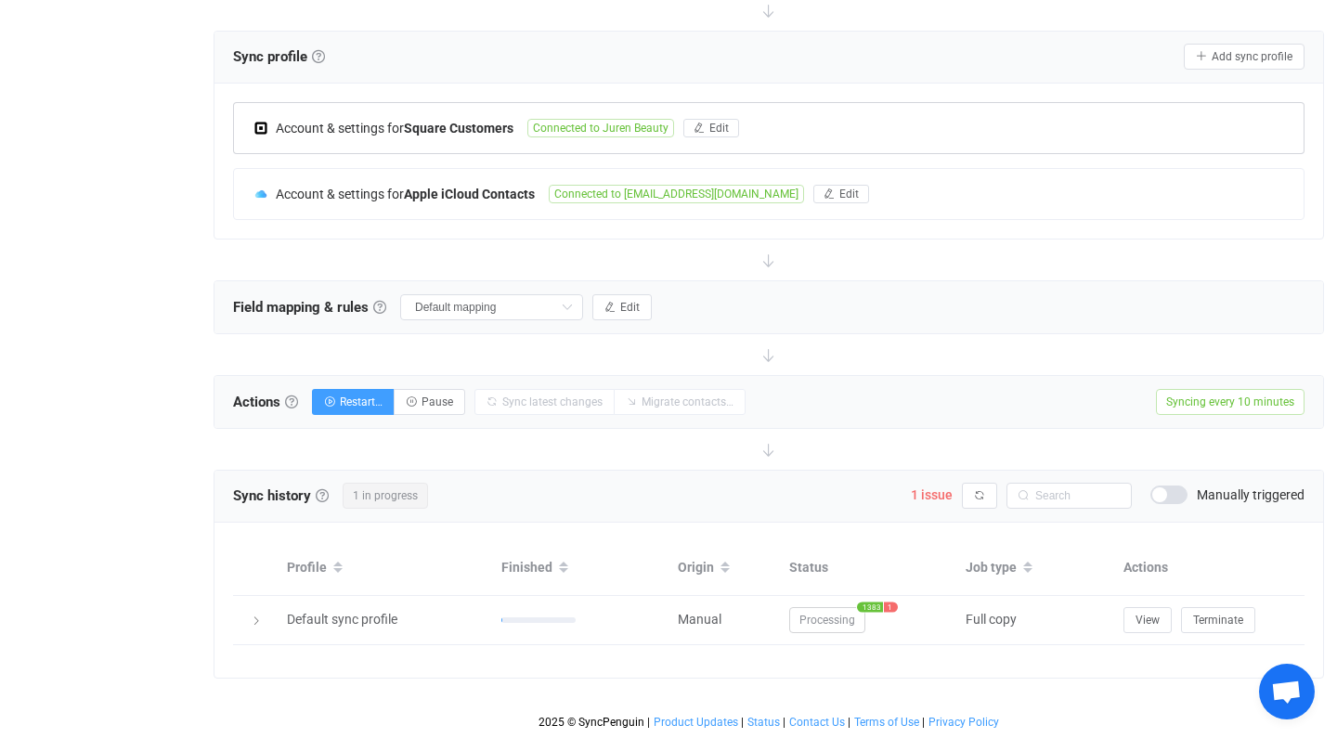
scroll to position [361, 0]
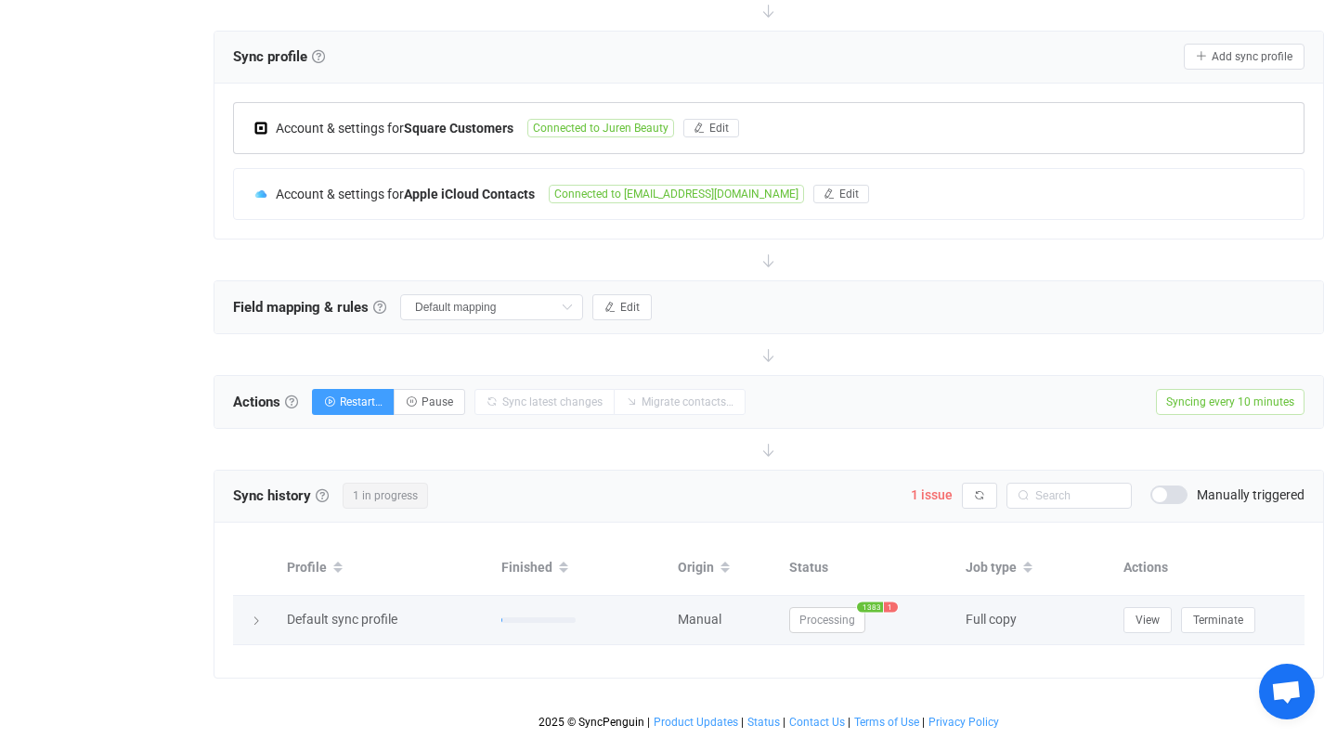
click at [894, 608] on span "1" at bounding box center [891, 606] width 14 height 10
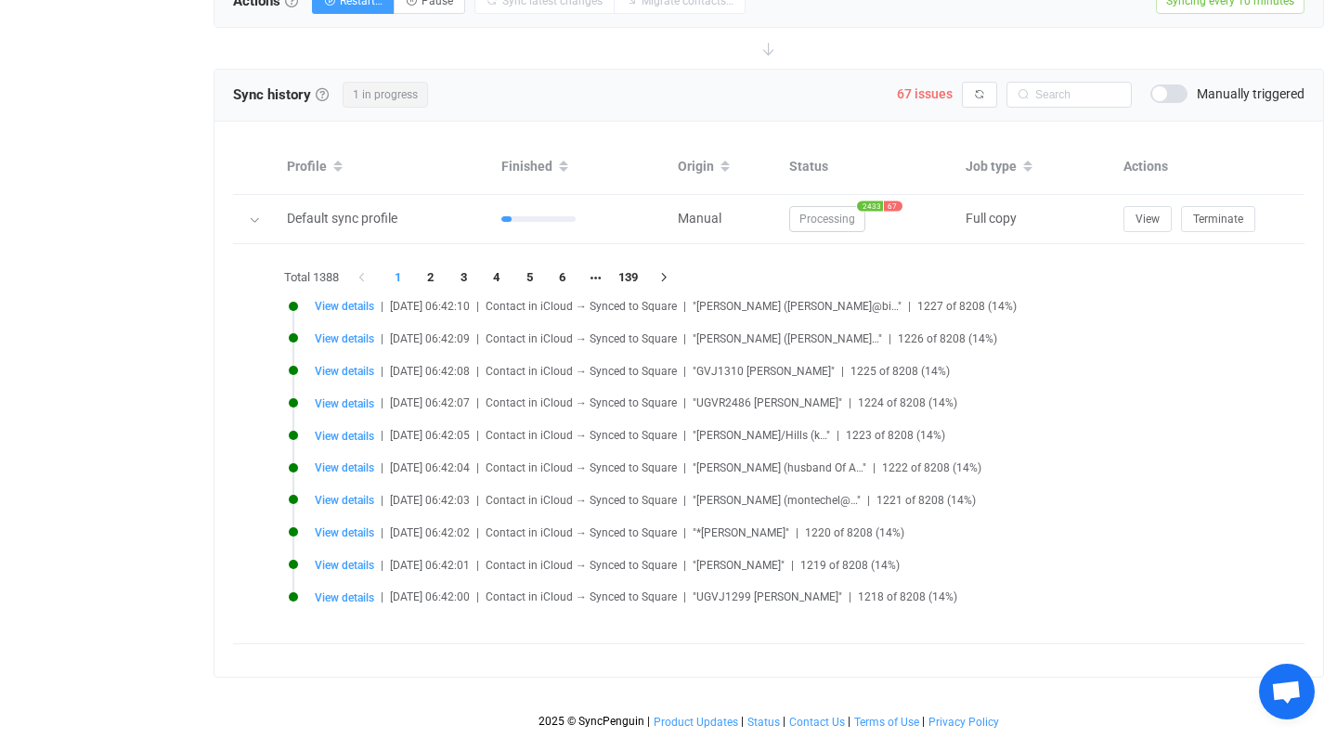
scroll to position [762, 0]
